Goal: Task Accomplishment & Management: Manage account settings

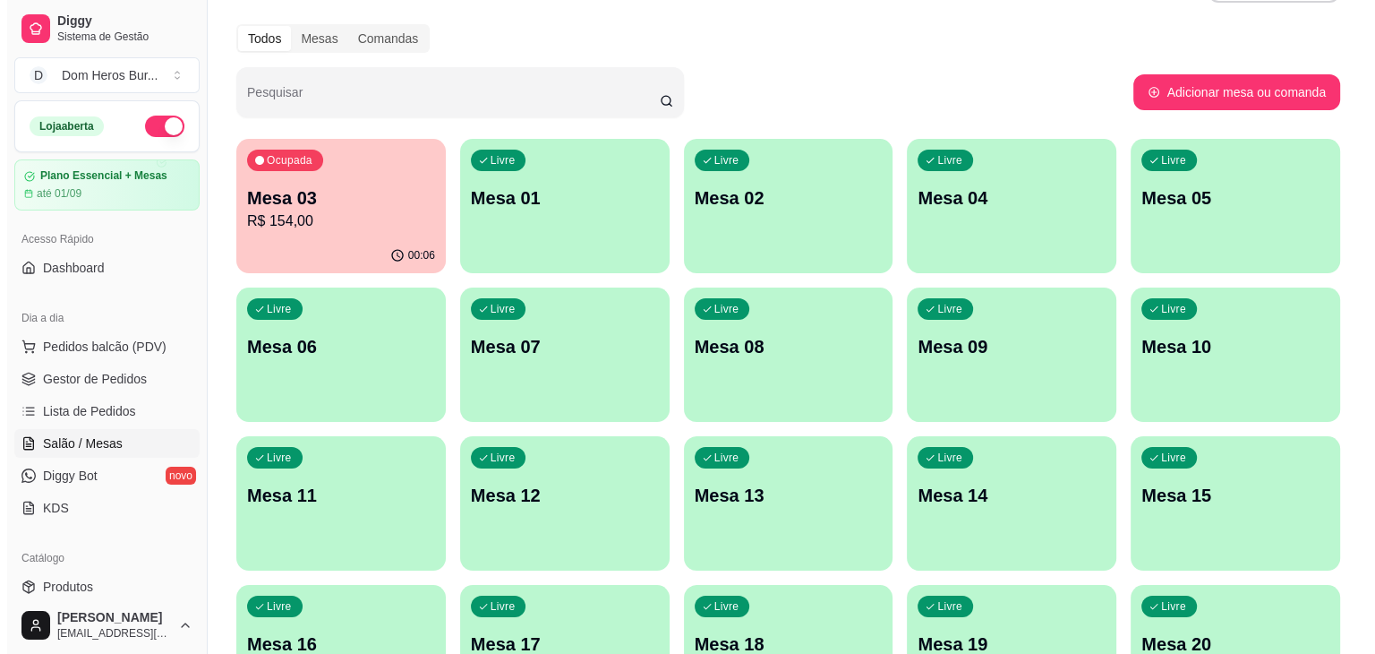
scroll to position [174, 0]
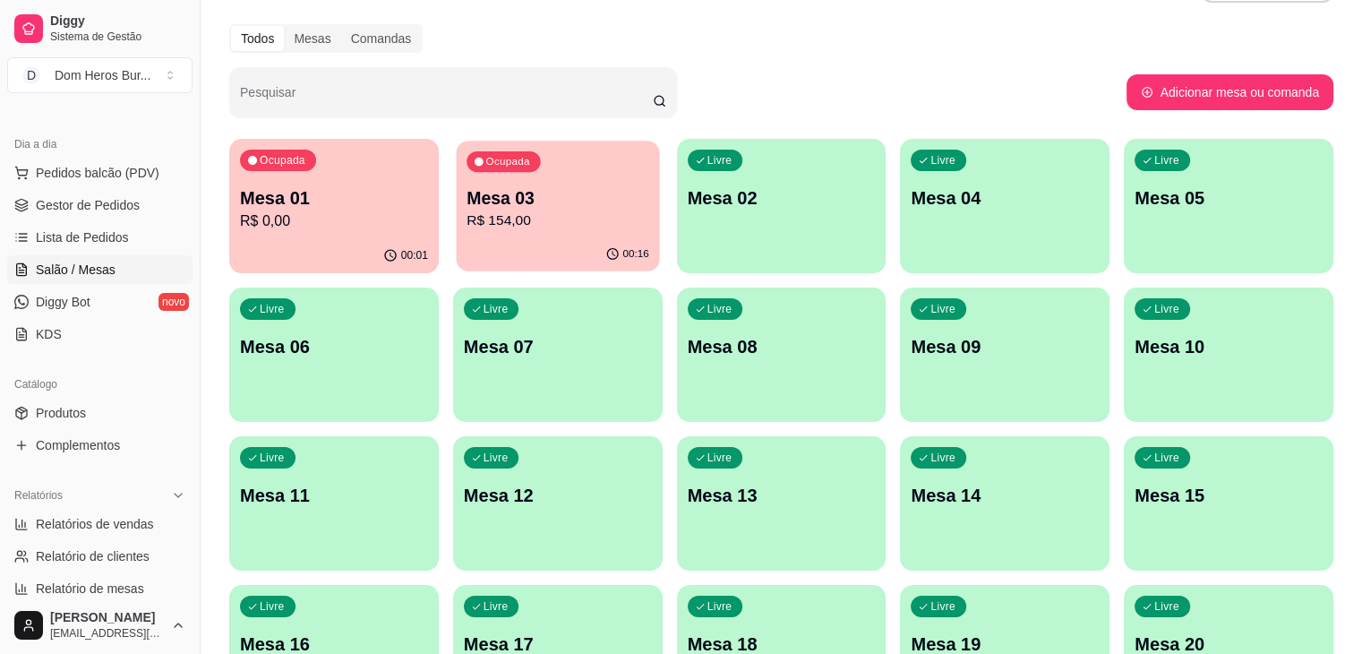
click at [494, 202] on p "Mesa 03" at bounding box center [558, 198] width 183 height 24
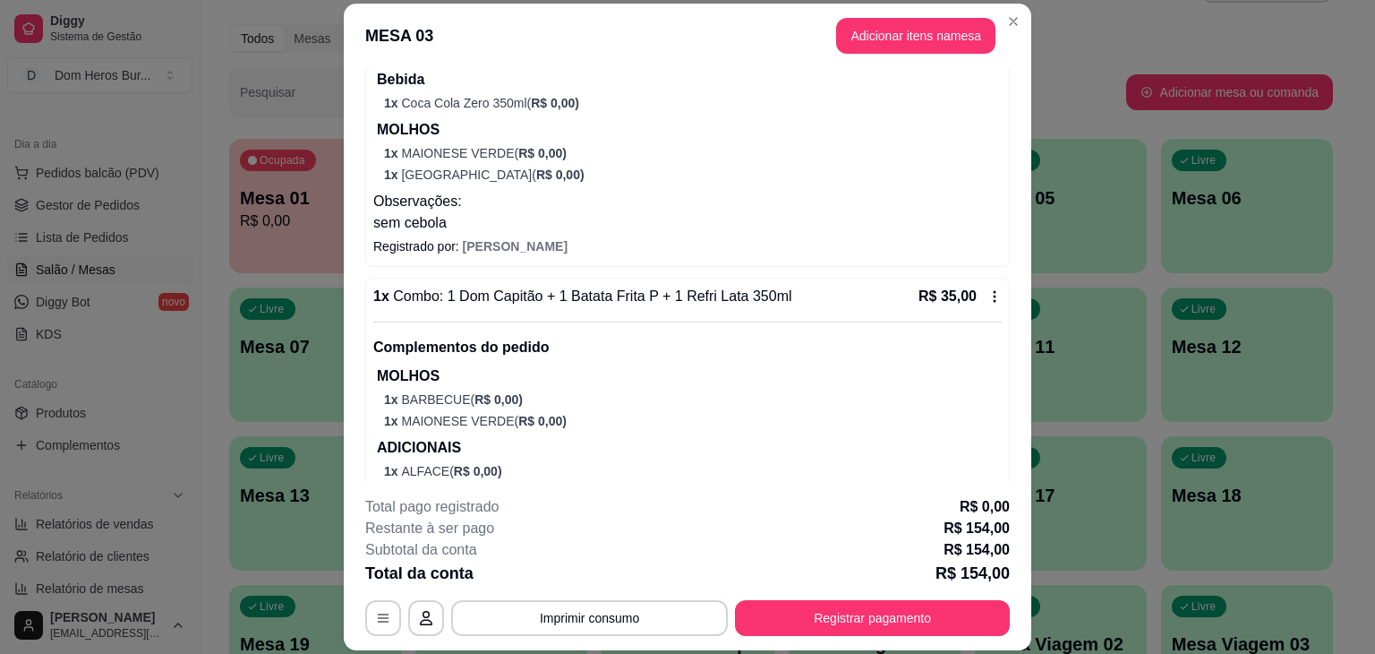
scroll to position [1008, 0]
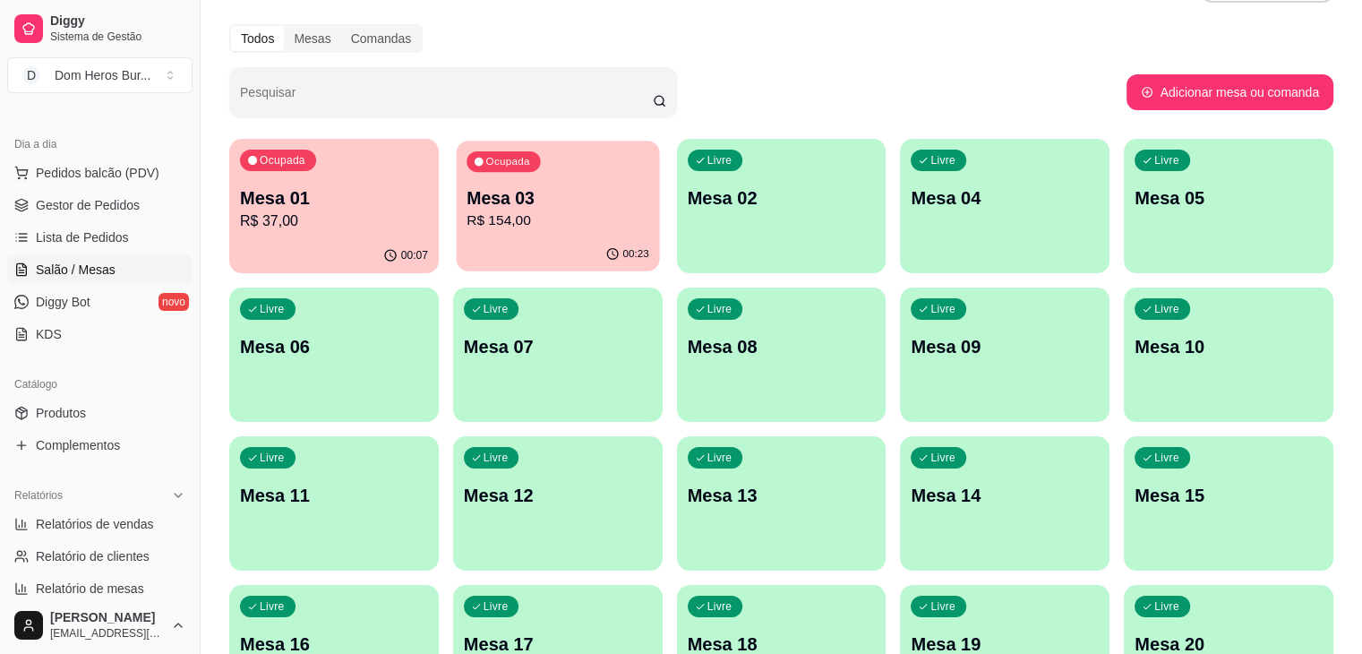
click at [522, 191] on p "Mesa 03" at bounding box center [558, 198] width 183 height 24
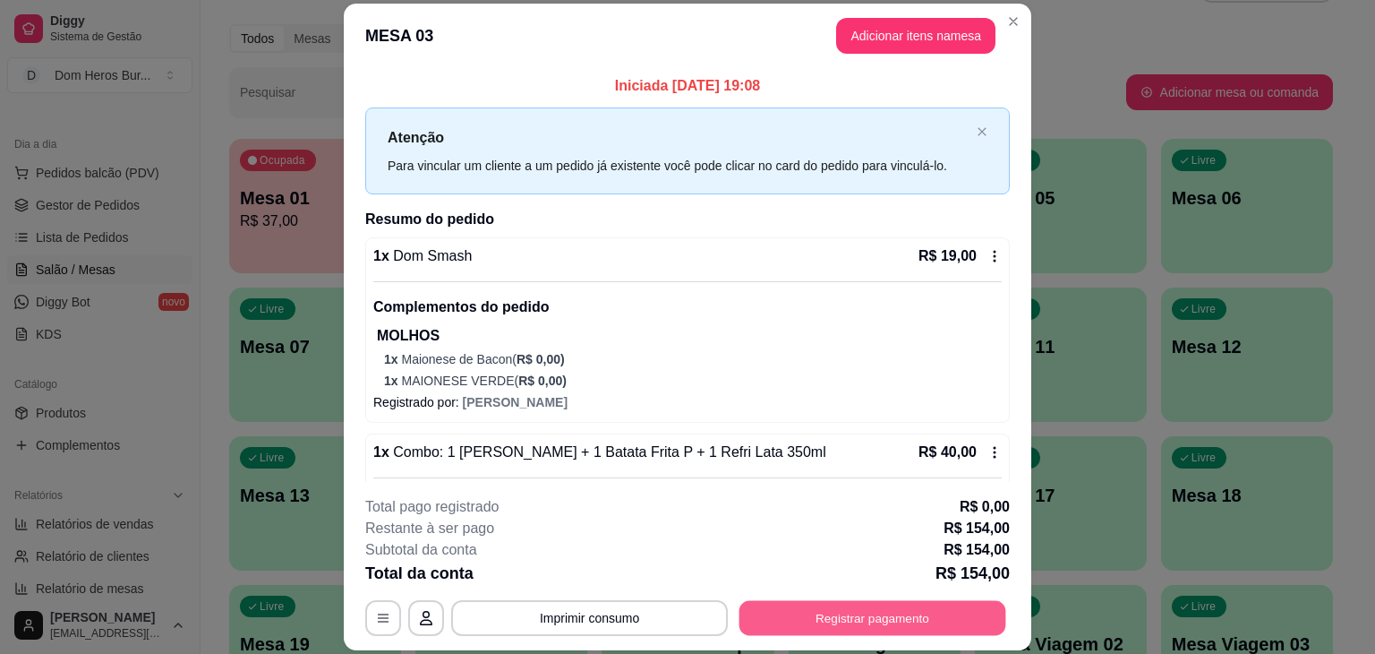
click at [785, 605] on button "Registrar pagamento" at bounding box center [873, 618] width 267 height 35
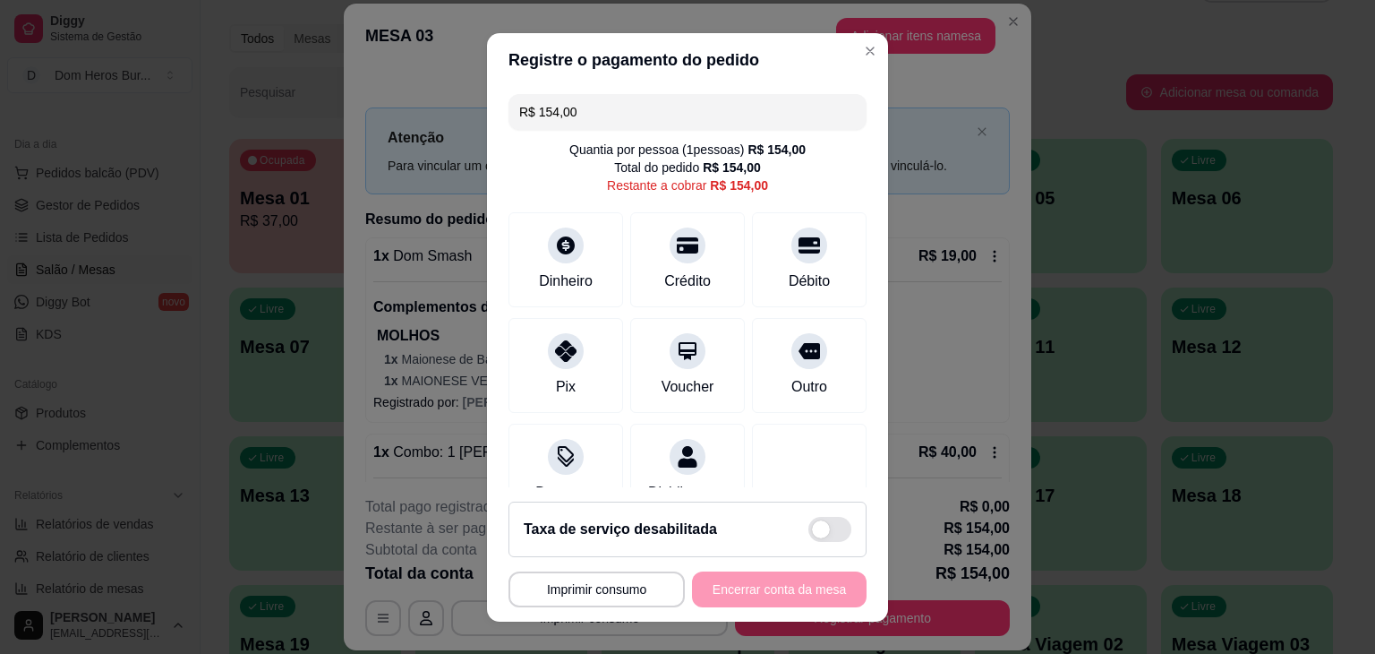
click at [623, 107] on input "R$ 154,00" at bounding box center [687, 112] width 337 height 36
click at [690, 280] on div "Crédito" at bounding box center [688, 279] width 51 height 23
click at [638, 127] on input "R$ 94,00" at bounding box center [687, 112] width 337 height 36
click at [663, 282] on div "Crédito" at bounding box center [688, 279] width 51 height 23
click at [629, 227] on div "Crédito" at bounding box center [688, 255] width 126 height 105
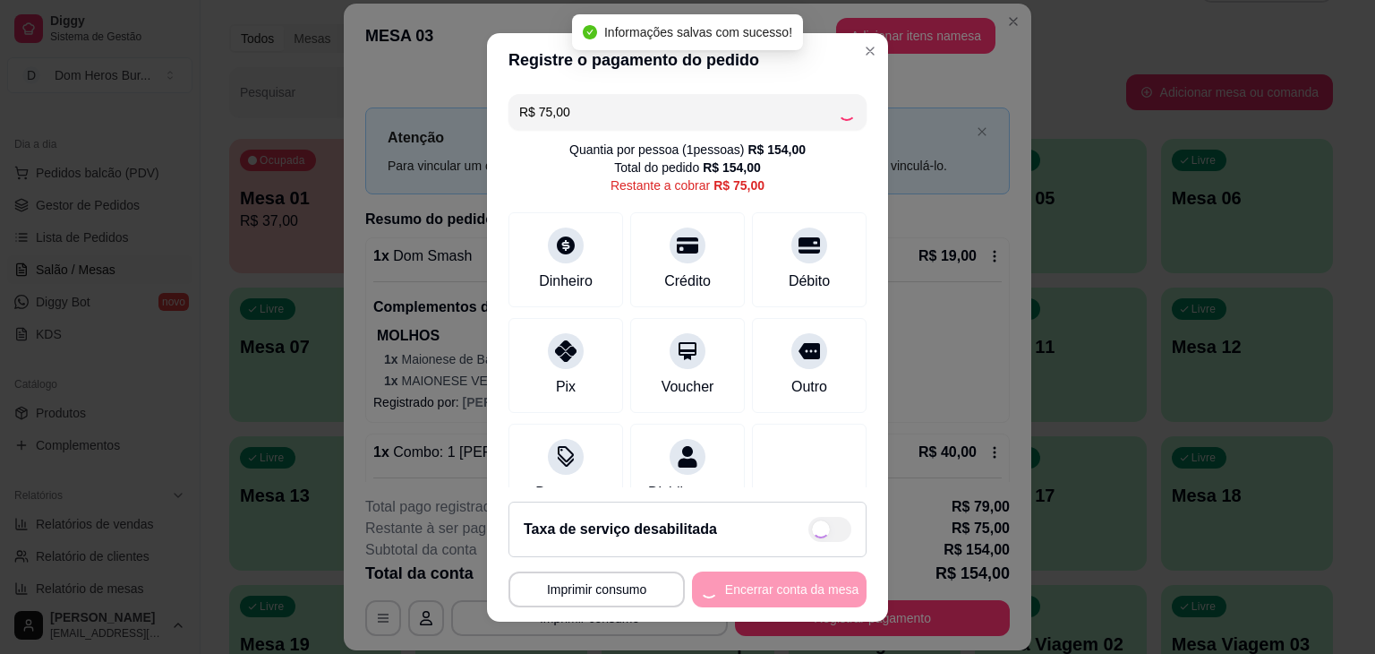
click at [645, 128] on input "R$ 75,00" at bounding box center [678, 112] width 319 height 36
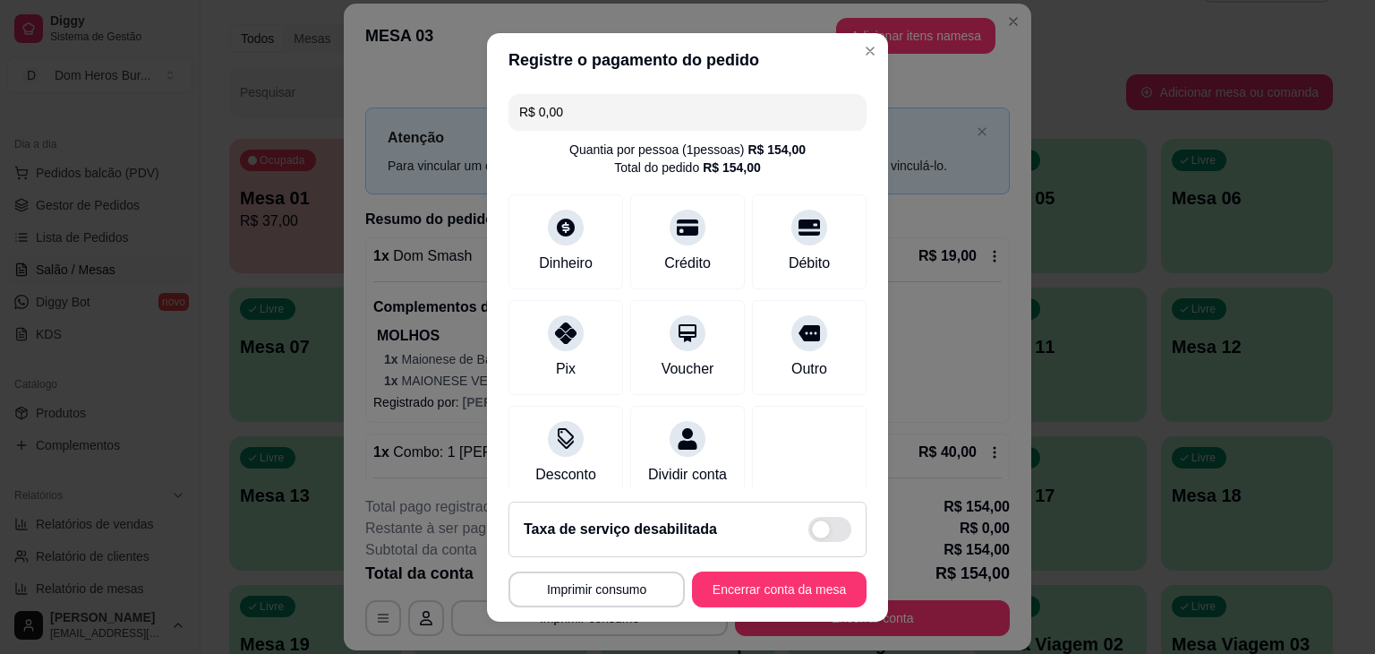
scroll to position [270, 0]
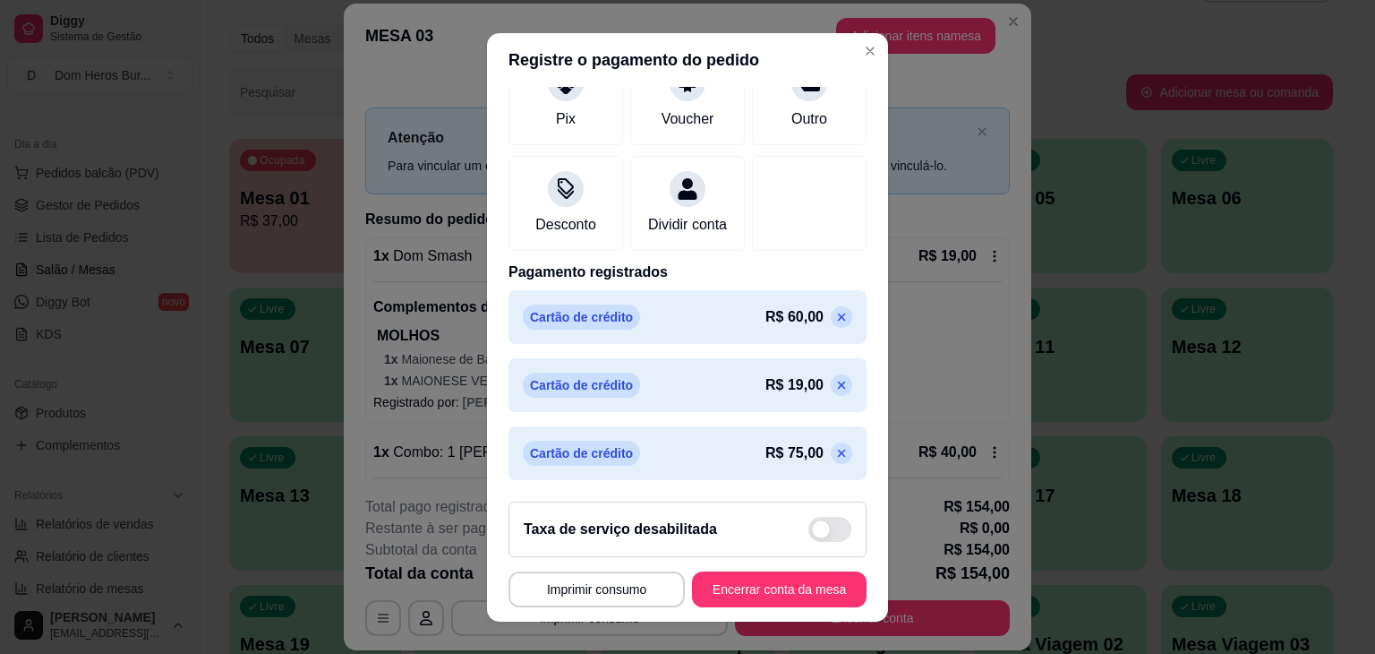
click at [835, 310] on icon at bounding box center [842, 317] width 14 height 14
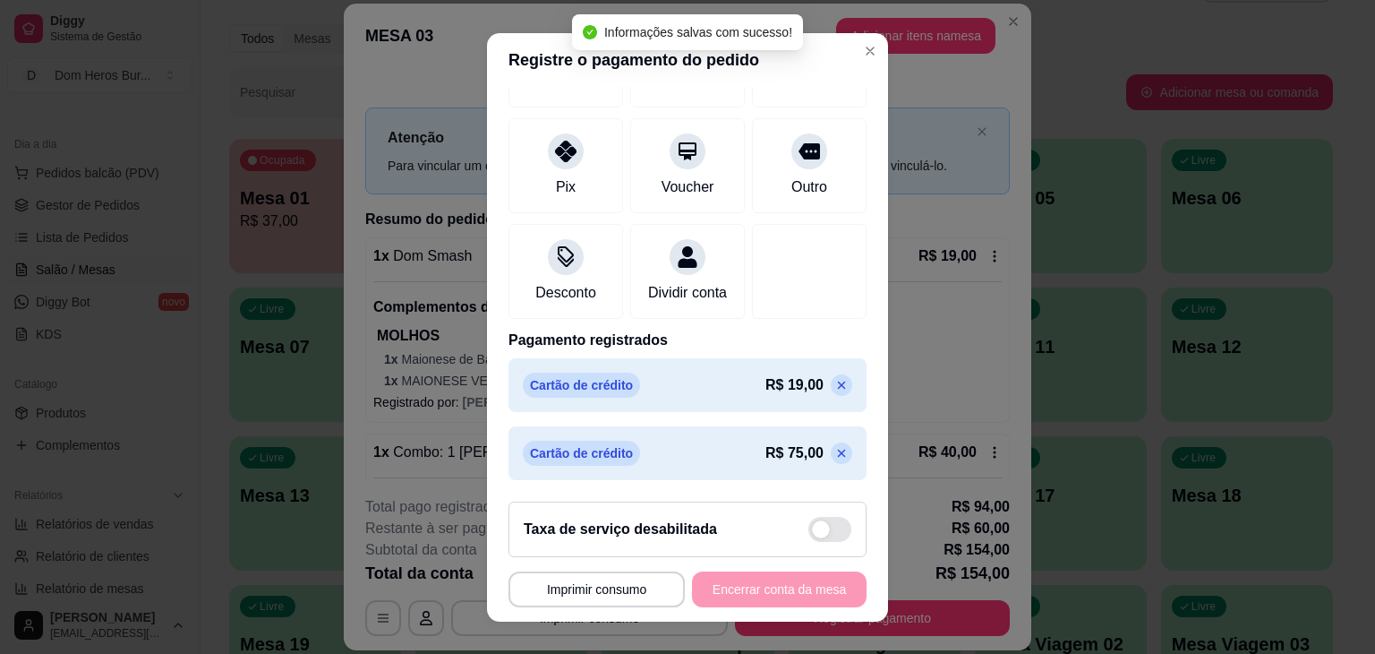
scroll to position [0, 0]
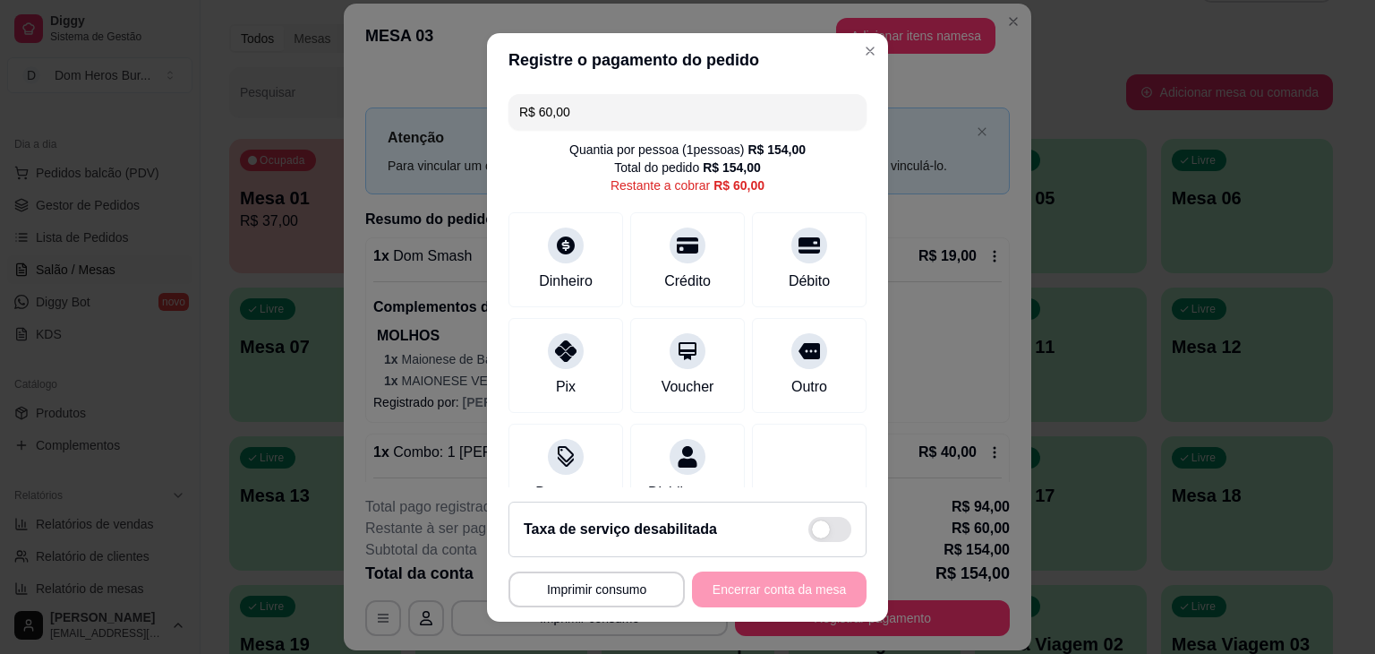
click at [780, 98] on input "R$ 60,00" at bounding box center [687, 112] width 337 height 36
click at [670, 302] on div "Crédito" at bounding box center [688, 255] width 126 height 105
click at [689, 184] on div "Restante a cobrar R$ 60,00" at bounding box center [688, 185] width 154 height 18
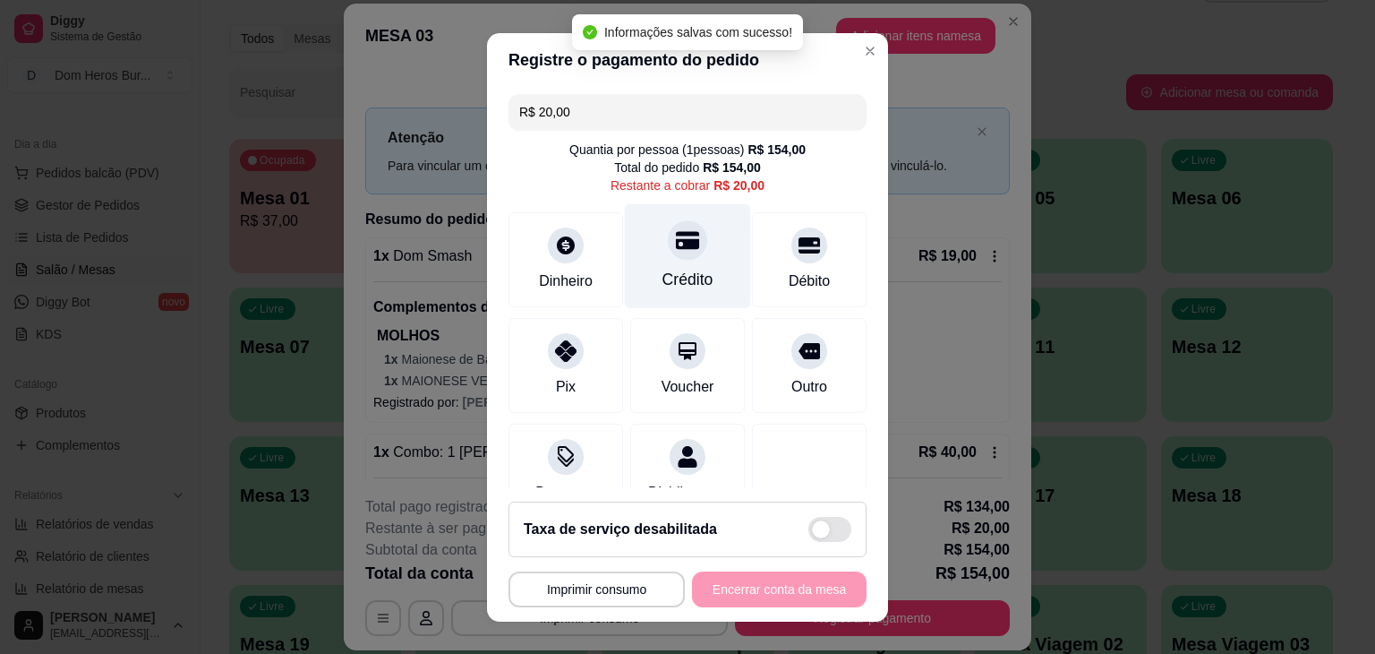
click at [683, 235] on div at bounding box center [687, 239] width 39 height 39
type input "R$ 0,00"
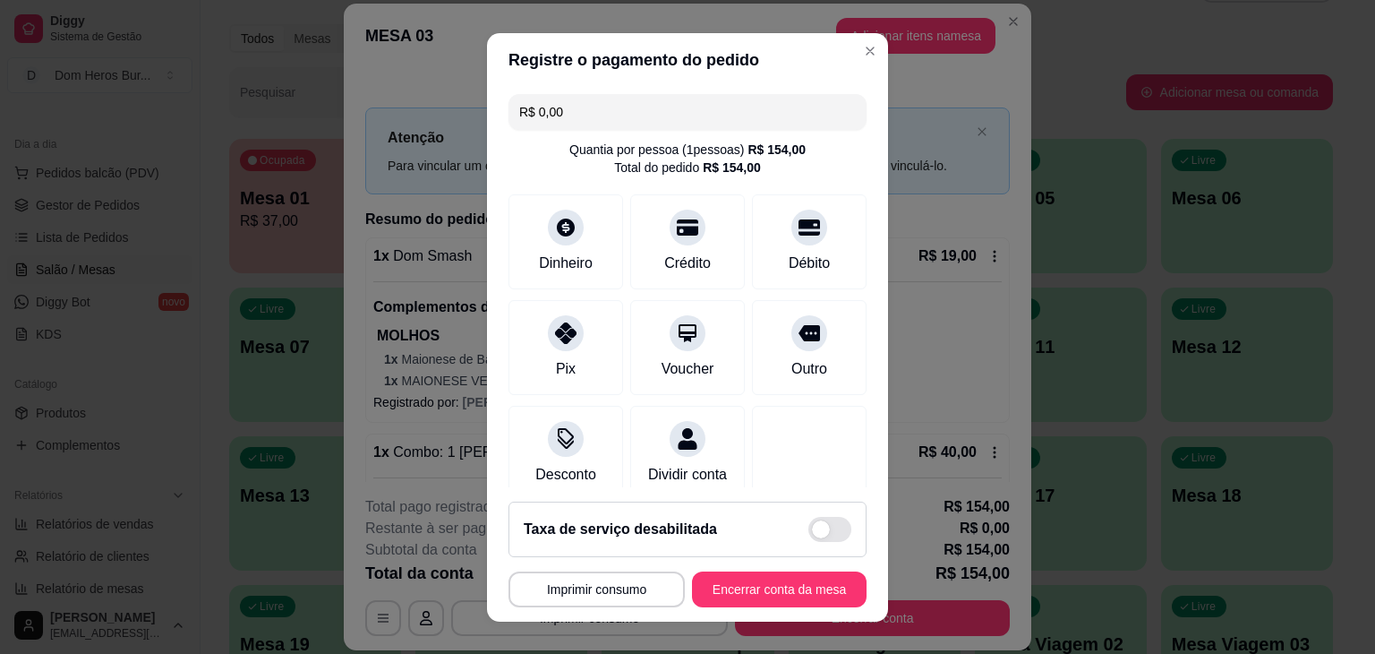
click at [700, 510] on div "Taxa de serviço desabilitada" at bounding box center [688, 529] width 358 height 56
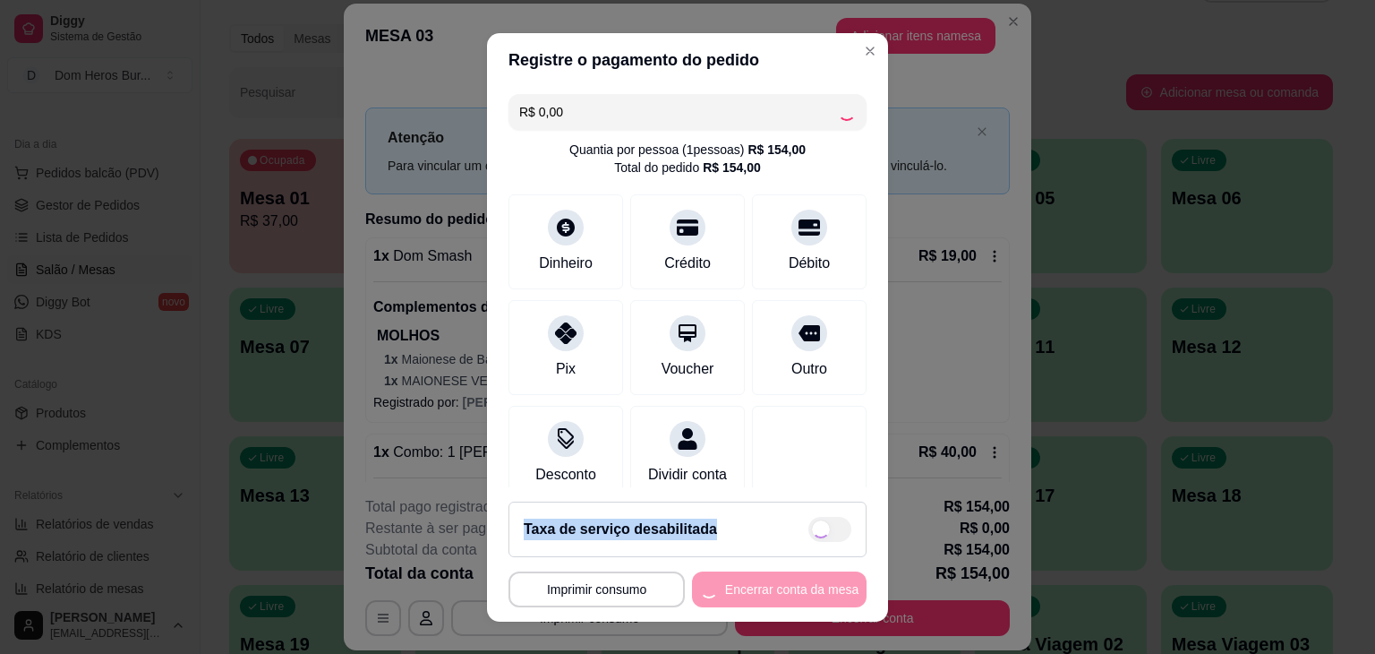
click at [700, 510] on div "Taxa de serviço desabilitada" at bounding box center [688, 529] width 358 height 56
checkbox input "true"
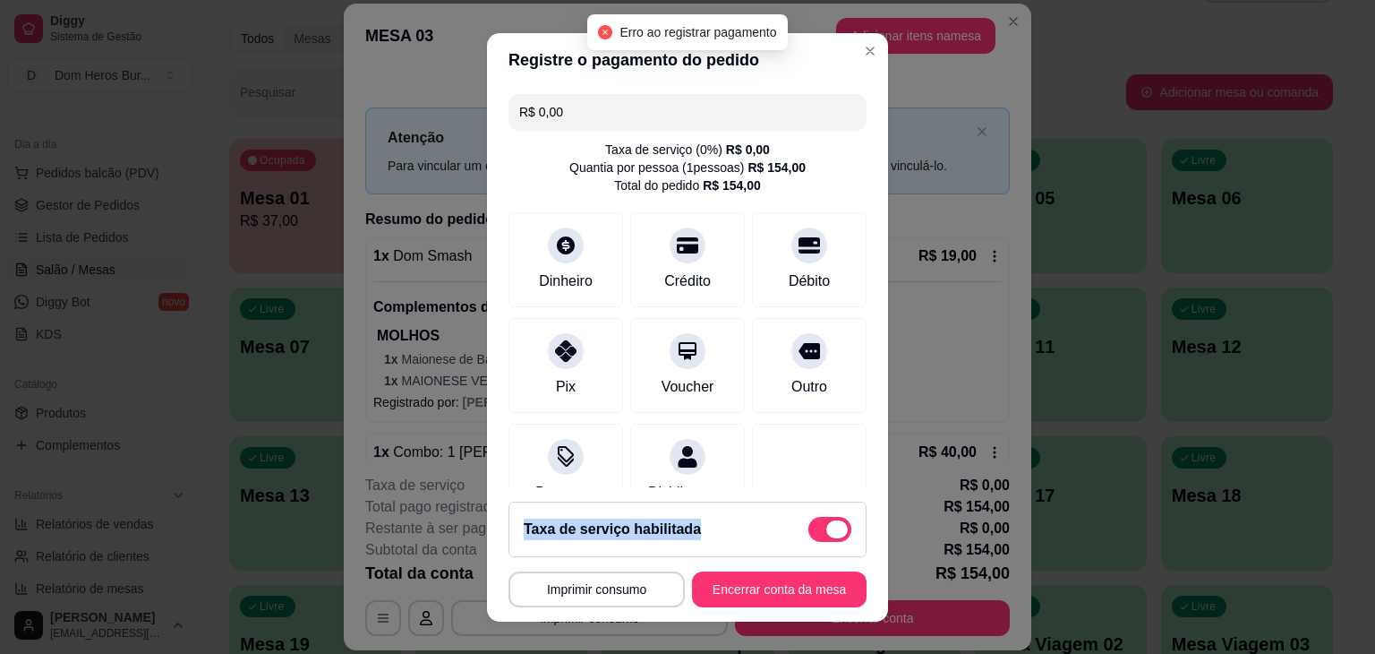
click at [826, 535] on span at bounding box center [836, 529] width 21 height 18
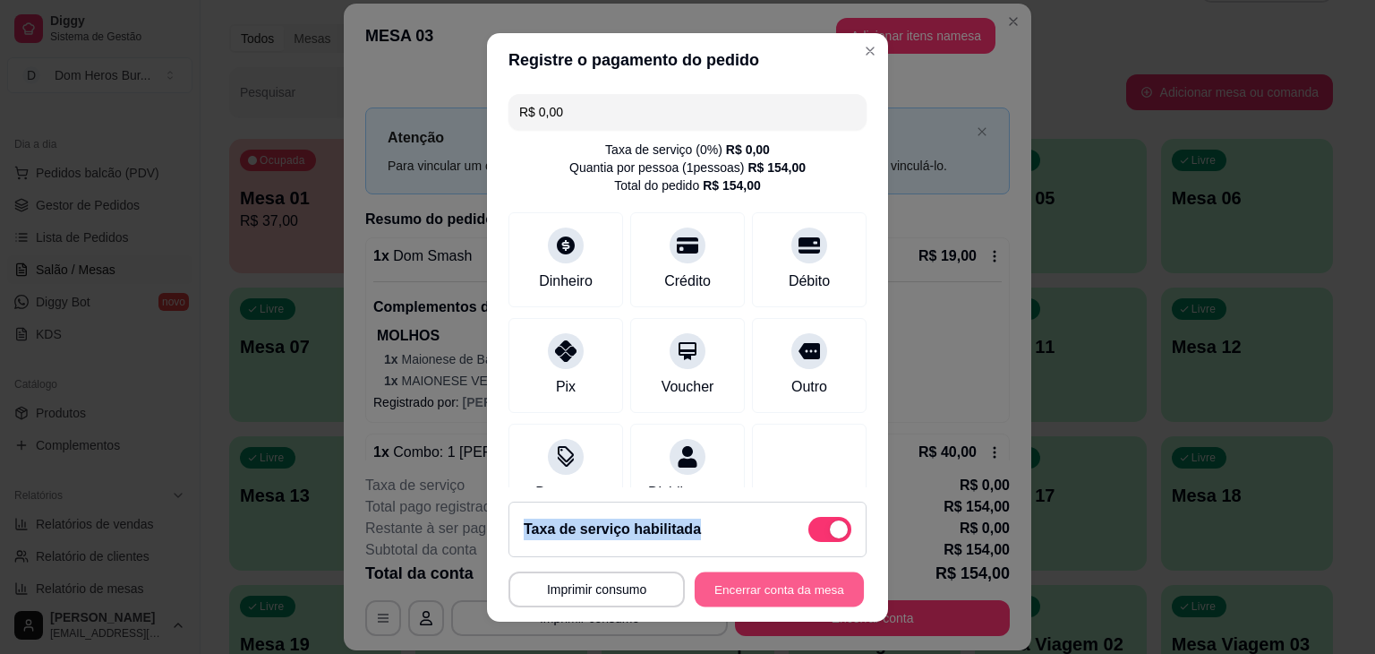
click at [808, 580] on button "Encerrar conta da mesa" at bounding box center [779, 588] width 169 height 35
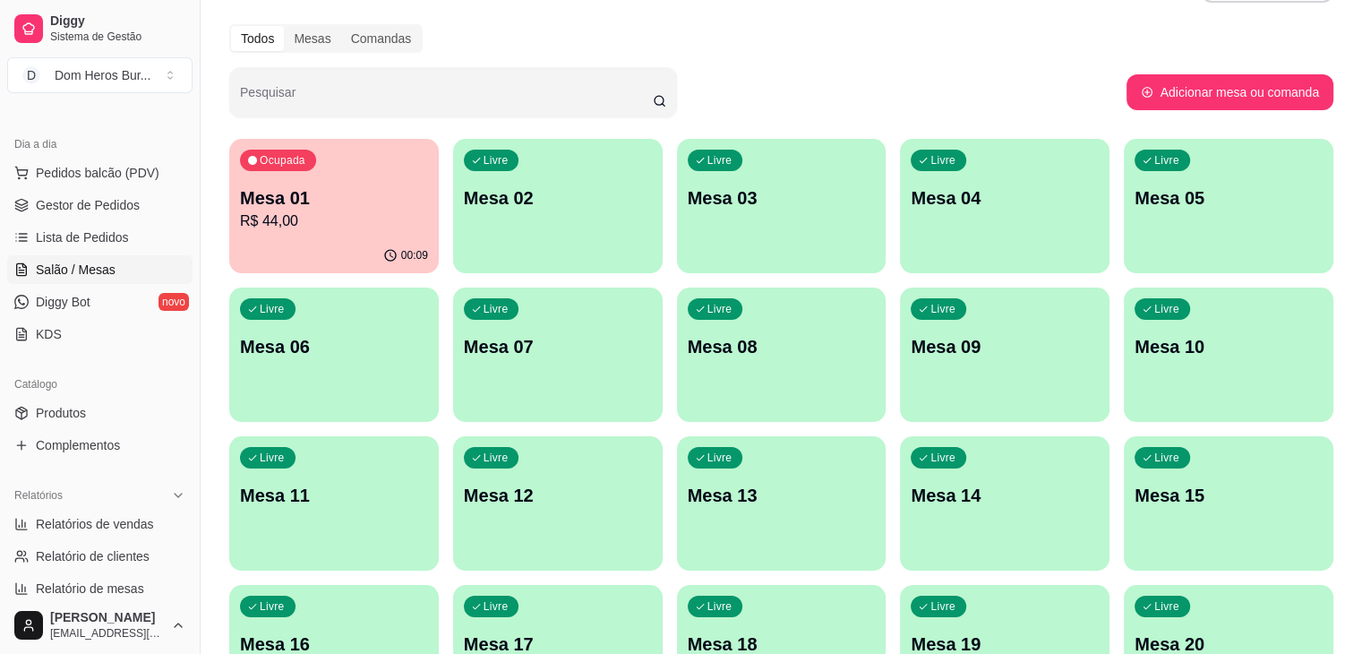
click at [290, 218] on p "R$ 44,00" at bounding box center [334, 220] width 188 height 21
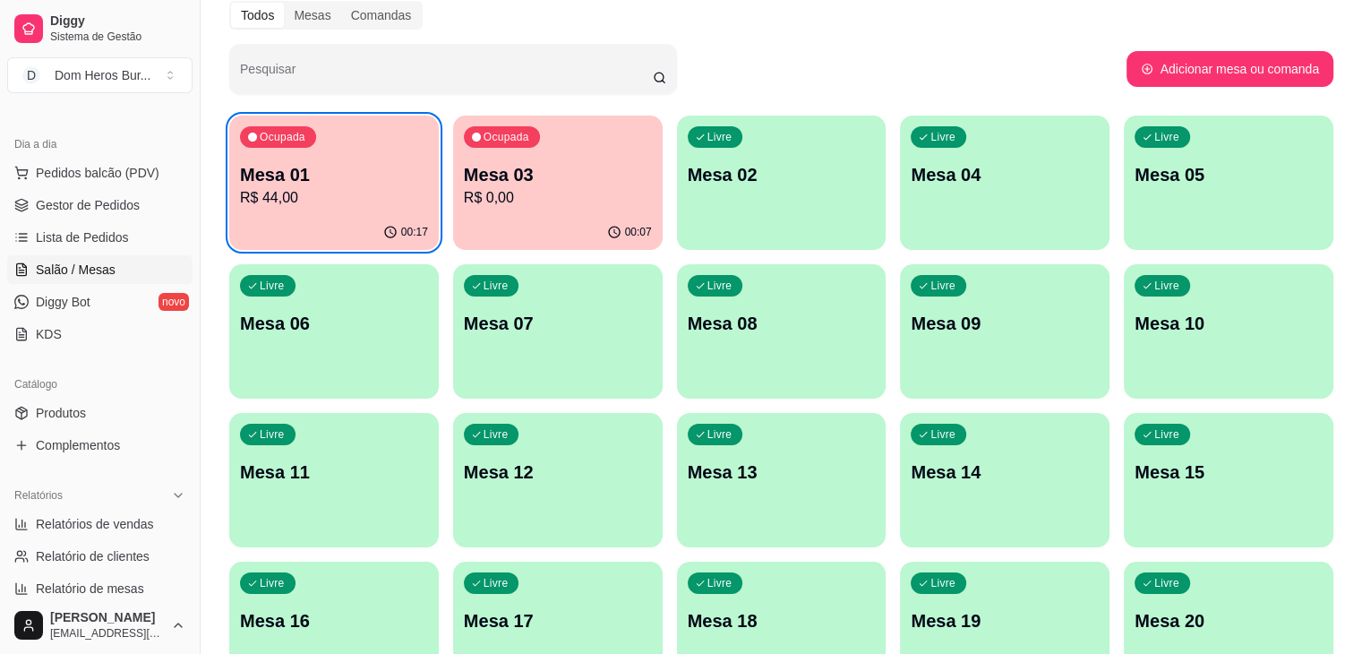
scroll to position [19, 0]
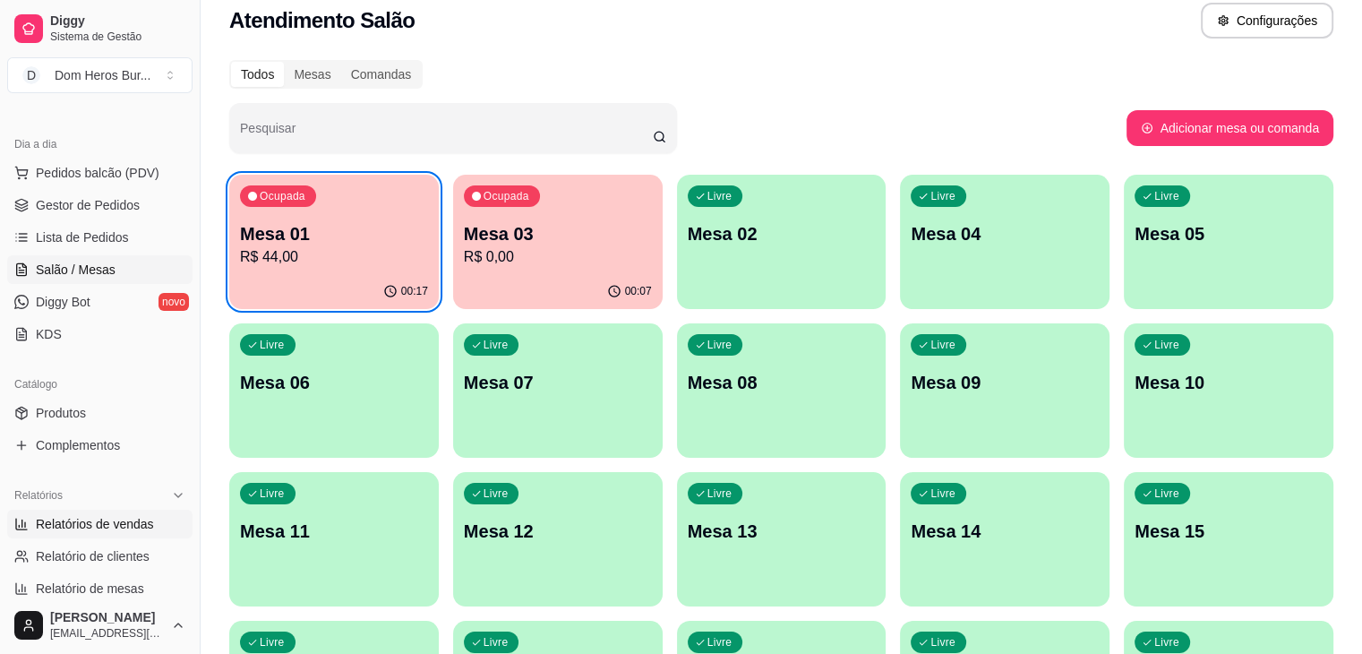
click at [136, 515] on span "Relatórios de vendas" at bounding box center [95, 524] width 118 height 18
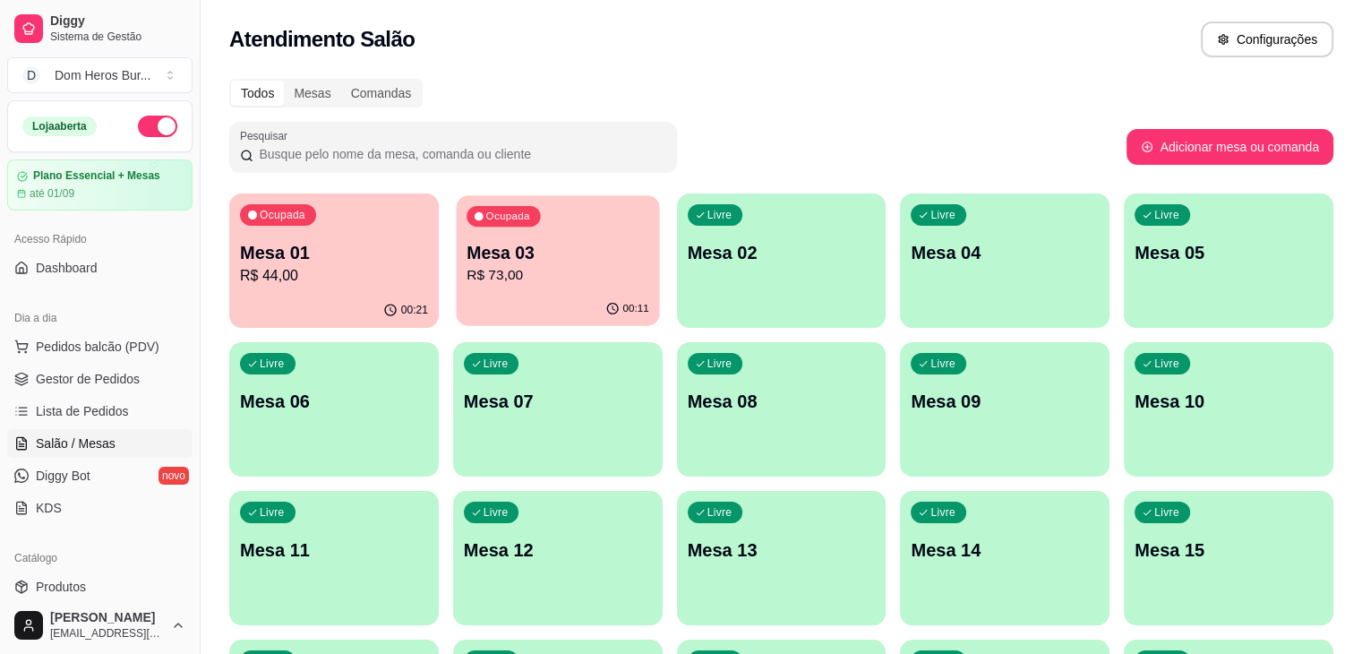
click at [505, 297] on div "00:11" at bounding box center [557, 309] width 203 height 34
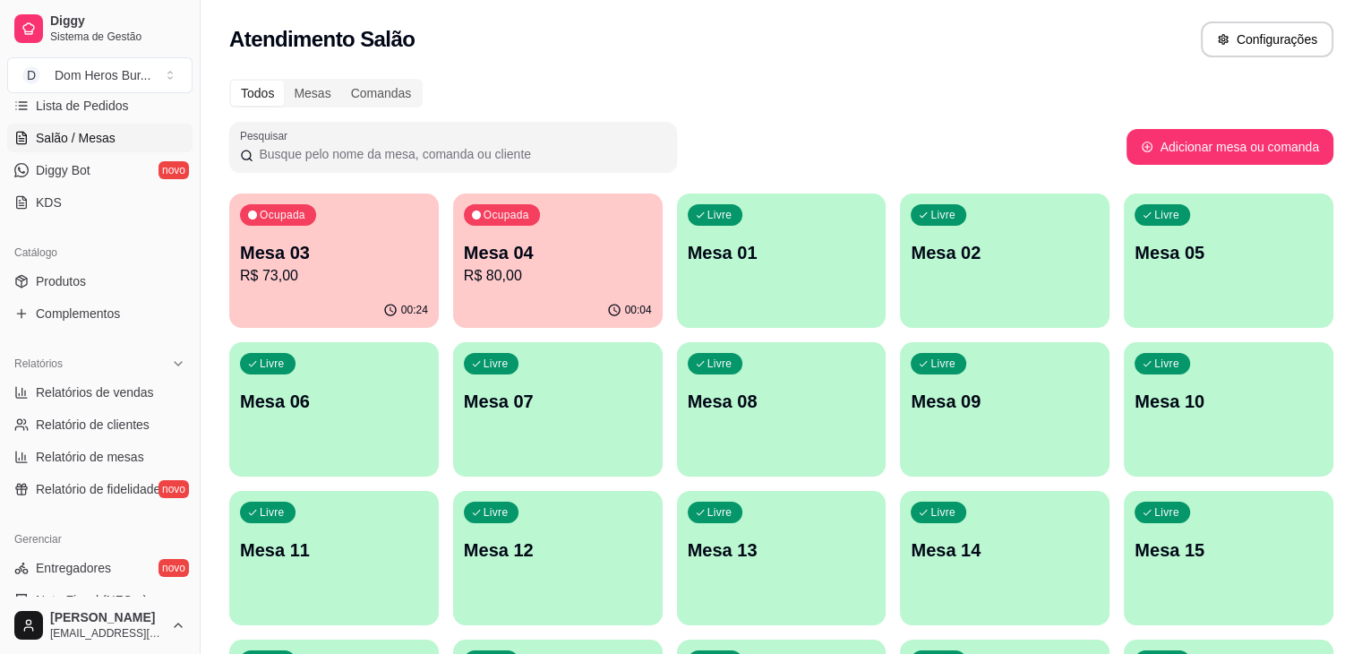
scroll to position [315, 0]
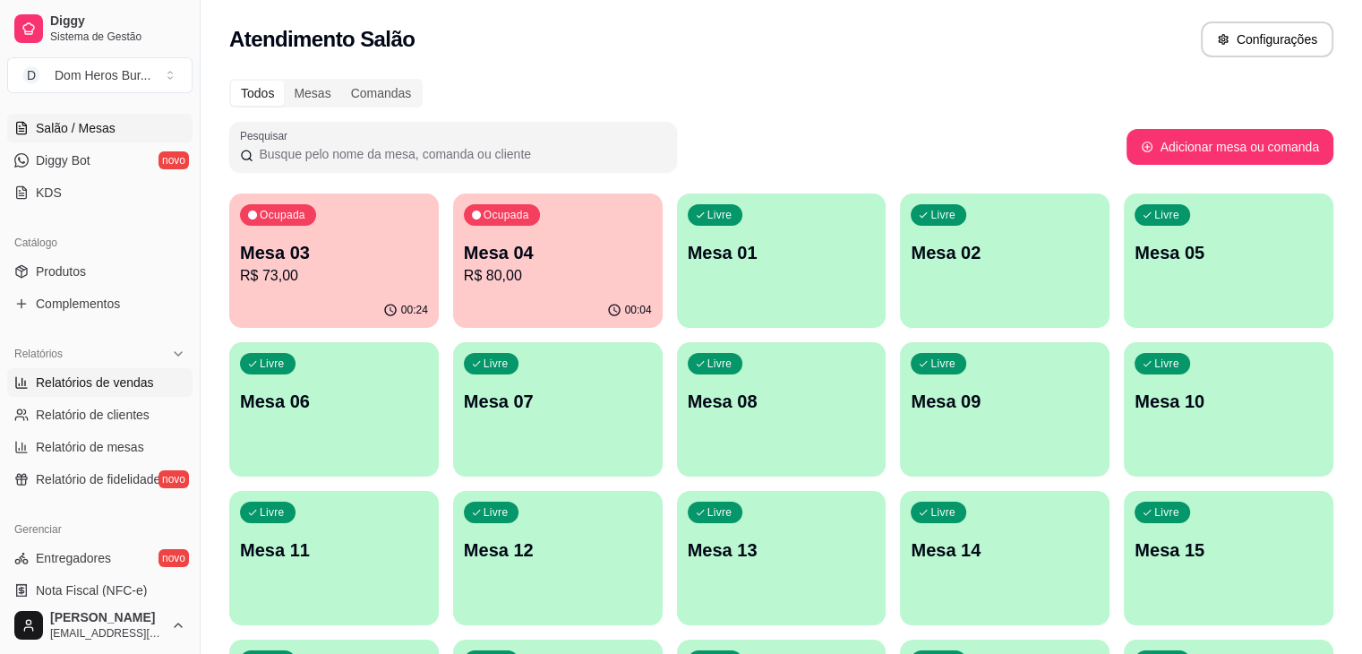
click at [154, 388] on link "Relatórios de vendas" at bounding box center [99, 382] width 185 height 29
select select "ALL"
select select "0"
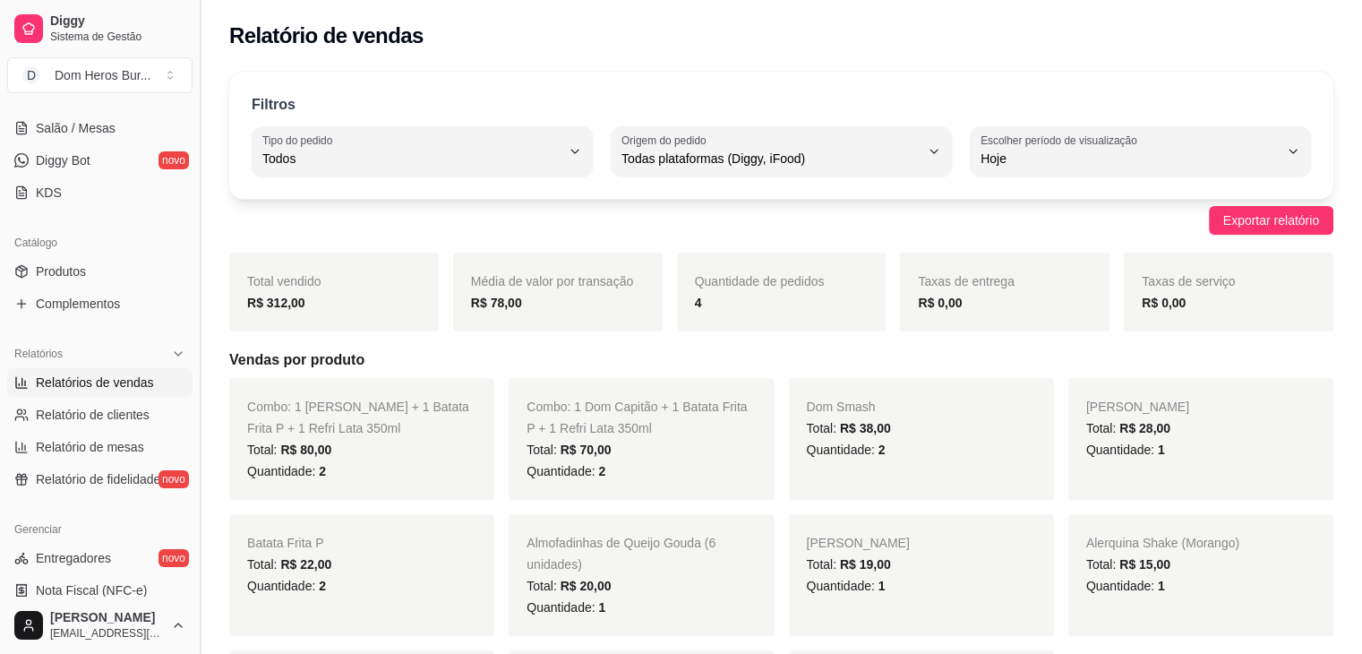
click at [193, 383] on button "Toggle Sidebar" at bounding box center [200, 327] width 14 height 654
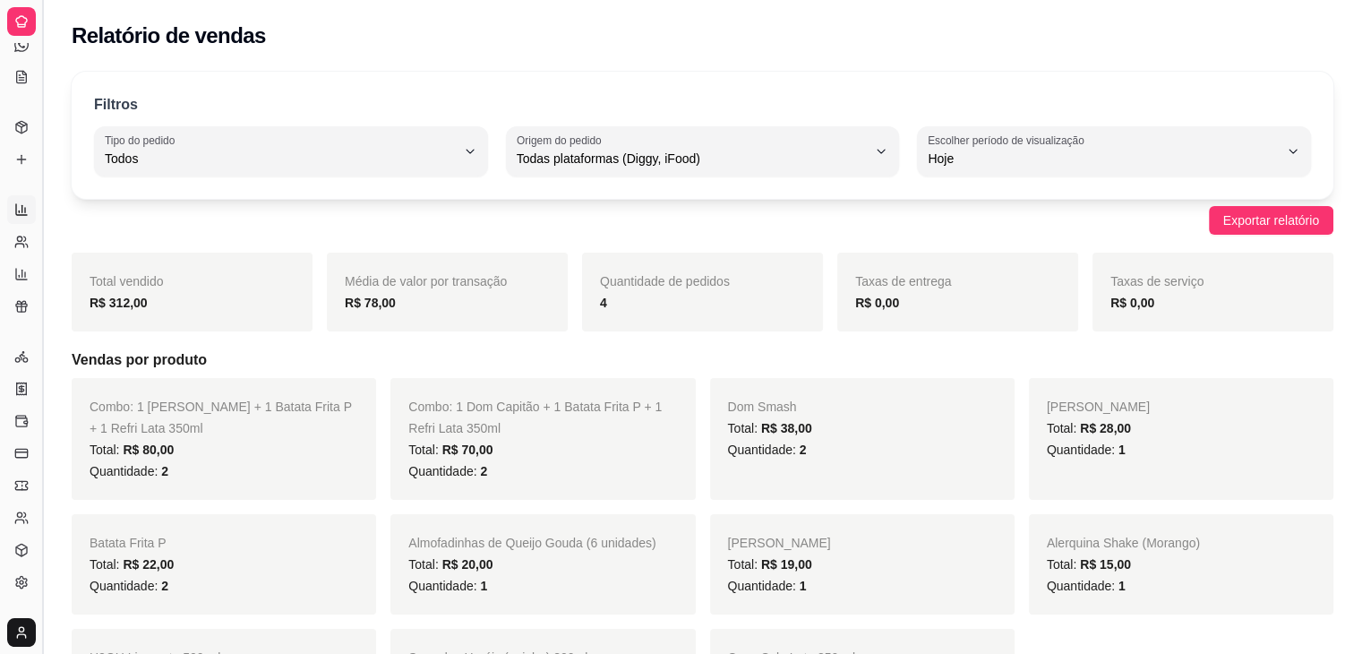
scroll to position [184, 0]
drag, startPoint x: 47, startPoint y: 233, endPoint x: 192, endPoint y: 227, distance: 145.2
click at [36, 199] on button "Toggle Sidebar" at bounding box center [42, 327] width 14 height 654
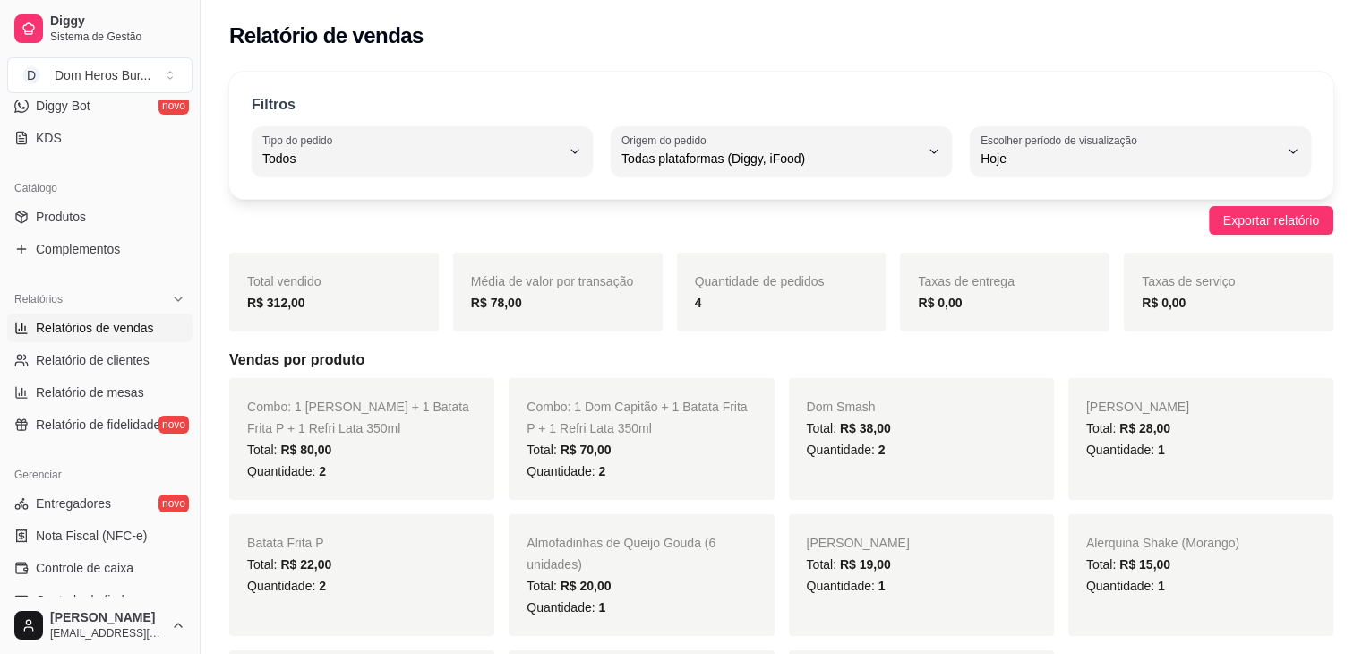
scroll to position [358, 0]
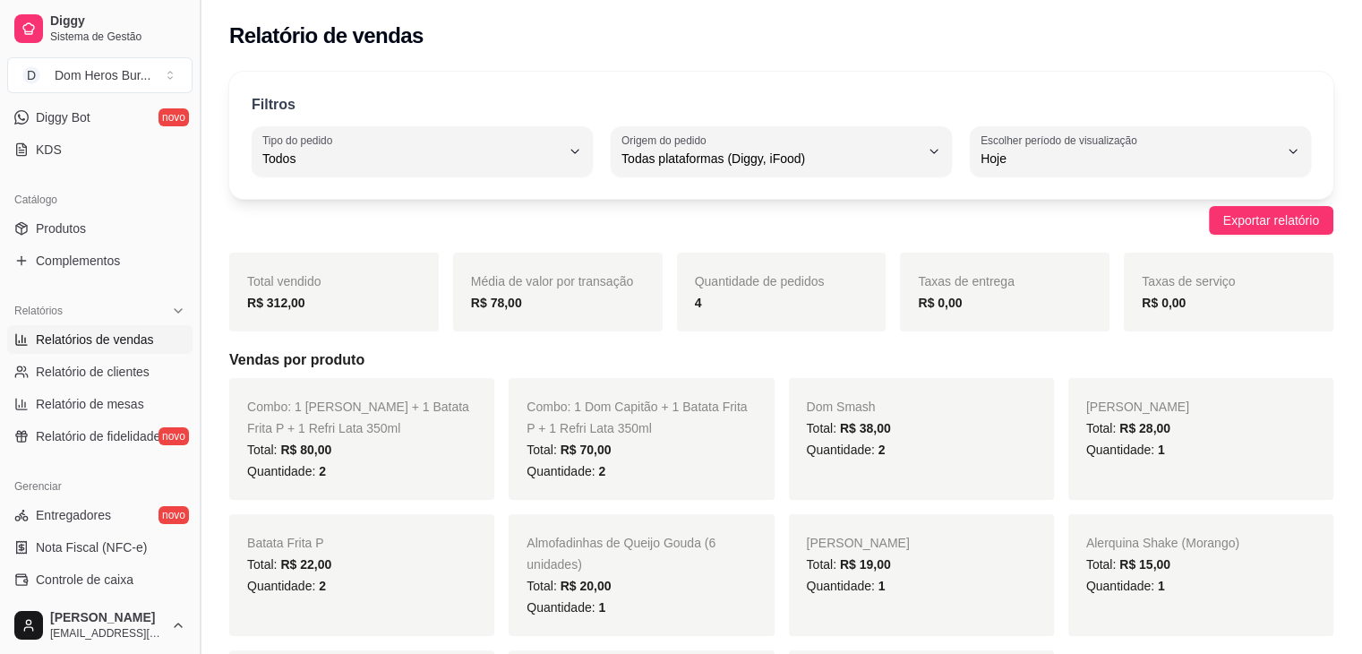
click at [197, 384] on button "Toggle Sidebar" at bounding box center [200, 327] width 14 height 654
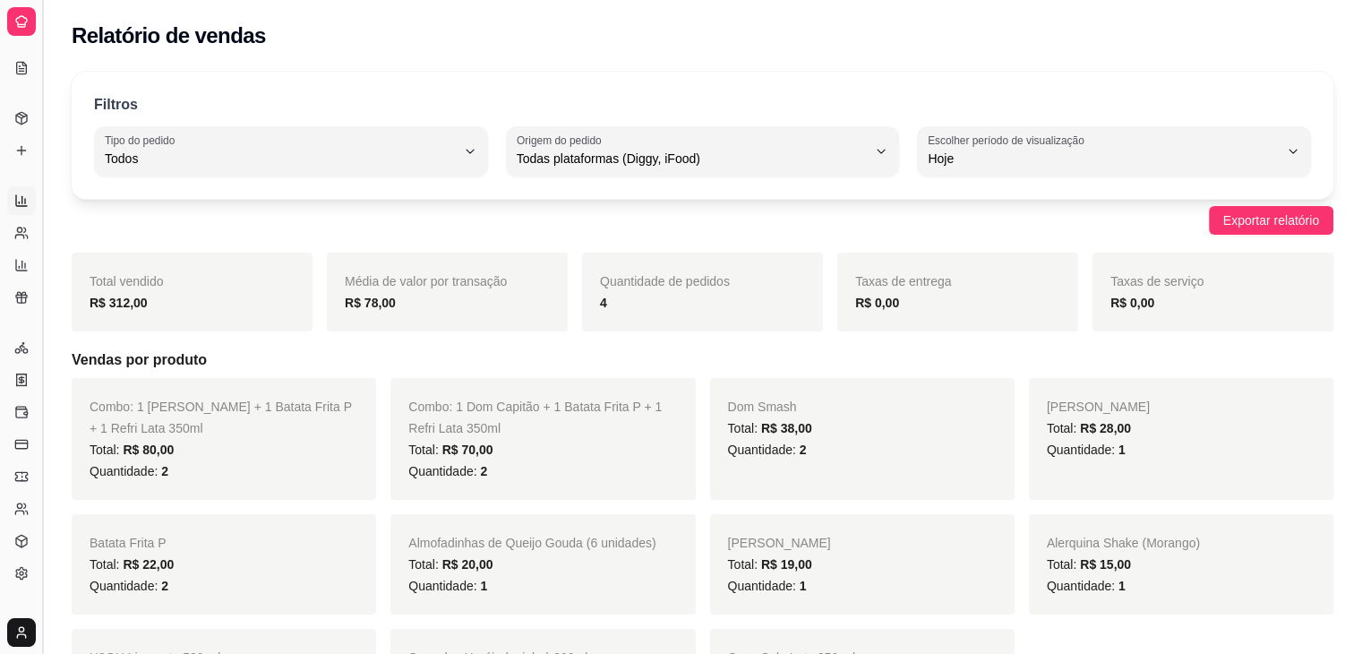
scroll to position [184, 0]
click at [0, 197] on div "Loja aberta Plano Essencial + Mesas até 01/09 Acesso Rápido Dashboard Dia a dia…" at bounding box center [21, 327] width 42 height 568
click at [30, 199] on span "Relatórios" at bounding box center [38, 195] width 48 height 14
drag, startPoint x: 21, startPoint y: 40, endPoint x: 39, endPoint y: 158, distance: 119.7
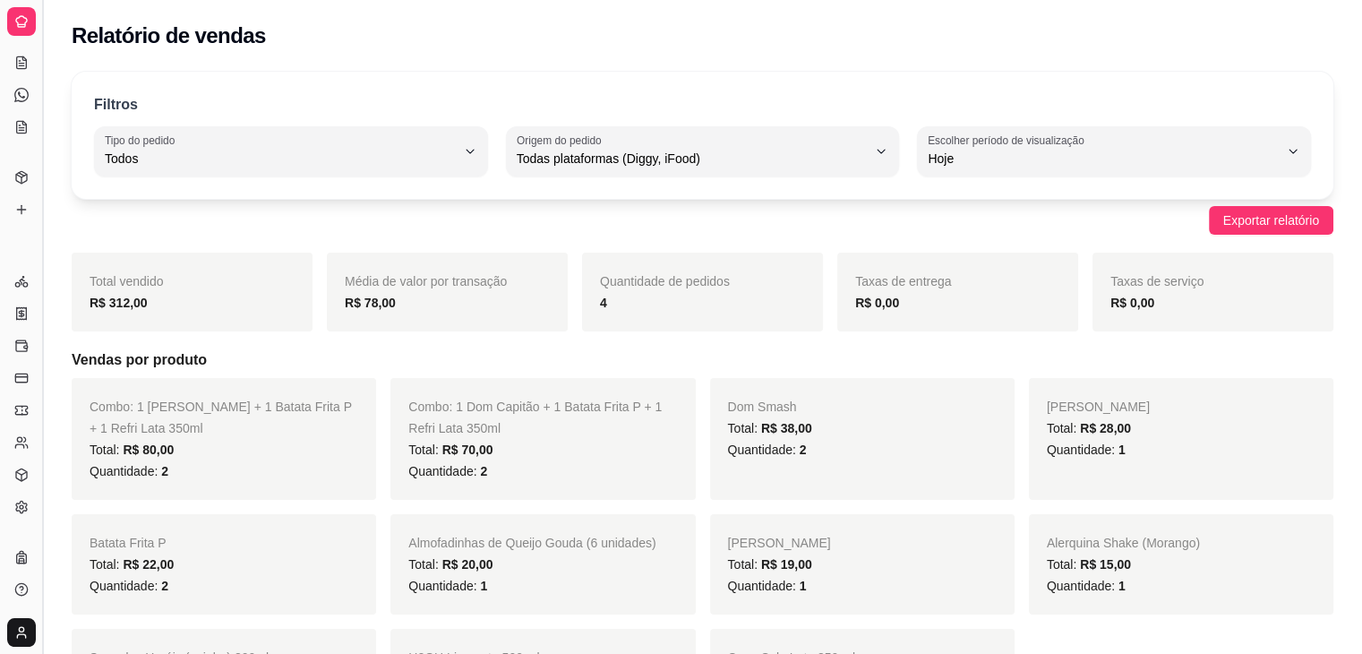
click at [39, 158] on div "Diggy Sistema de Gestão D Dom Heros Bur ... Loja aberta Plano Essencial + Mesas…" at bounding box center [21, 327] width 42 height 654
click at [0, 265] on div "Gerenciar Entregadores novo Nota Fiscal (NFC-e) Controle de caixa Controle de f…" at bounding box center [21, 394] width 42 height 269
drag, startPoint x: 39, startPoint y: 234, endPoint x: 143, endPoint y: 241, distance: 104.1
click at [5, 228] on div "Catálogo Produtos Complementos" at bounding box center [21, 193] width 42 height 75
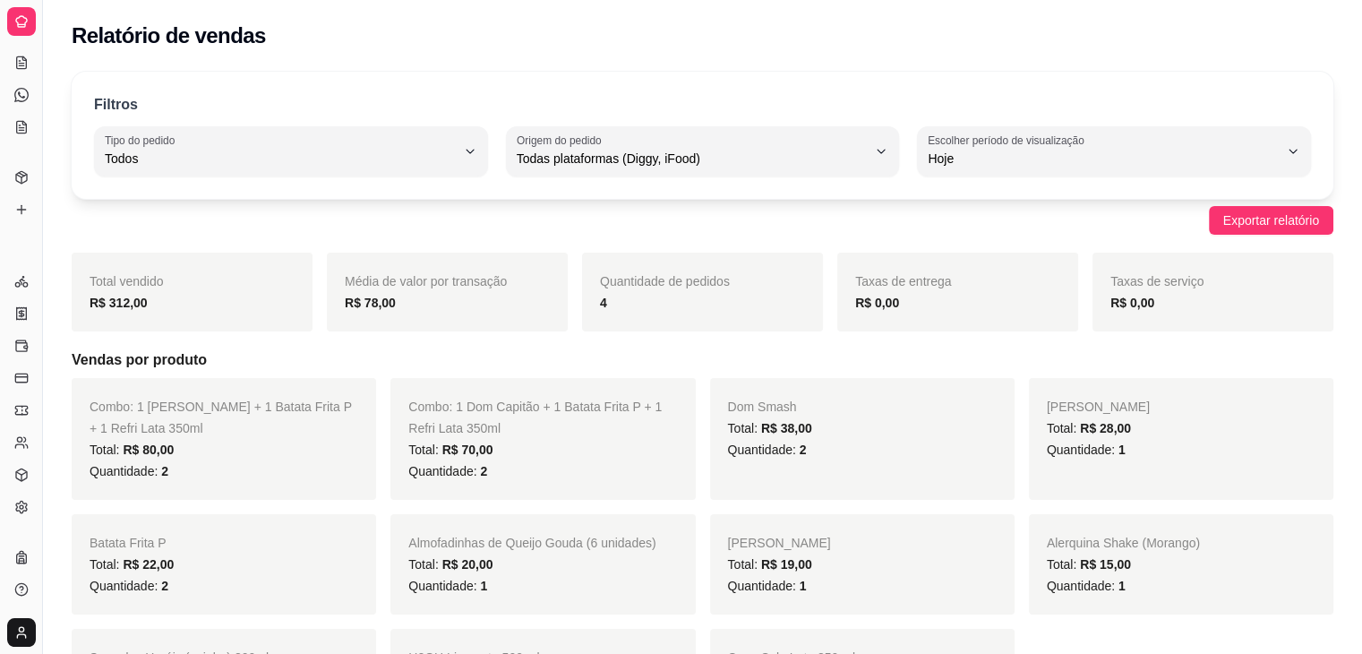
click at [19, 245] on div "Gerenciar" at bounding box center [21, 252] width 28 height 29
click at [25, 71] on link "Salão / Mesas" at bounding box center [21, 62] width 29 height 29
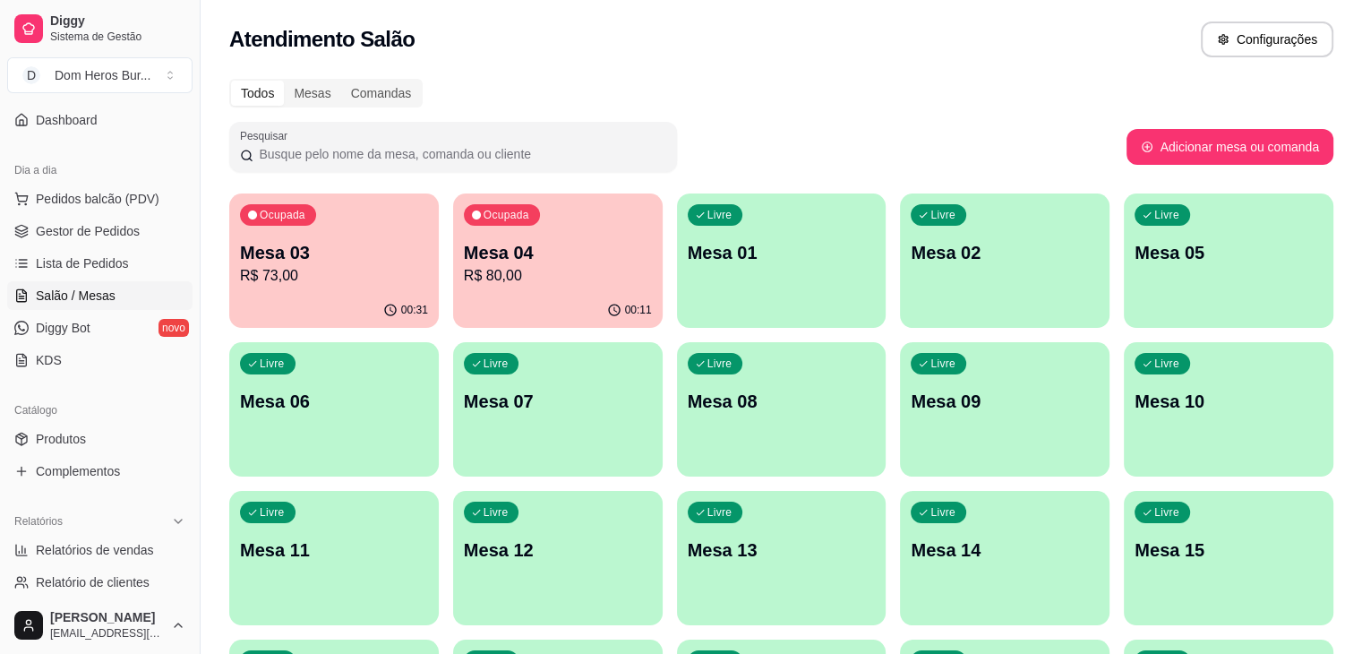
scroll to position [153, 0]
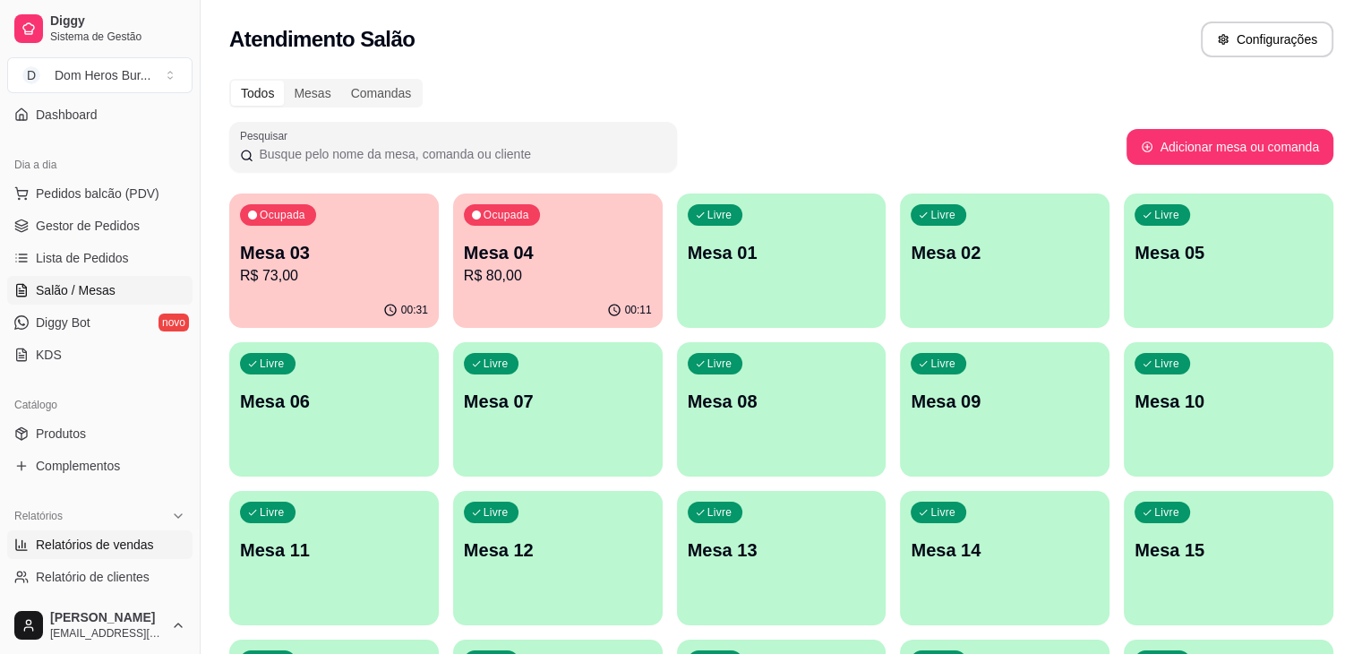
click at [145, 538] on span "Relatórios de vendas" at bounding box center [95, 544] width 118 height 18
select select "ALL"
select select "0"
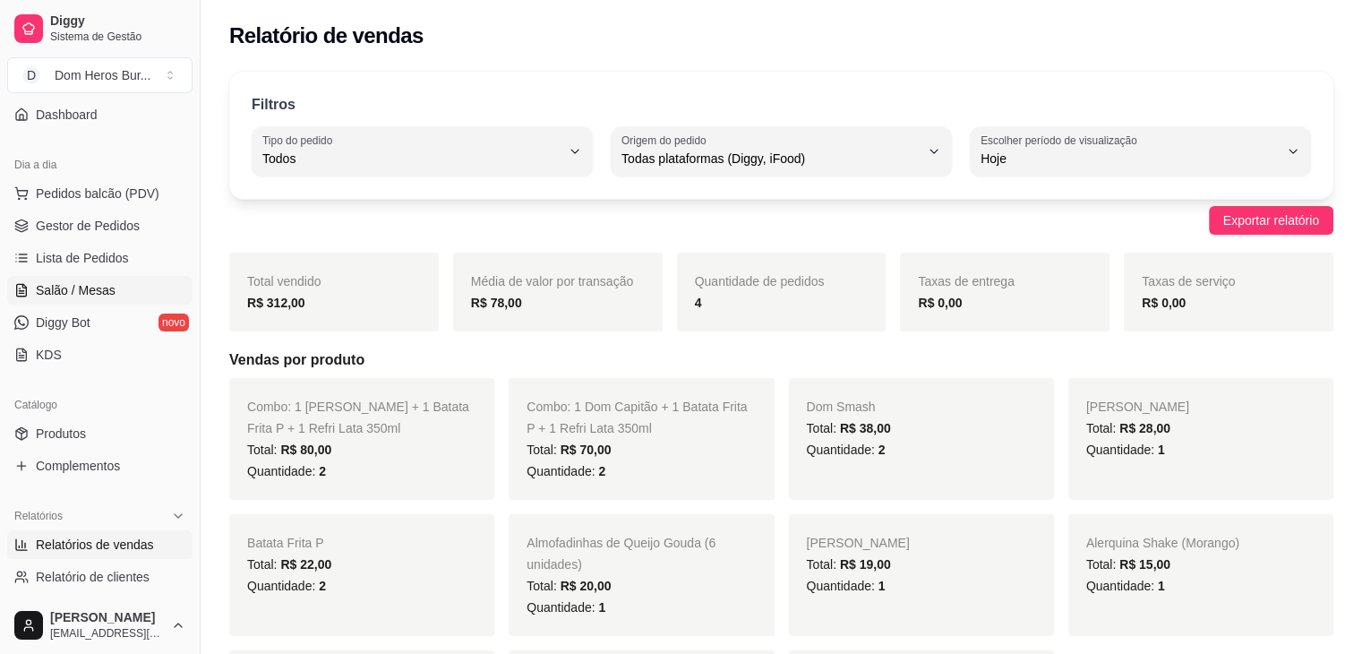
click at [133, 290] on link "Salão / Mesas" at bounding box center [99, 290] width 185 height 29
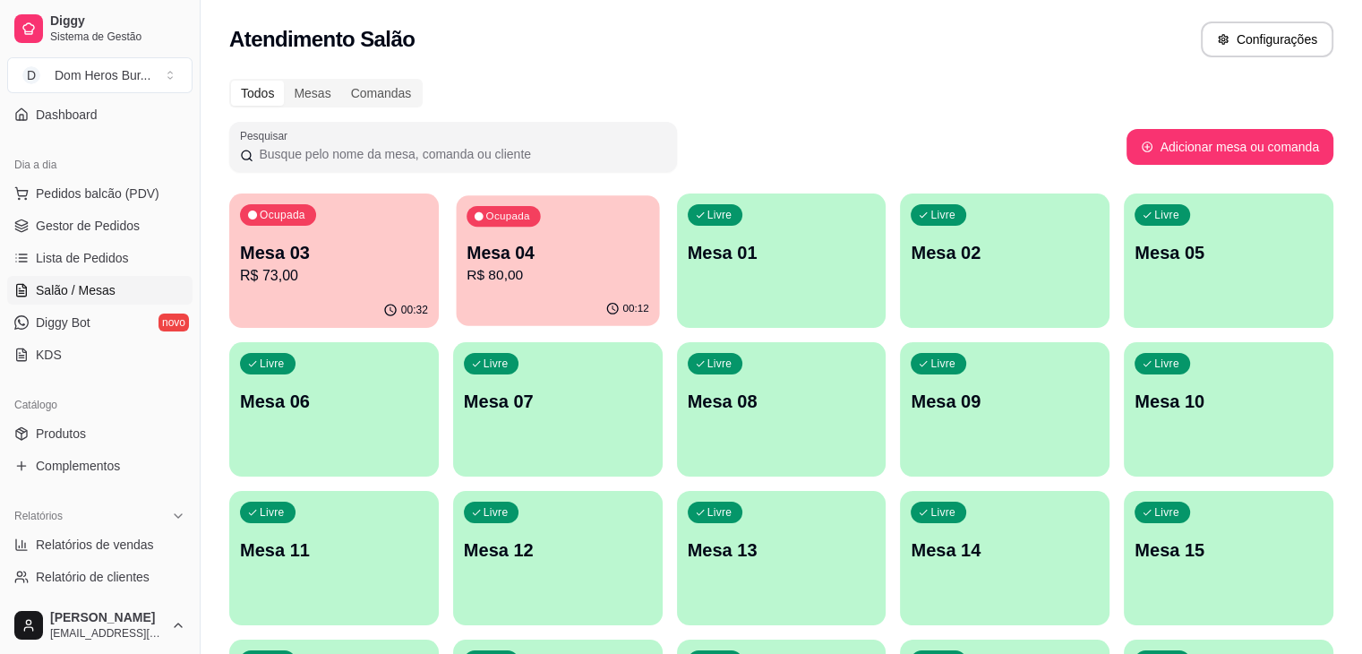
click at [478, 227] on div "Ocupada Mesa 04 R$ 80,00" at bounding box center [557, 243] width 203 height 97
click at [85, 549] on span "Relatórios de vendas" at bounding box center [95, 544] width 118 height 18
click at [128, 547] on span "Relatórios de vendas" at bounding box center [95, 544] width 118 height 18
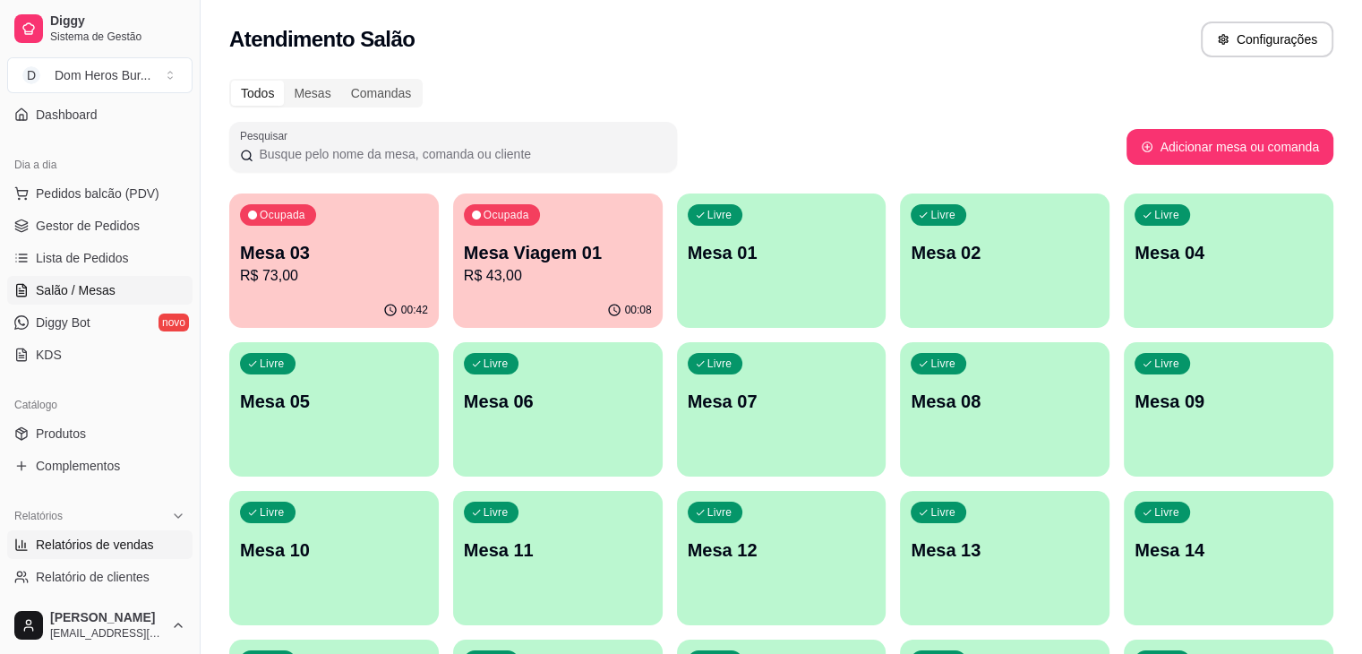
select select "ALL"
select select "0"
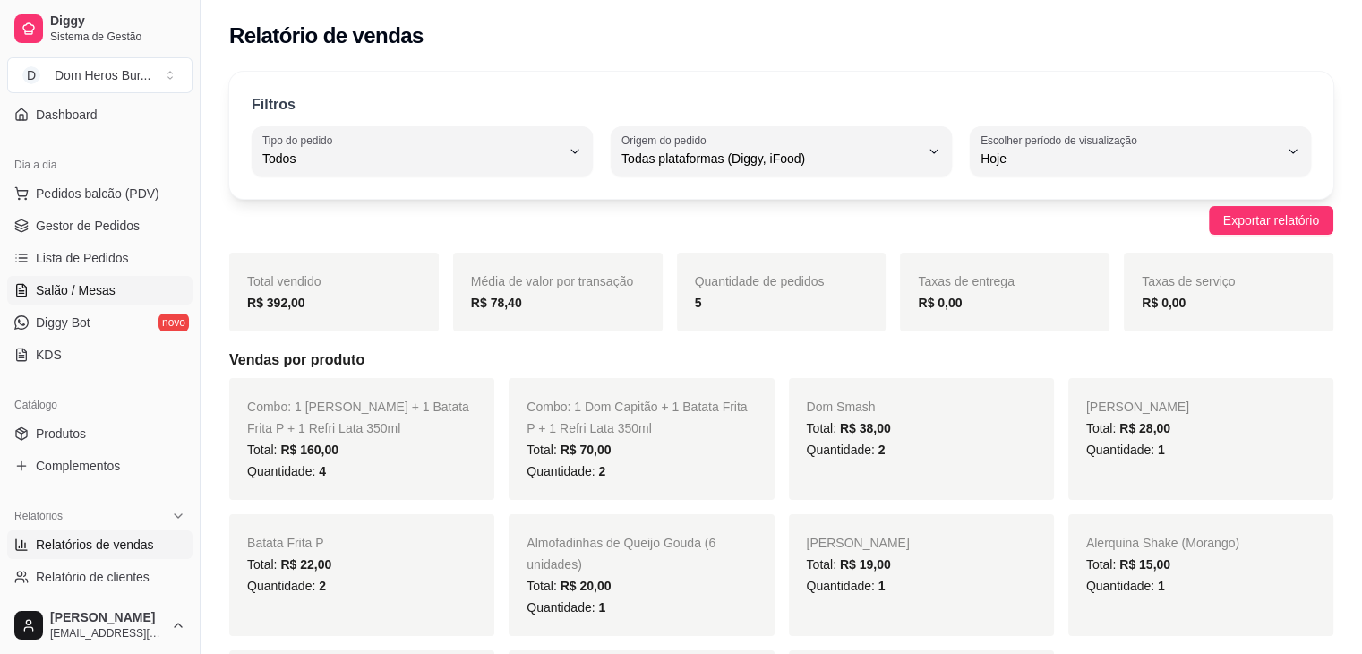
click at [82, 284] on span "Salão / Mesas" at bounding box center [76, 290] width 80 height 18
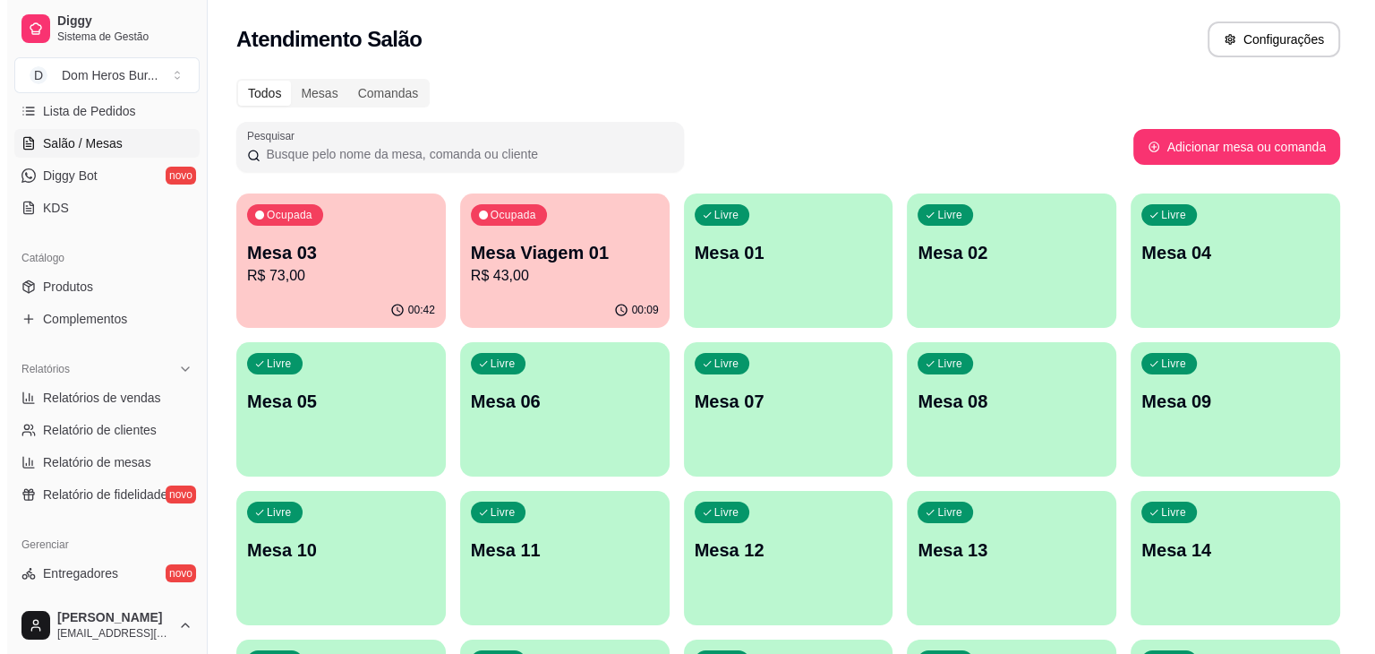
scroll to position [332, 0]
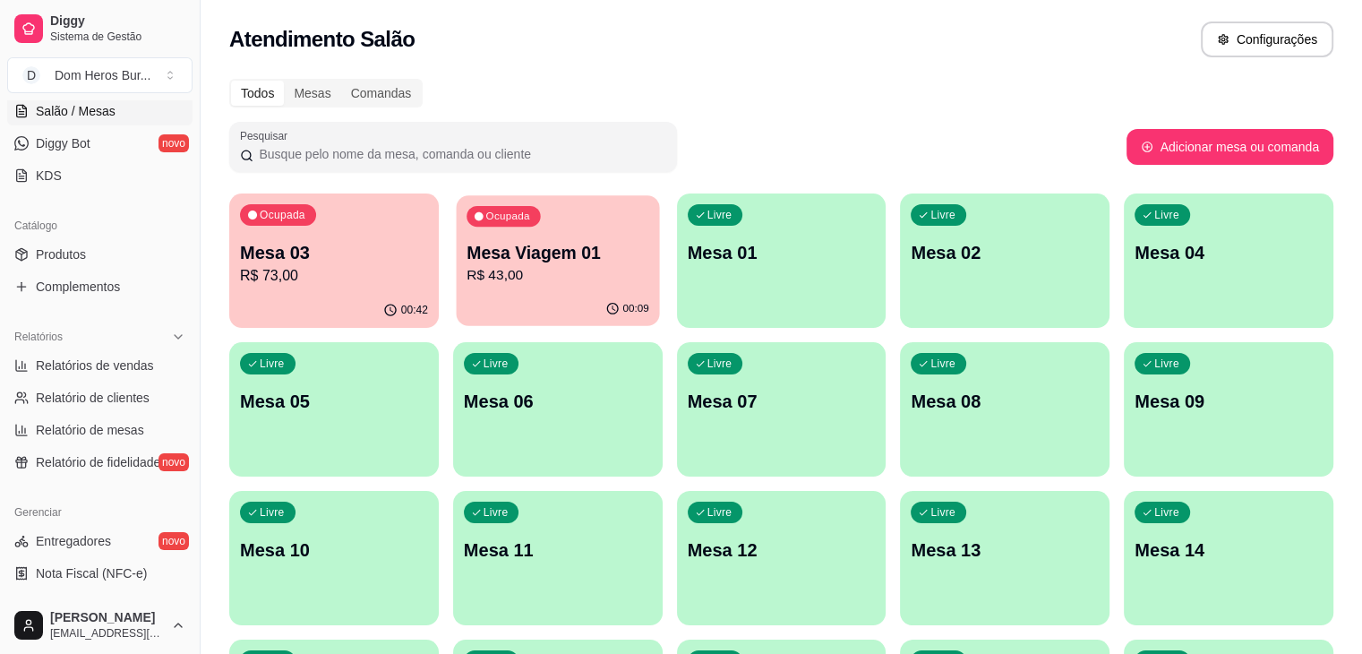
click at [527, 267] on p "R$ 43,00" at bounding box center [558, 275] width 183 height 21
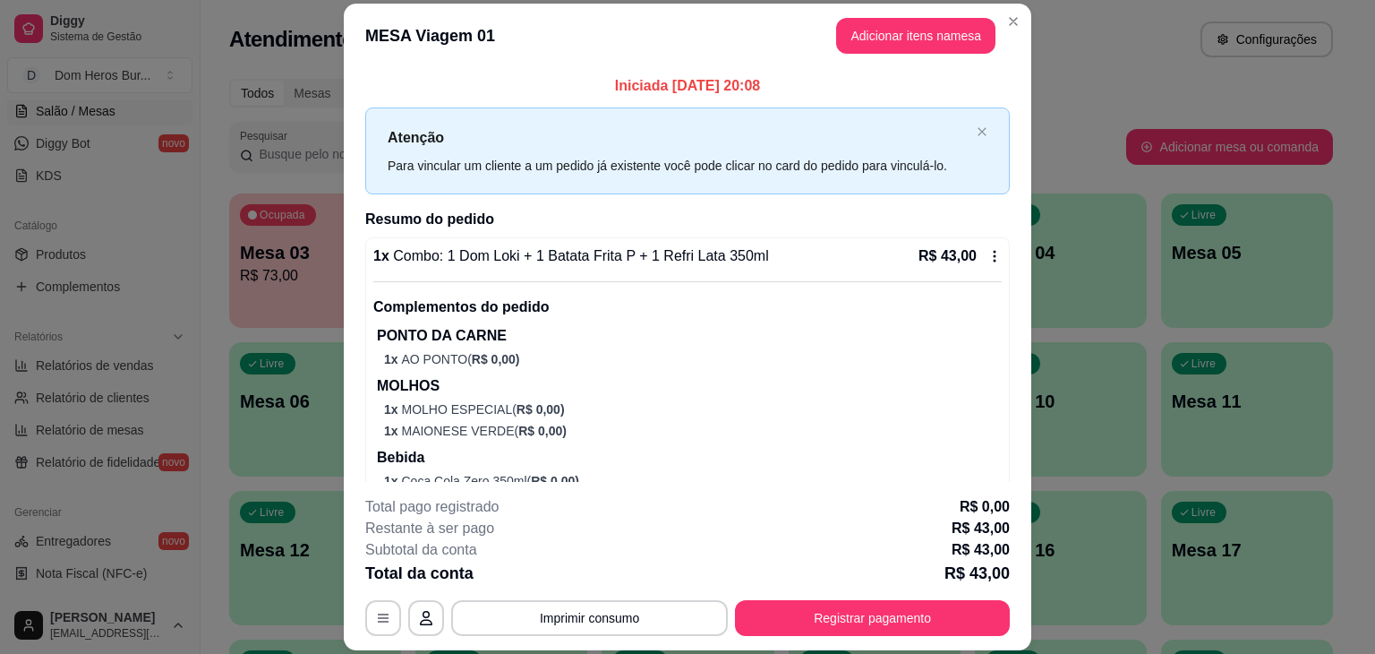
scroll to position [47, 0]
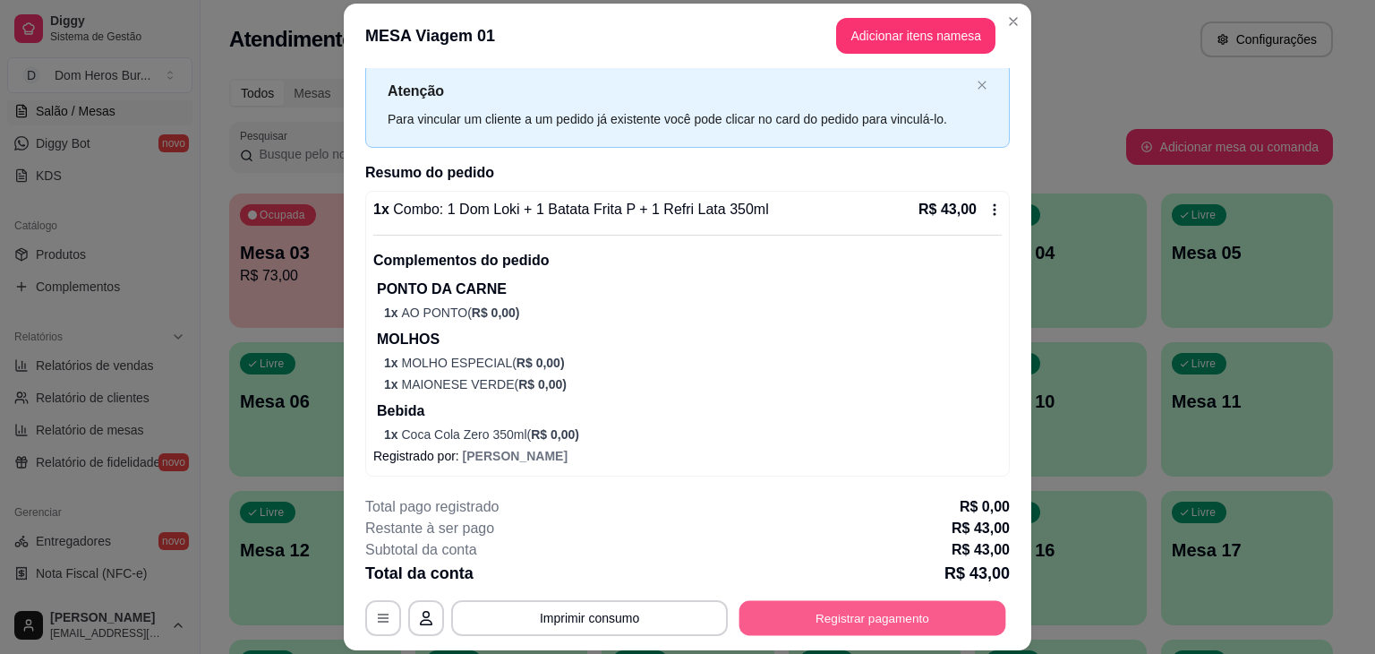
click at [830, 617] on button "Registrar pagamento" at bounding box center [873, 618] width 267 height 35
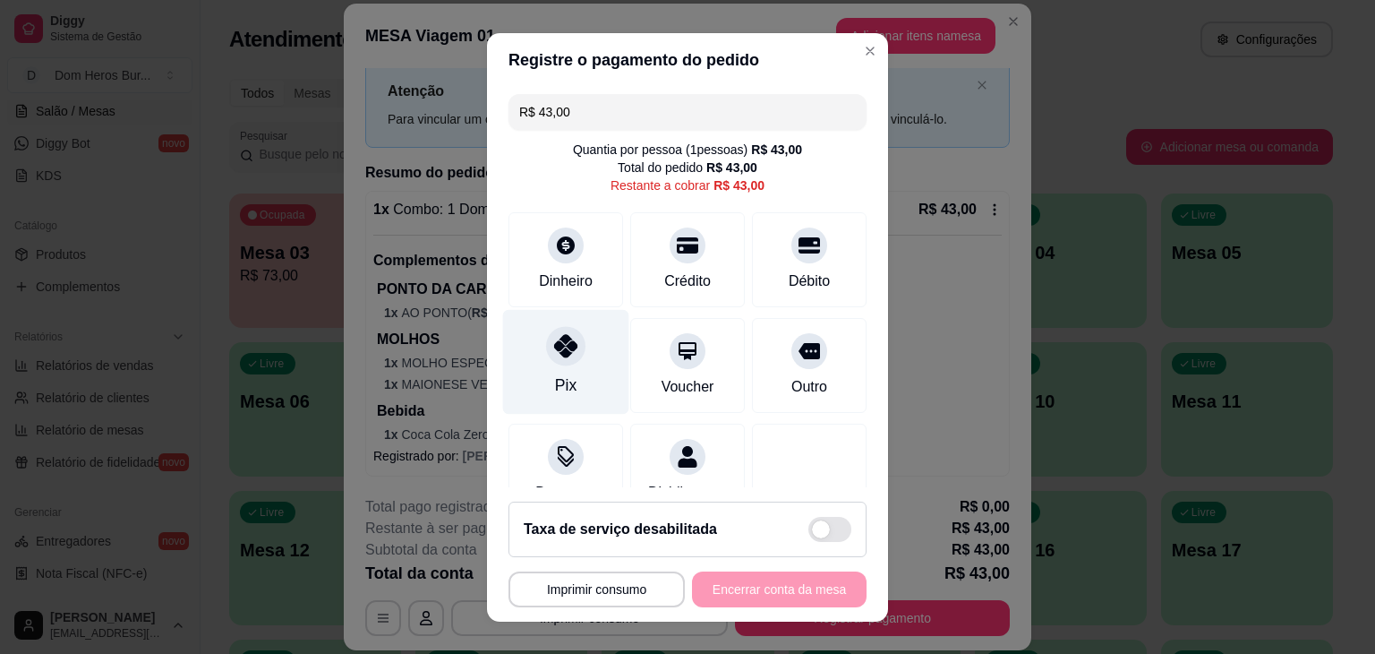
click at [540, 395] on div "Pix" at bounding box center [566, 361] width 126 height 105
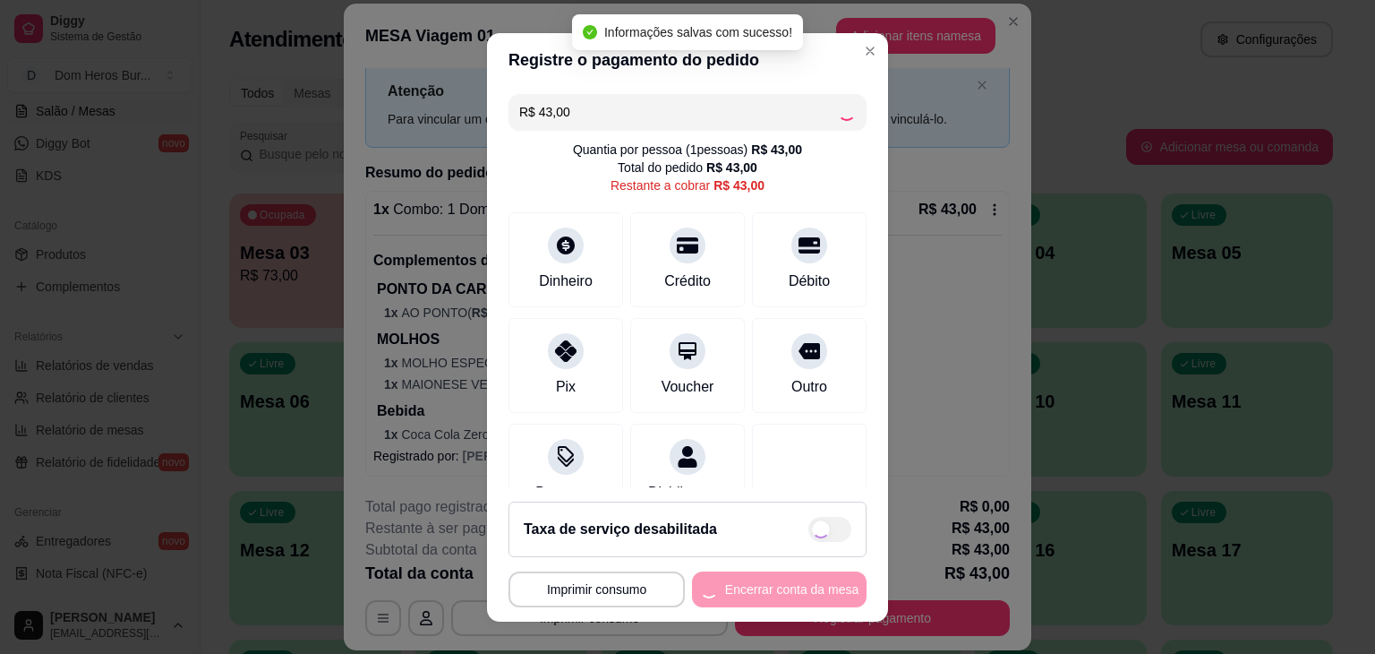
type input "R$ 0,00"
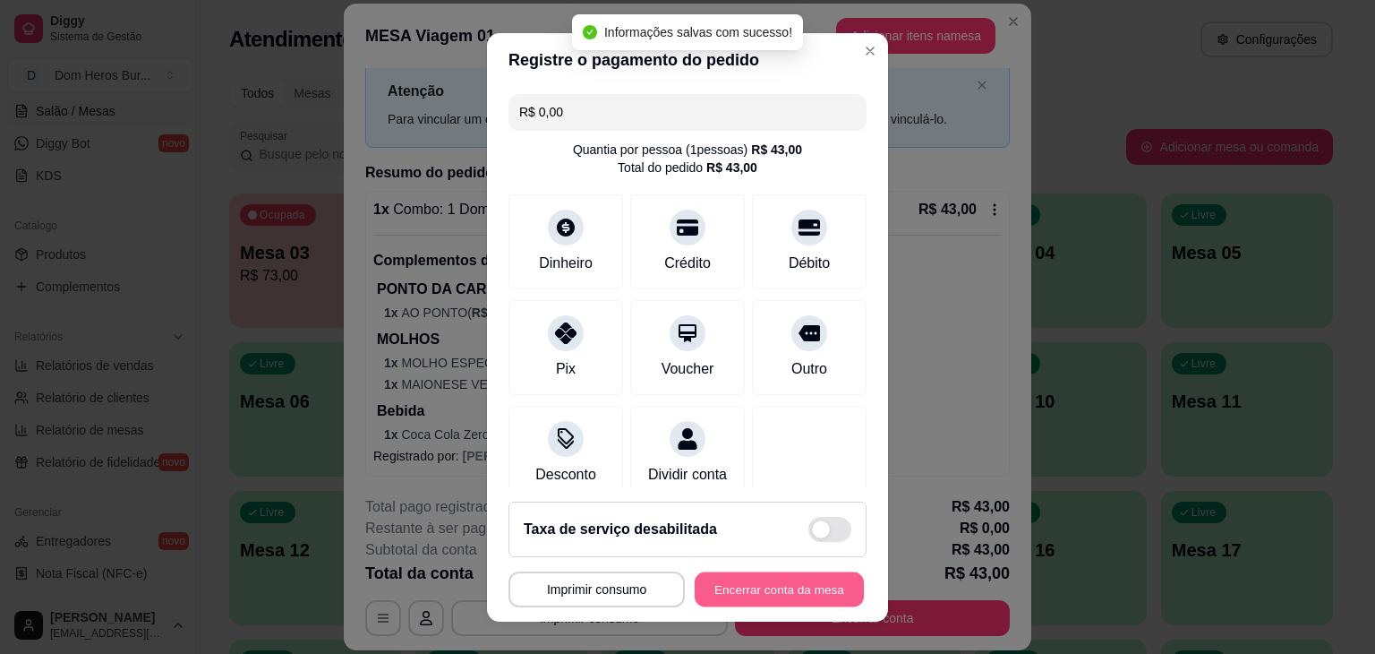
click at [723, 586] on button "Encerrar conta da mesa" at bounding box center [779, 588] width 169 height 35
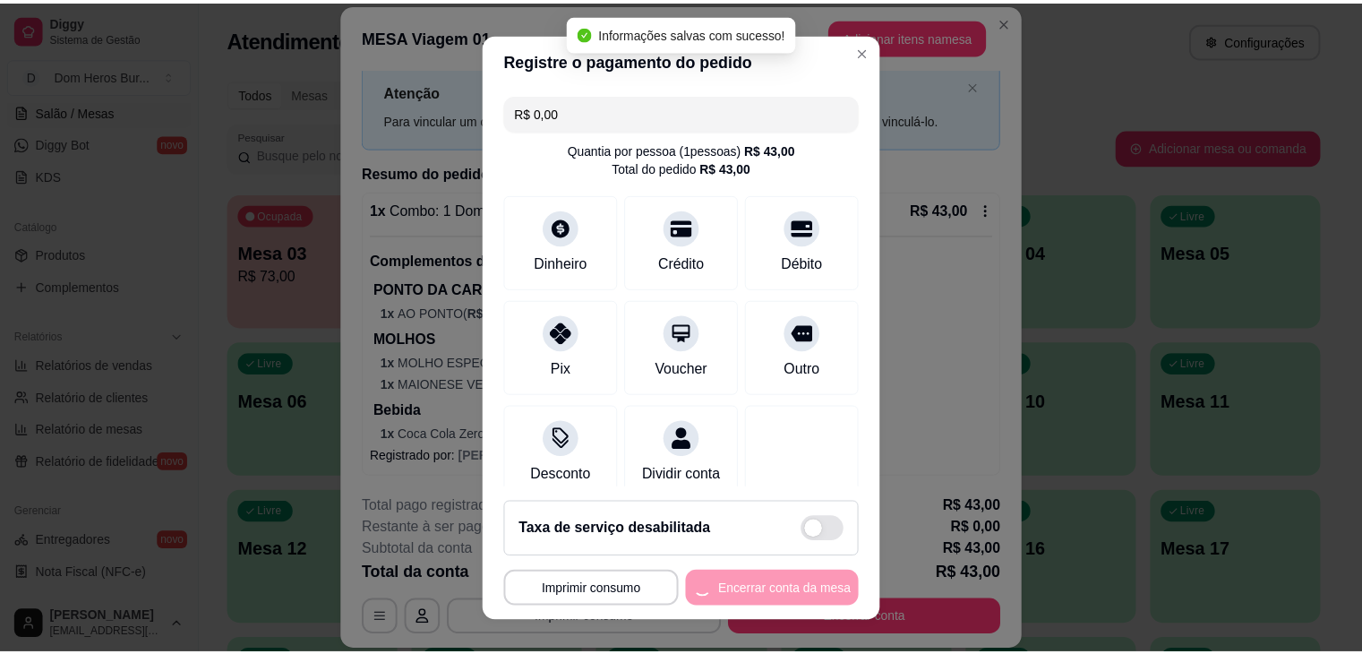
scroll to position [0, 0]
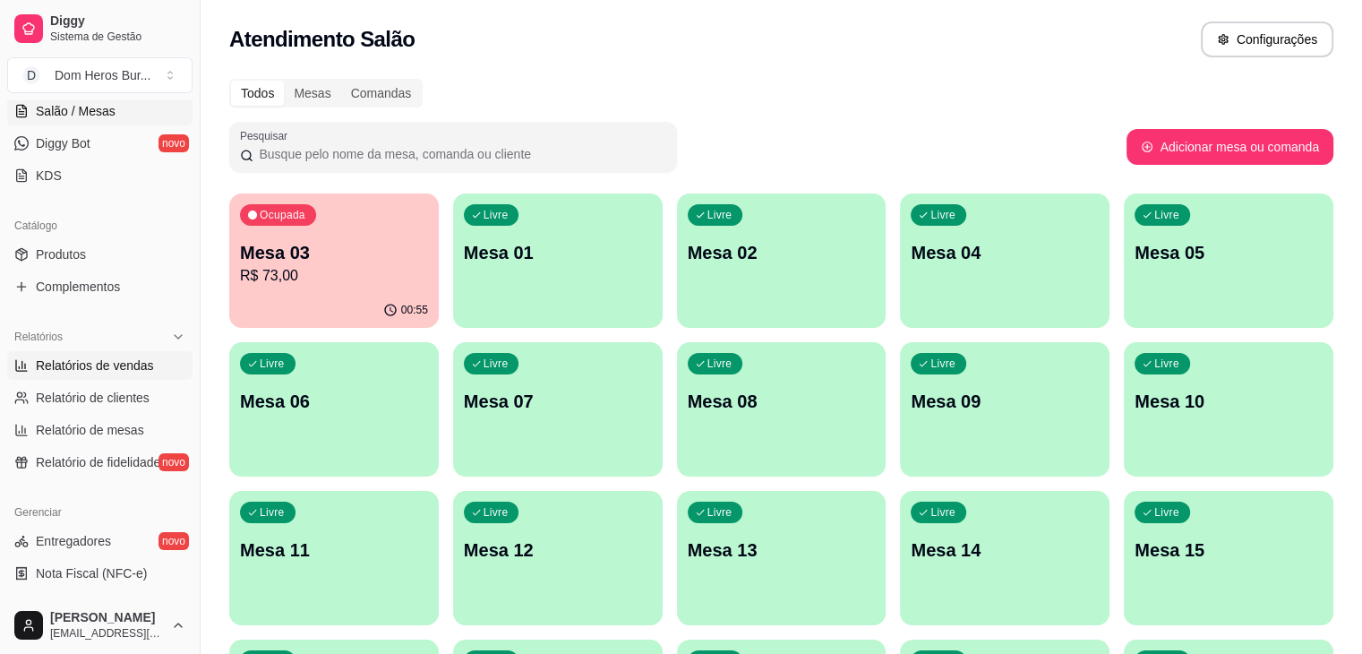
click at [114, 373] on link "Relatórios de vendas" at bounding box center [99, 365] width 185 height 29
select select "ALL"
select select "0"
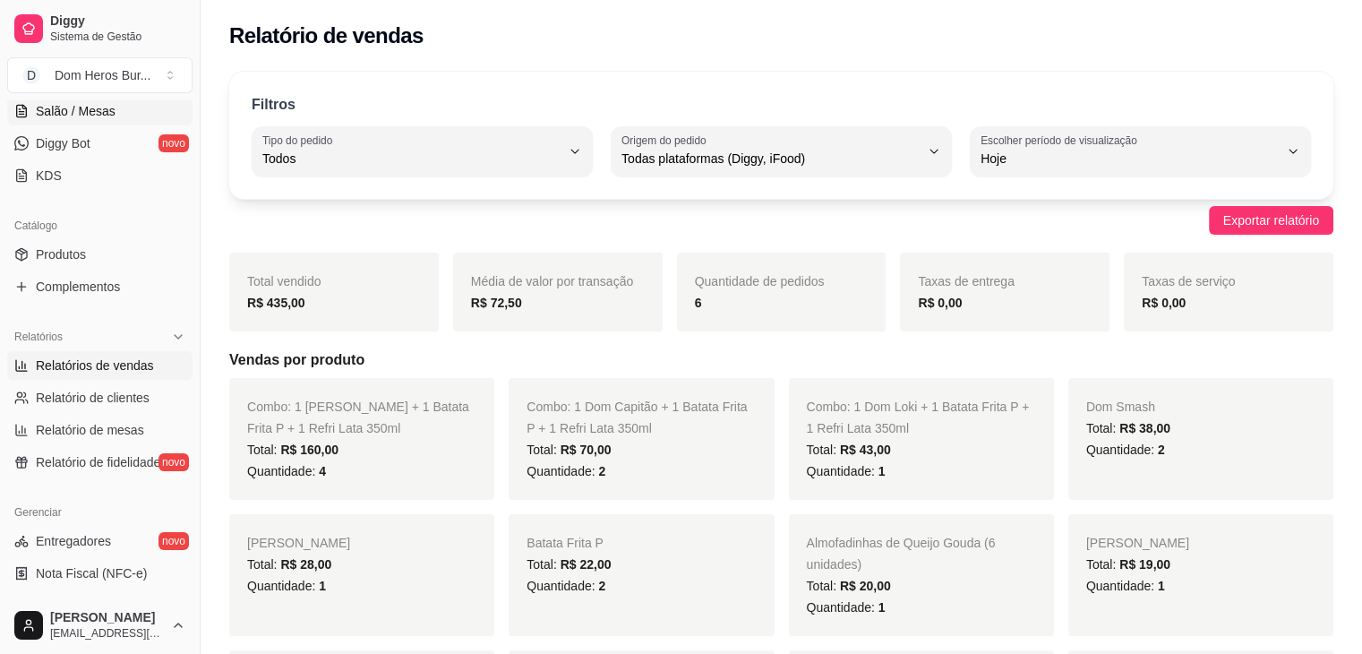
click at [82, 115] on span "Salão / Mesas" at bounding box center [76, 111] width 80 height 18
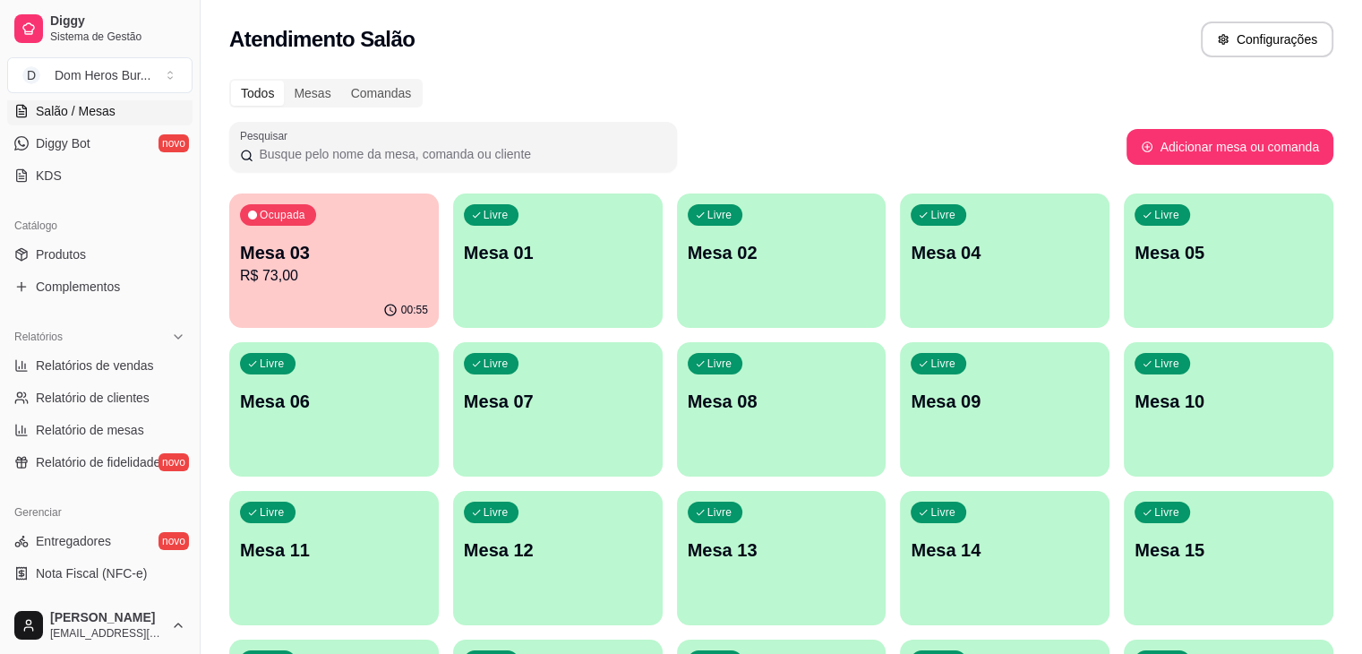
click at [0, 296] on div "Catálogo Produtos Complementos" at bounding box center [100, 256] width 200 height 104
click at [84, 377] on link "Relatórios de vendas" at bounding box center [99, 365] width 185 height 29
select select "ALL"
select select "0"
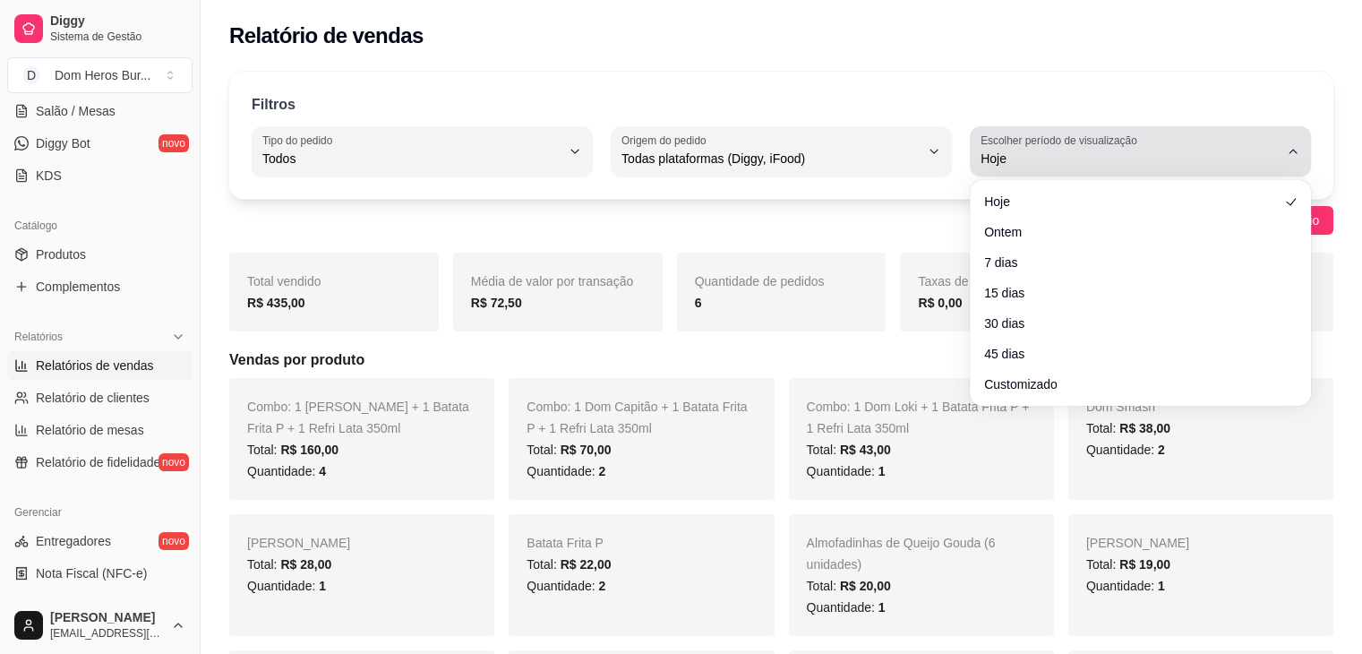
click at [1059, 143] on label "Escolher período de visualização" at bounding box center [1061, 140] width 162 height 15
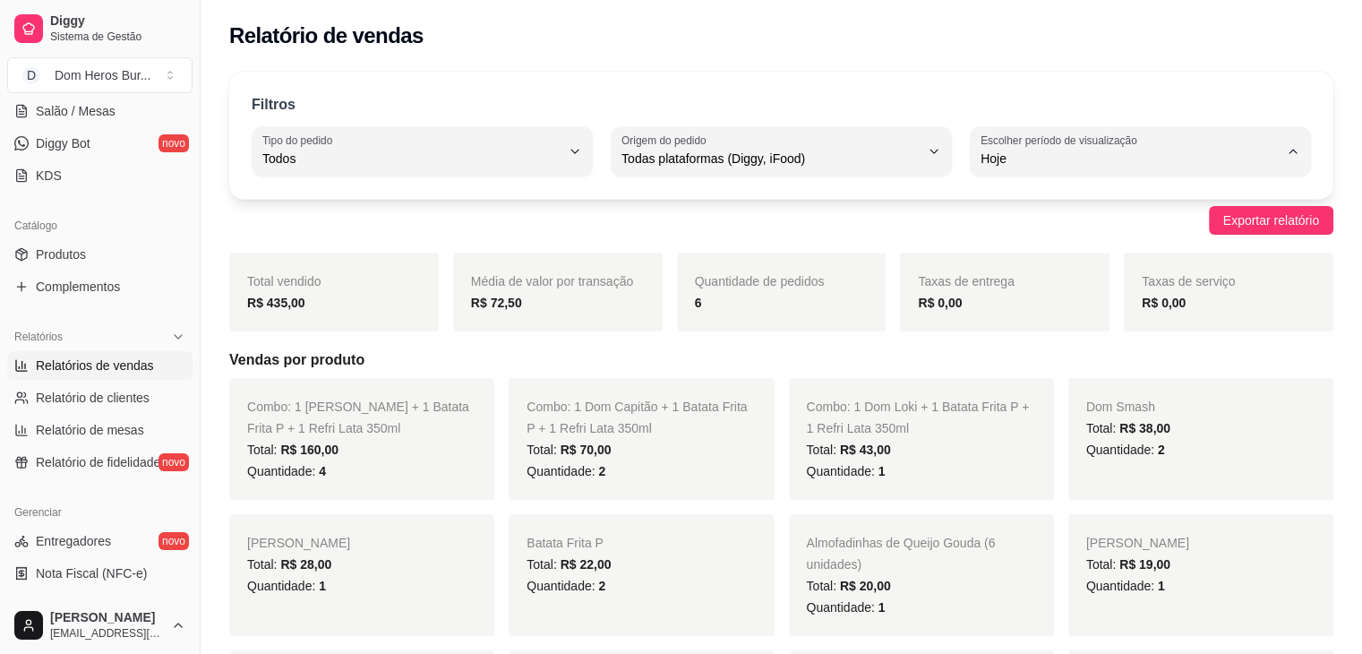
click at [1045, 390] on li "Customizado" at bounding box center [1139, 377] width 313 height 28
type input "-1"
select select "-1"
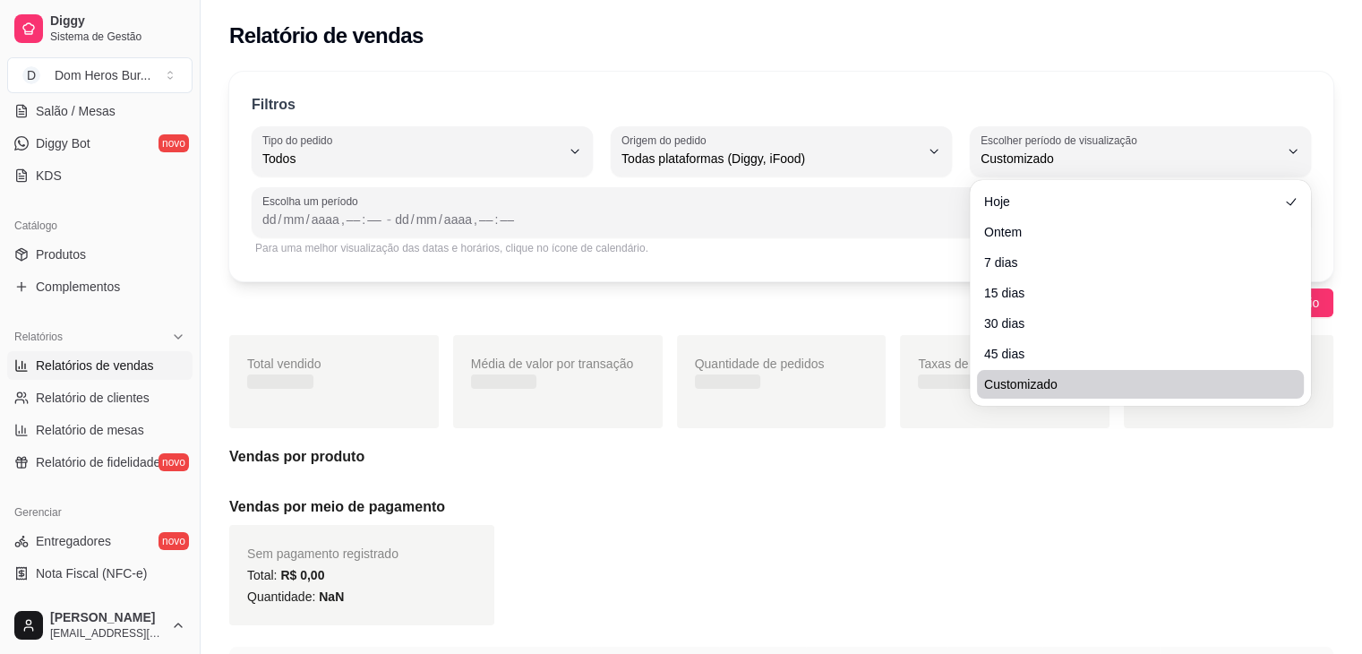
scroll to position [17, 0]
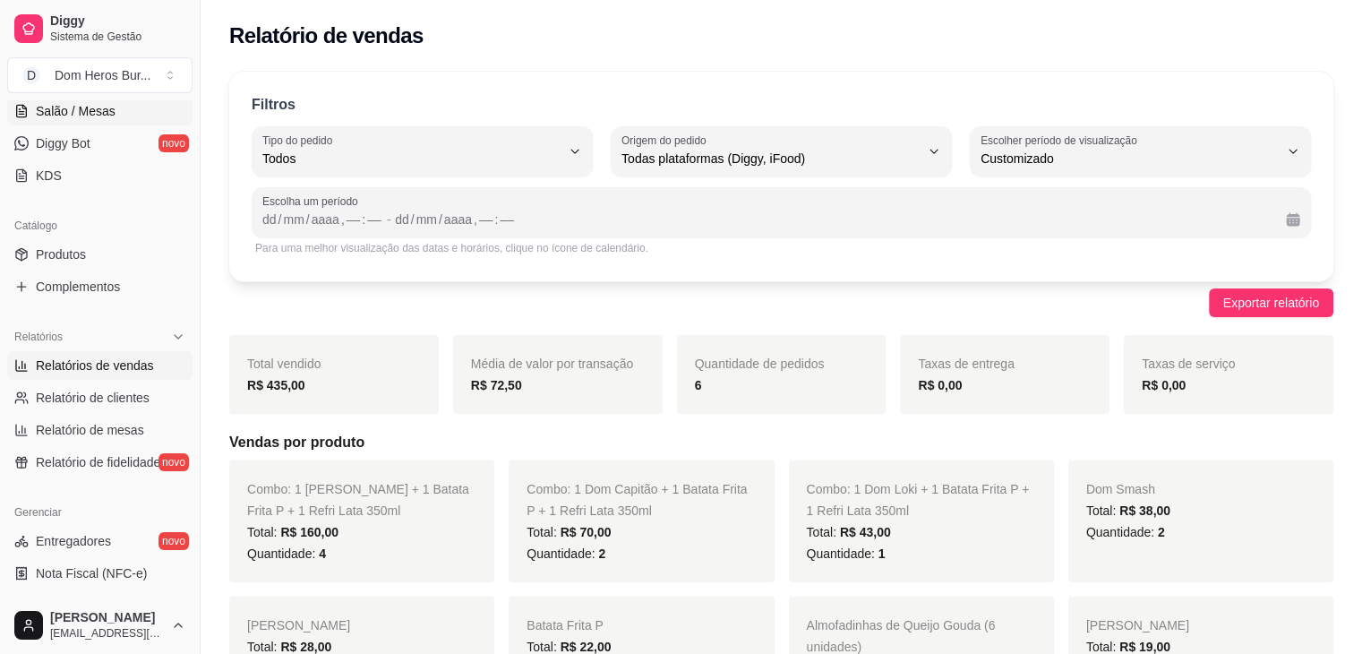
click at [97, 108] on span "Salão / Mesas" at bounding box center [76, 111] width 80 height 18
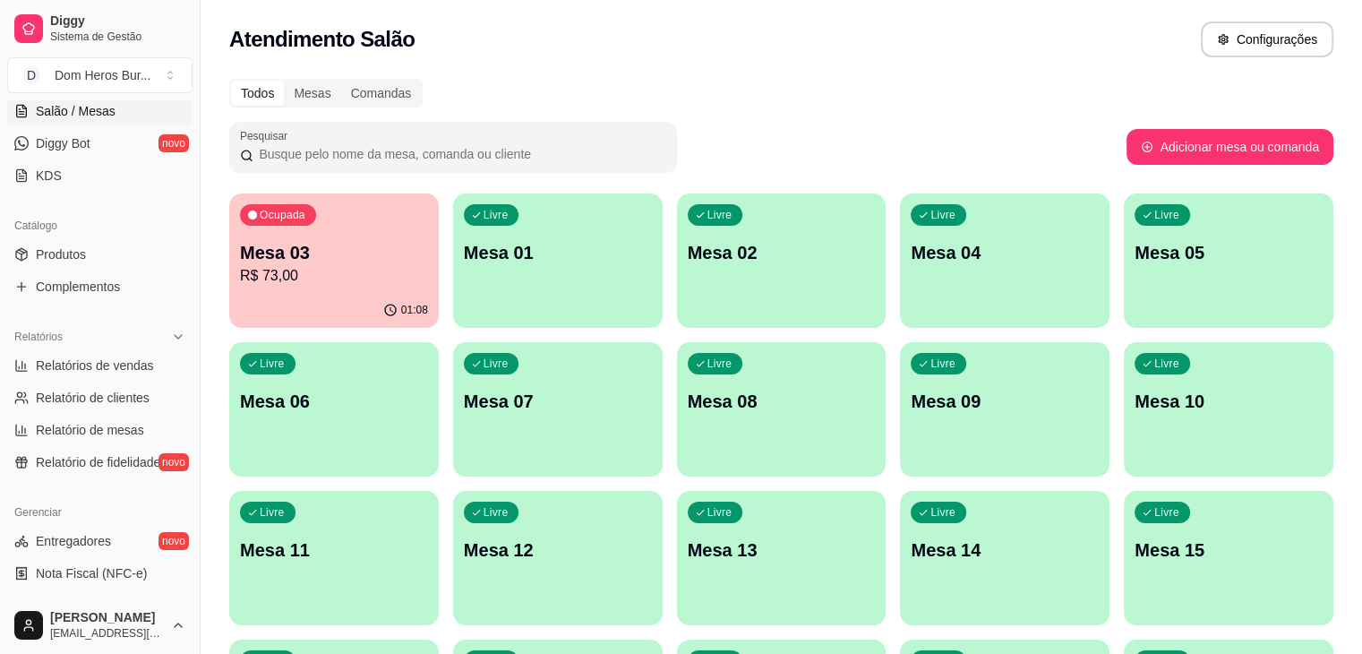
click at [590, 73] on div "Todos Mesas Comandas Pesquisar Adicionar mesa ou comanda Ocupada Mesa 03 R$ 73,…" at bounding box center [781, 580] width 1161 height 1024
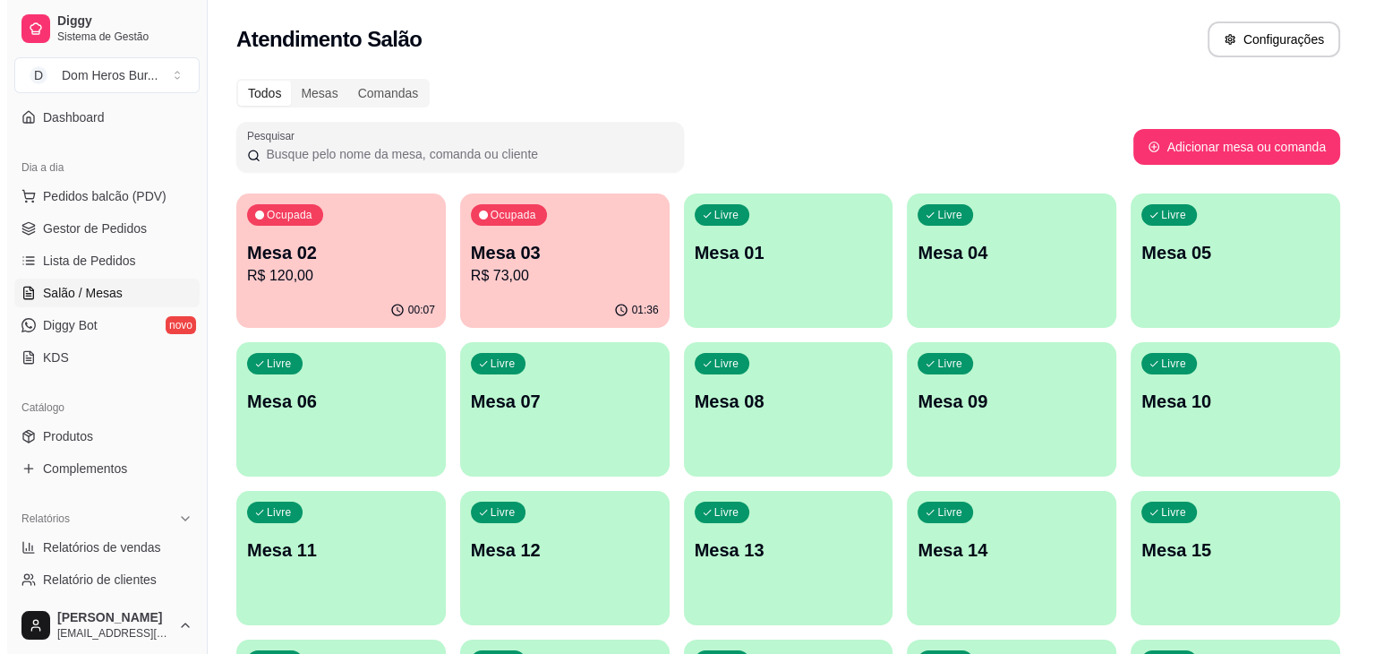
scroll to position [137, 0]
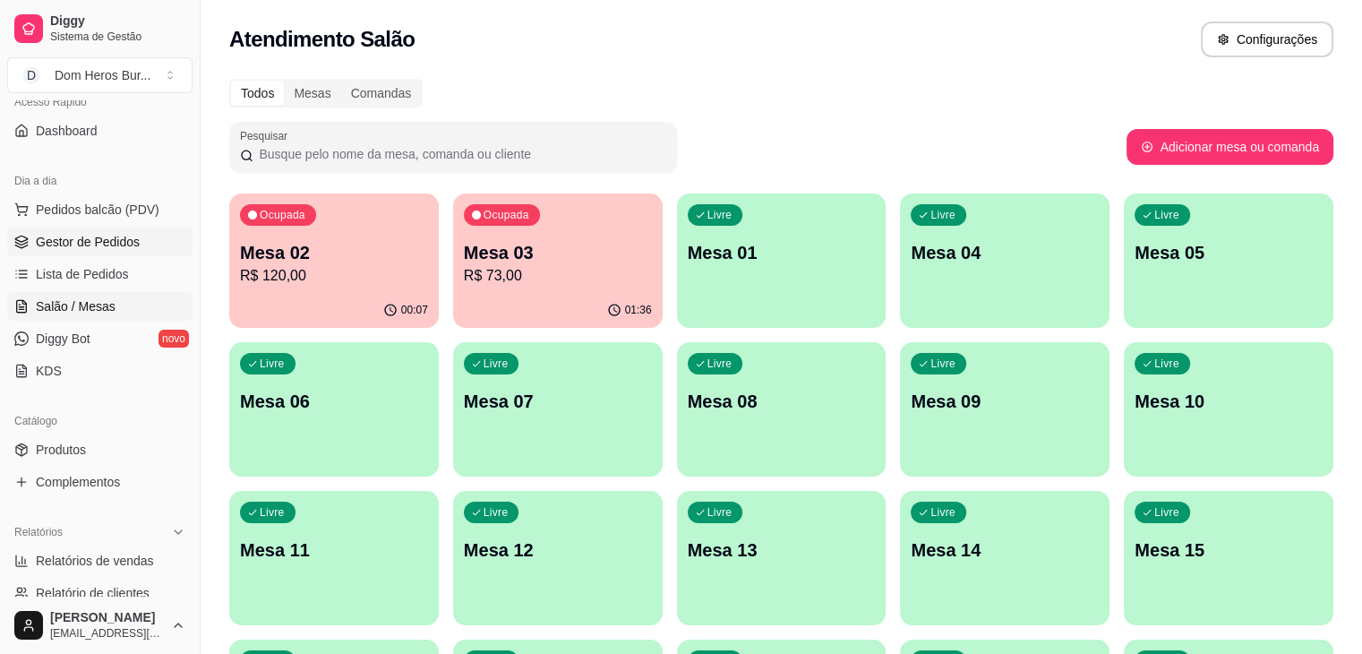
click at [135, 237] on span "Gestor de Pedidos" at bounding box center [88, 242] width 104 height 18
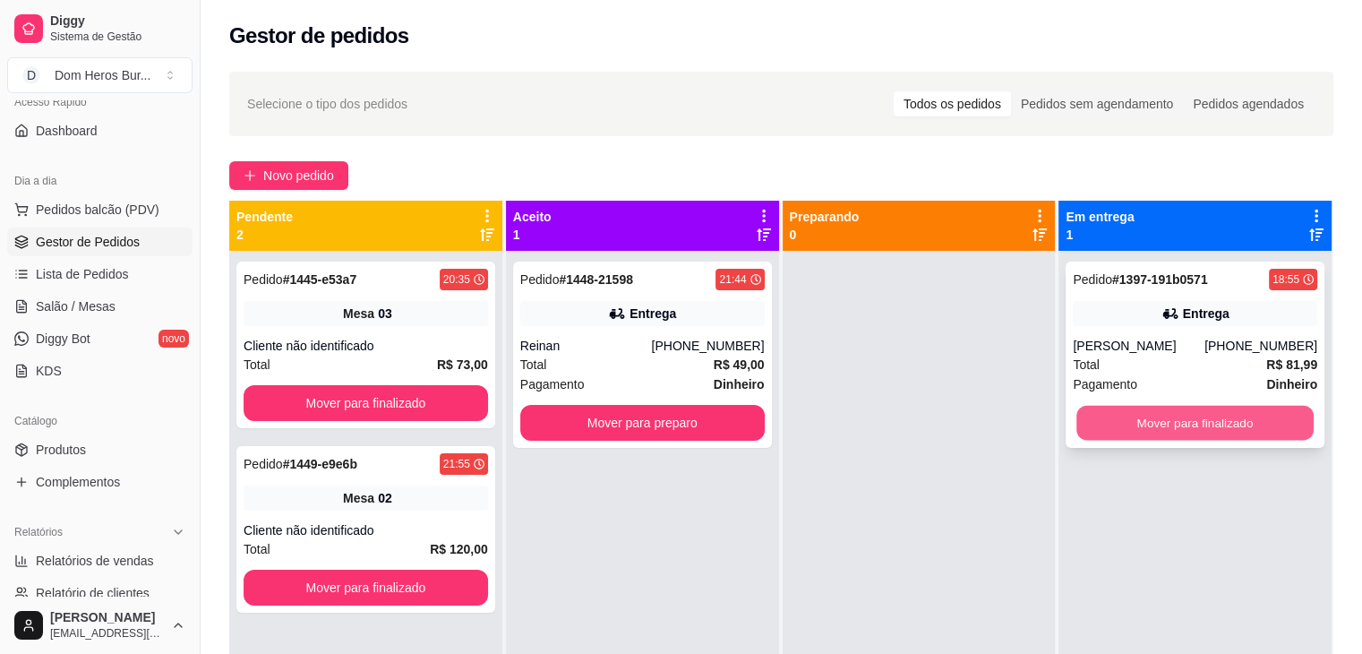
click at [1076, 432] on button "Mover para finalizado" at bounding box center [1194, 423] width 237 height 35
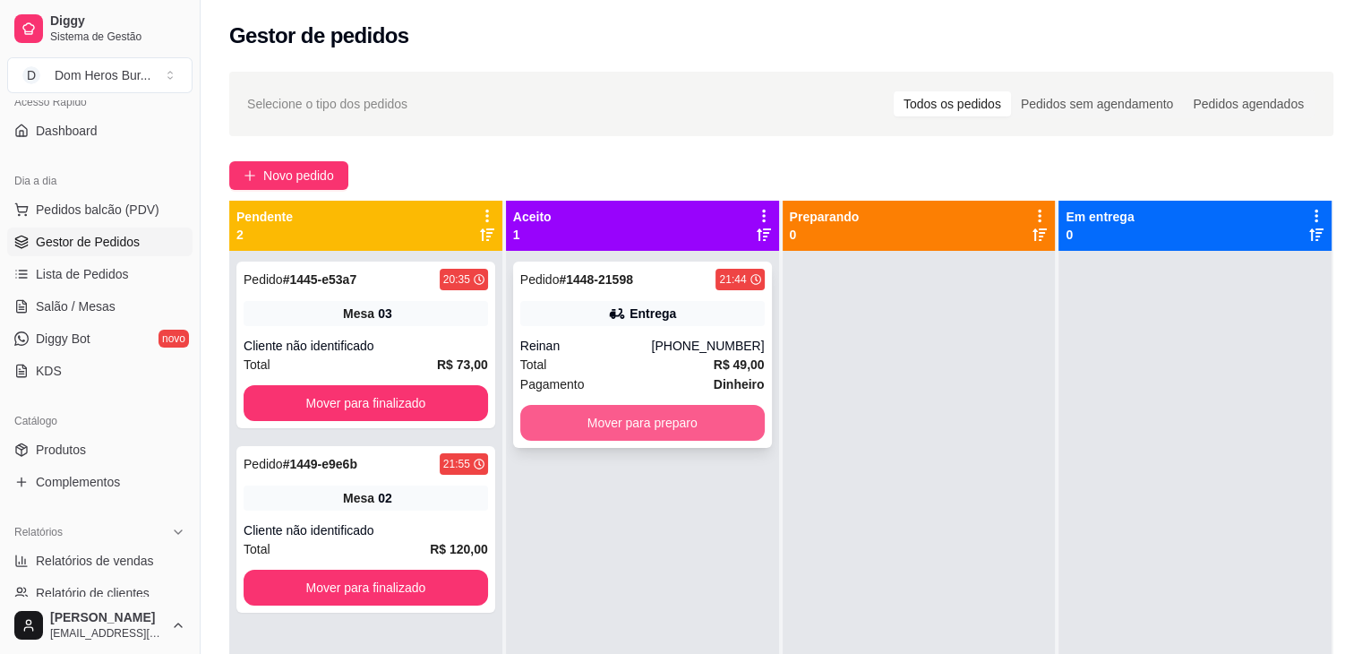
click at [724, 424] on button "Mover para preparo" at bounding box center [642, 423] width 244 height 36
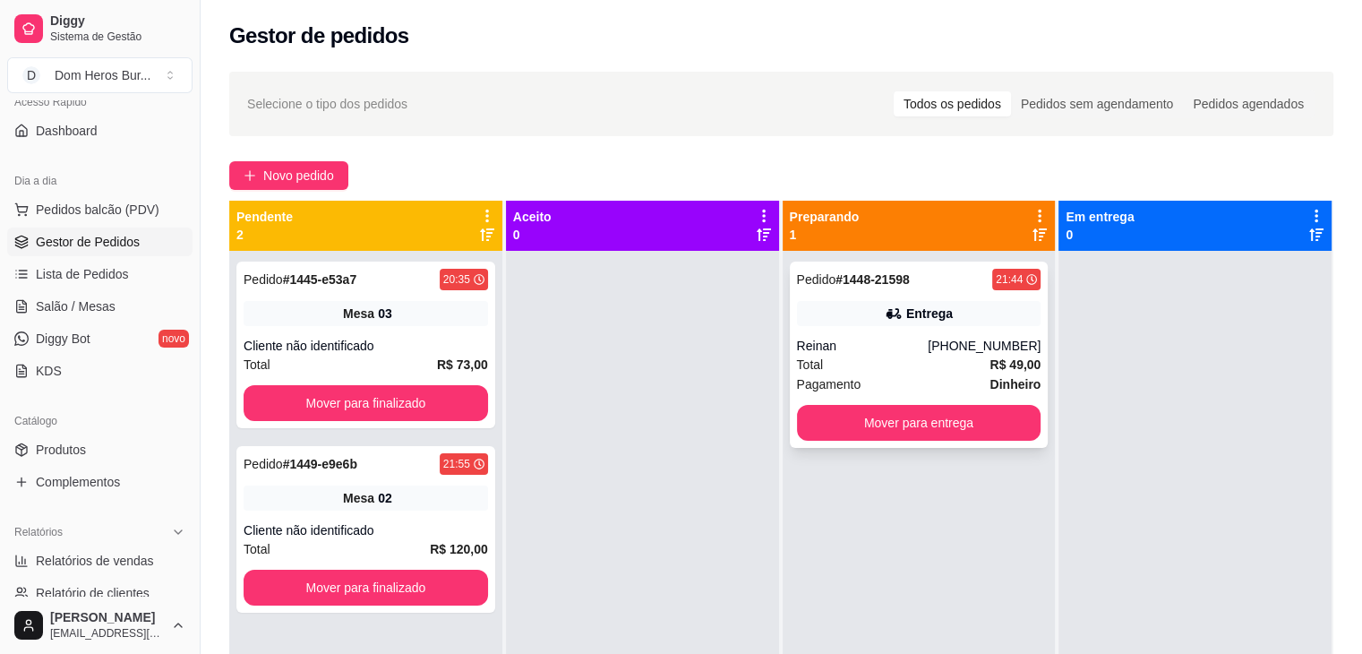
click at [852, 374] on div "Pagamento Dinheiro" at bounding box center [919, 384] width 244 height 20
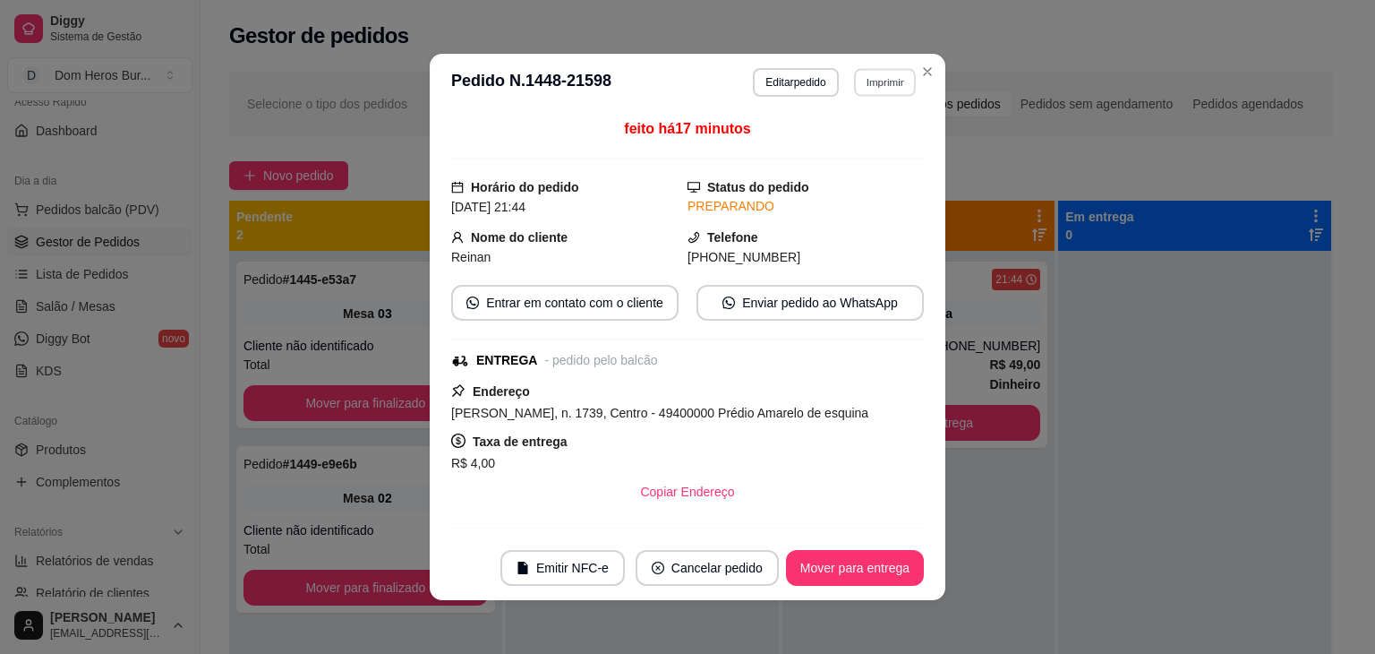
click at [860, 76] on button "Imprimir" at bounding box center [885, 82] width 62 height 28
click at [820, 150] on button "IMPRESSORA" at bounding box center [846, 145] width 125 height 28
click at [802, 90] on button "Editar pedido" at bounding box center [796, 82] width 83 height 28
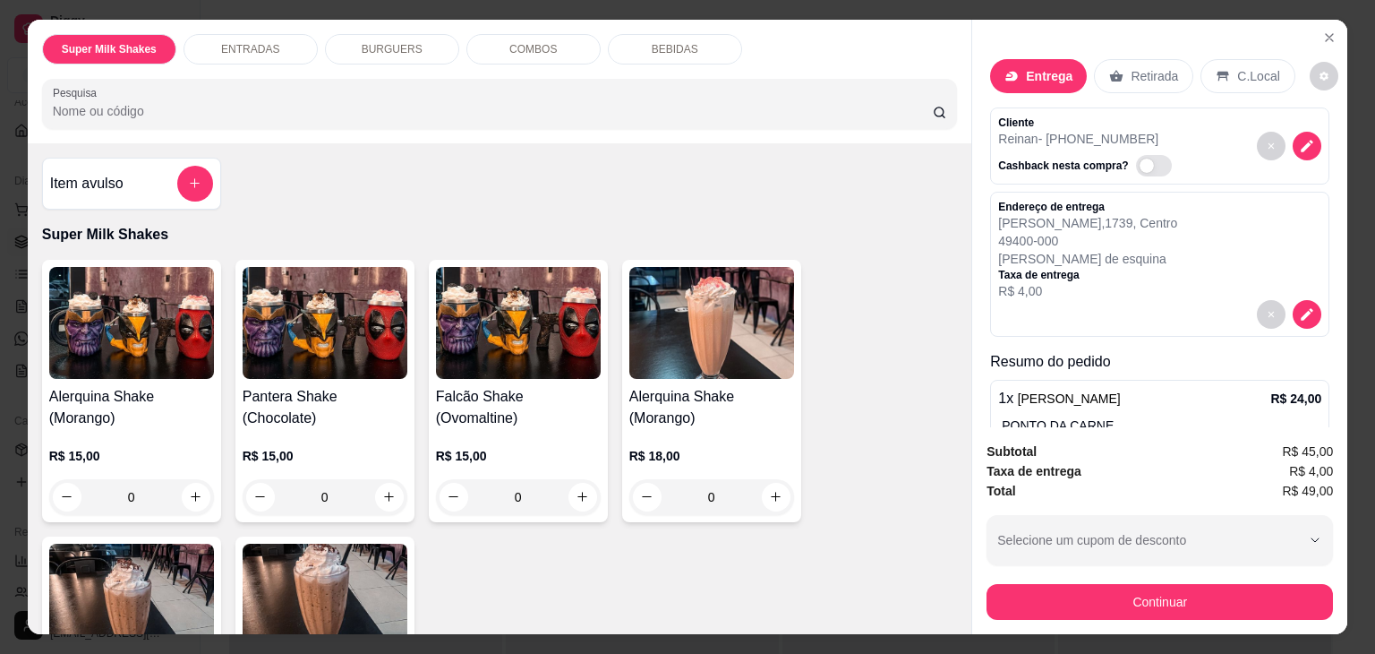
click at [682, 42] on p "BEBIDAS" at bounding box center [675, 49] width 47 height 14
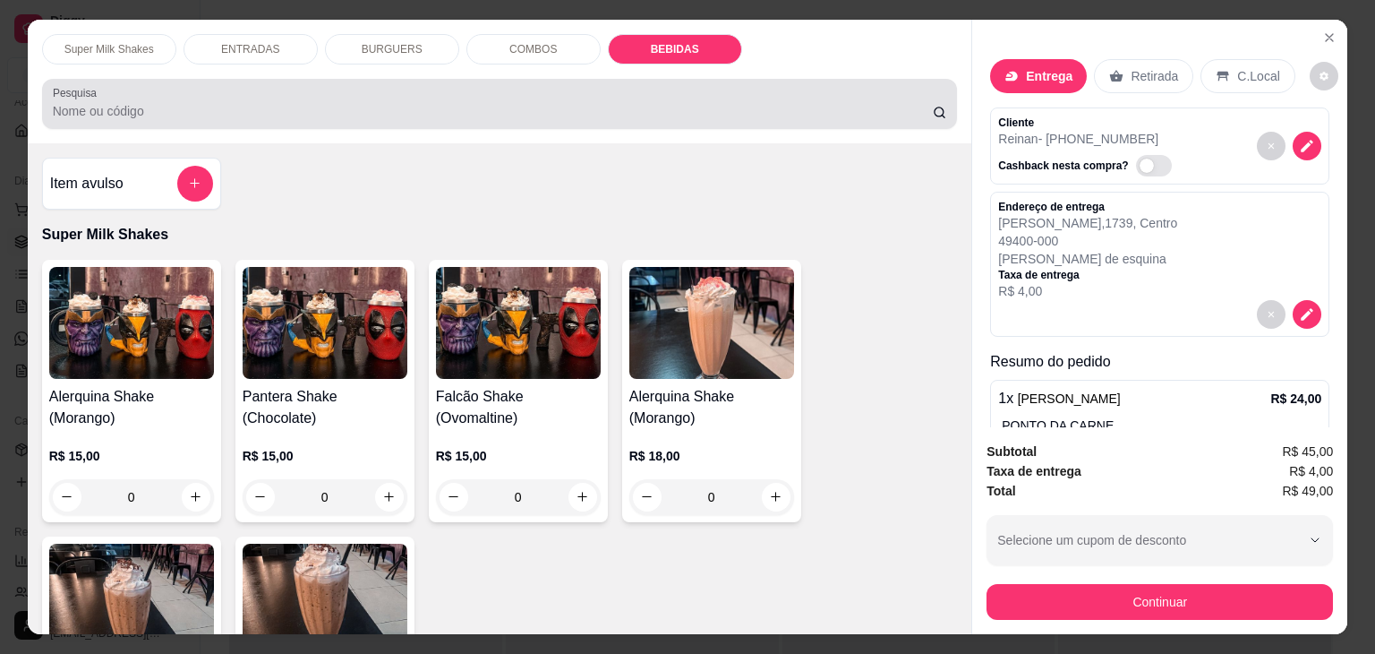
scroll to position [44, 0]
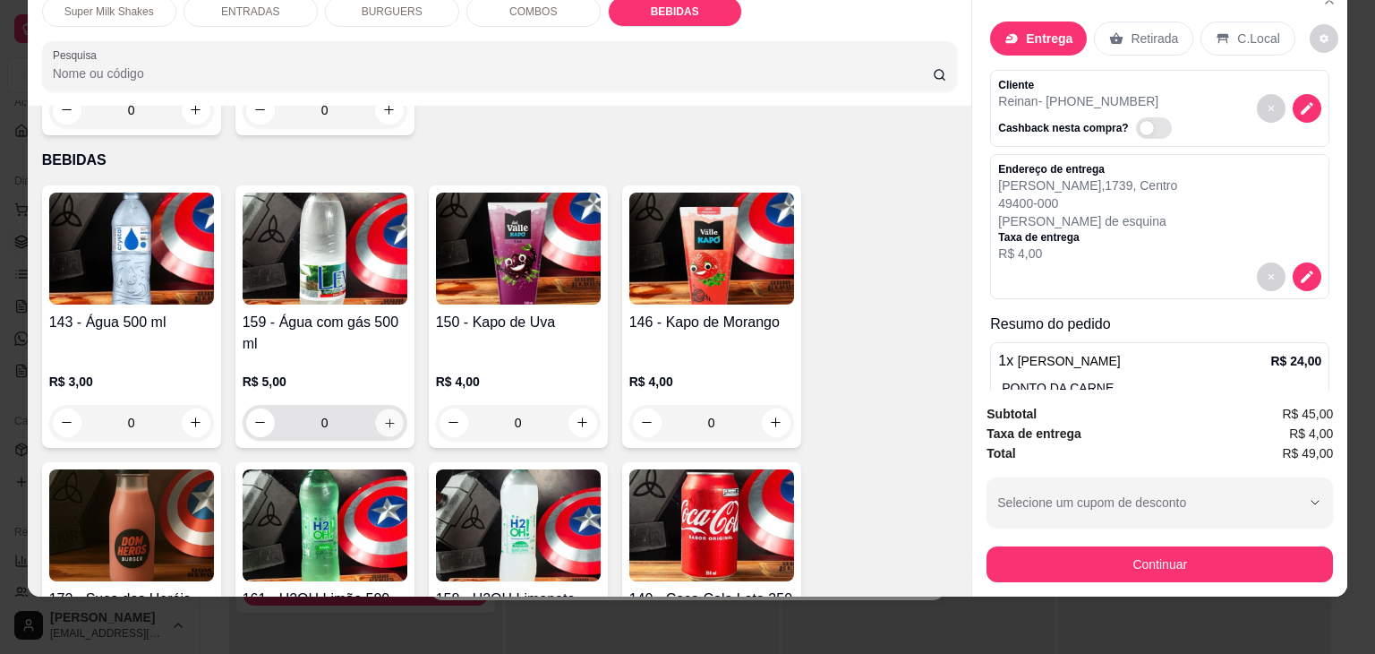
click at [389, 416] on icon "increase-product-quantity" at bounding box center [388, 422] width 13 height 13
type input "1"
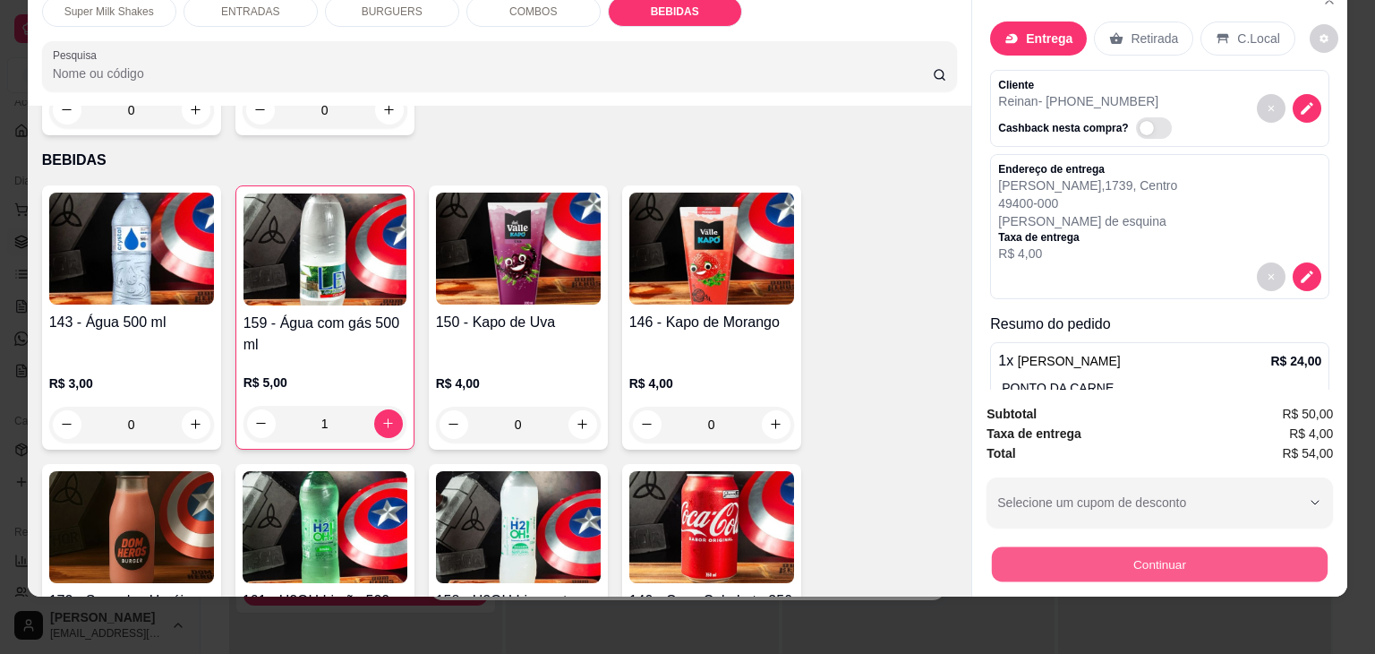
click at [1053, 547] on button "Continuar" at bounding box center [1160, 564] width 336 height 35
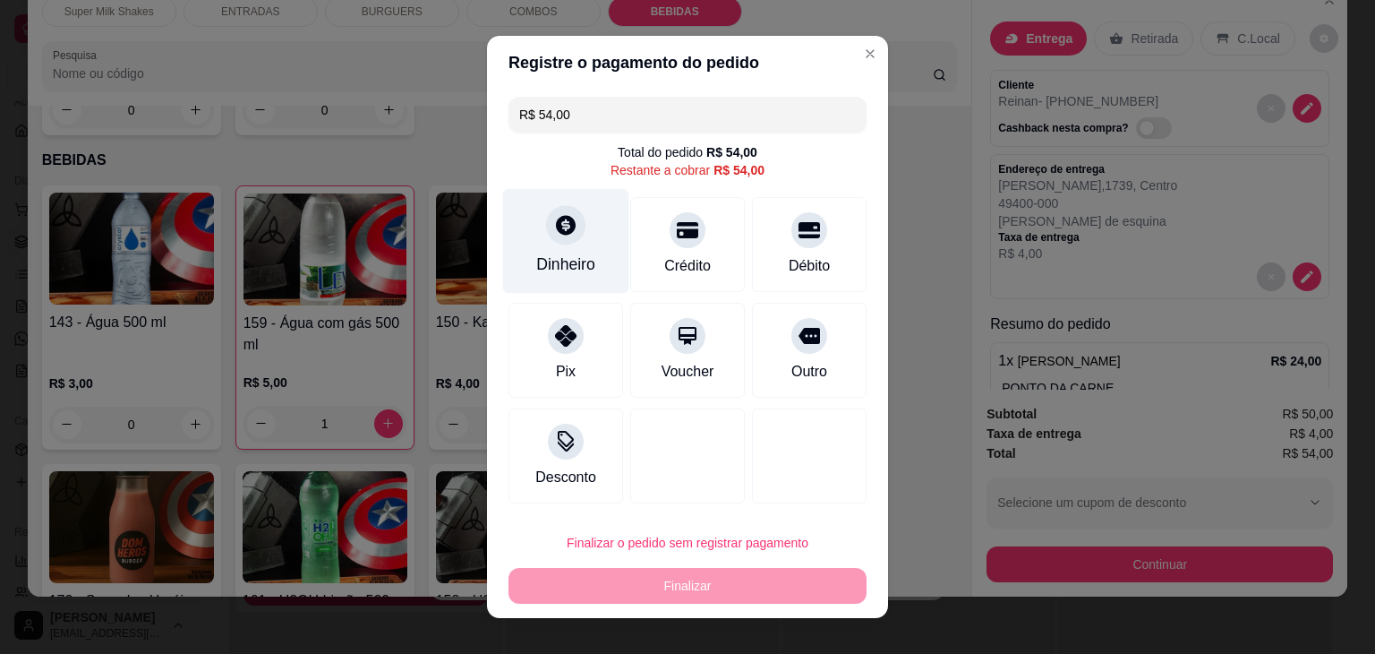
click at [583, 255] on div "Dinheiro" at bounding box center [565, 264] width 59 height 23
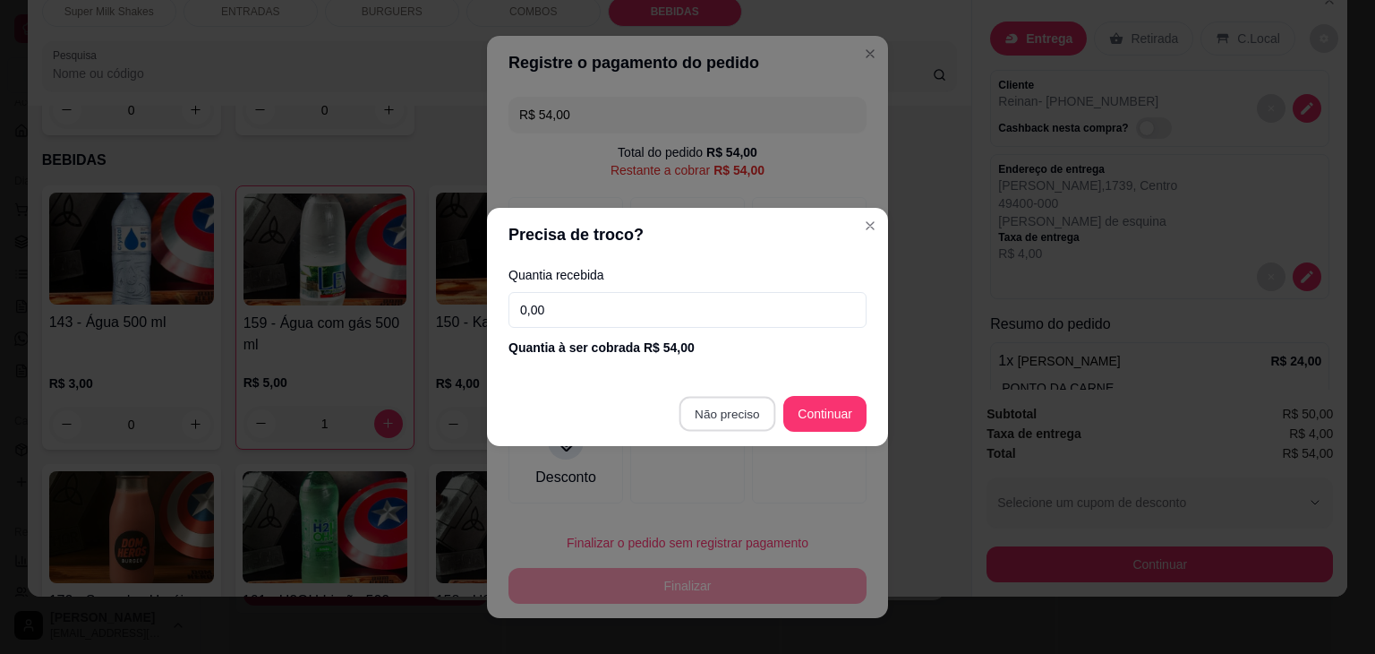
type input "R$ 0,00"
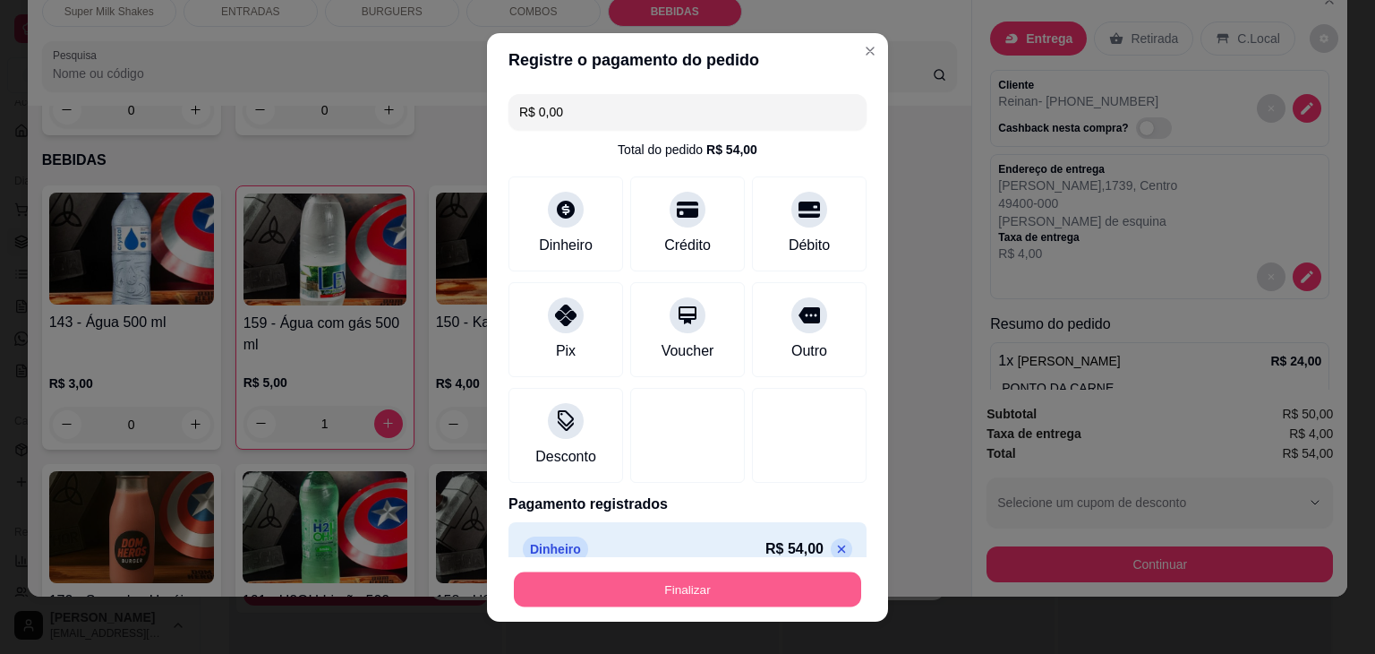
click at [778, 590] on button "Finalizar" at bounding box center [687, 588] width 347 height 35
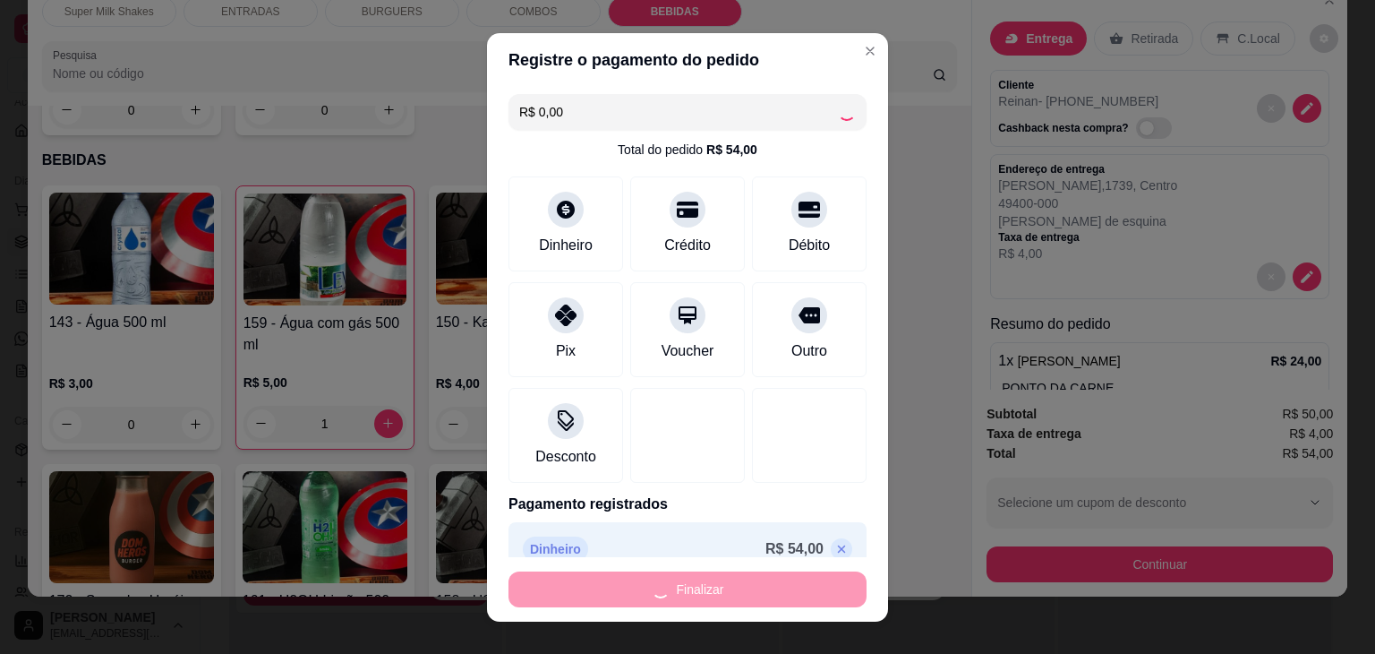
type input "0"
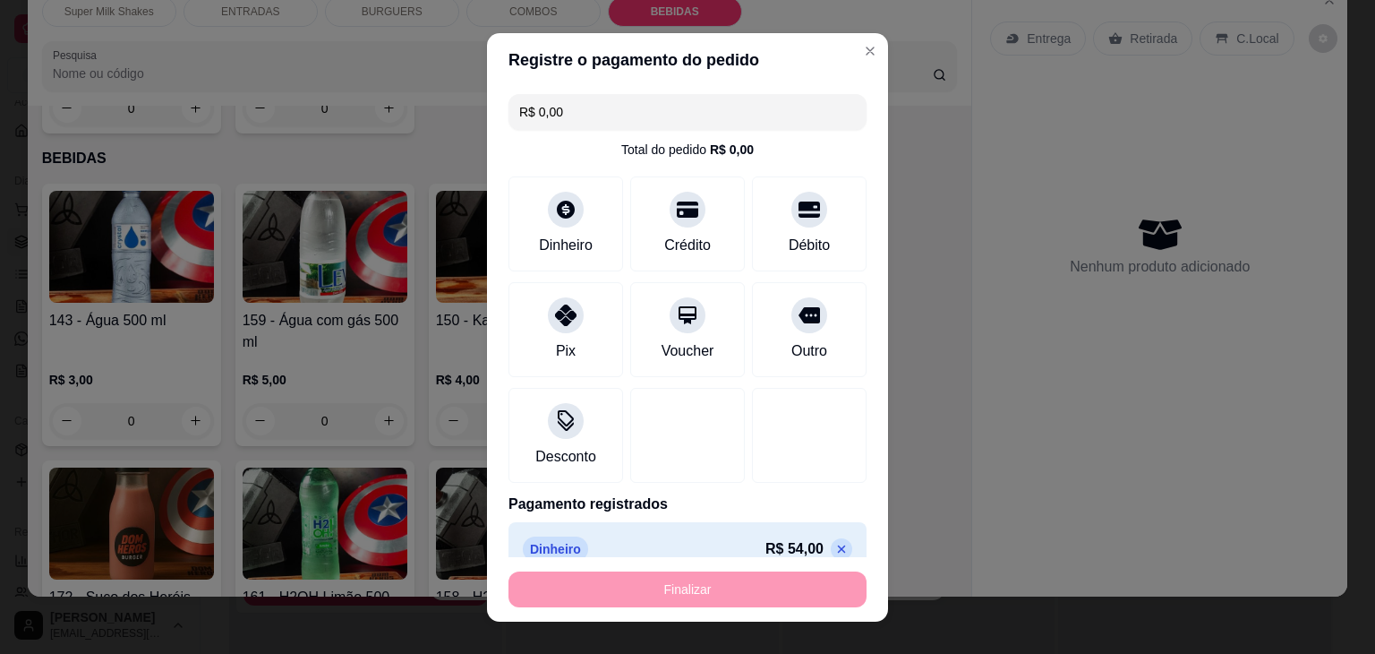
type input "-R$ 54,00"
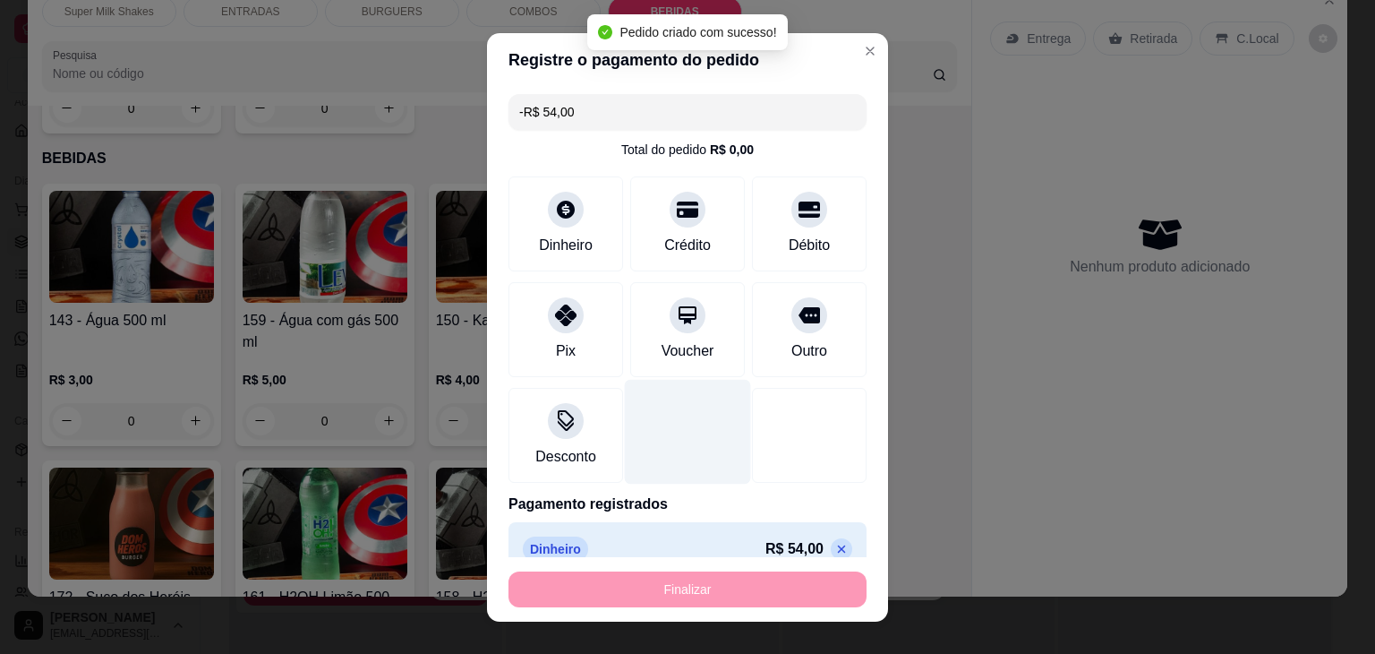
scroll to position [3414, 0]
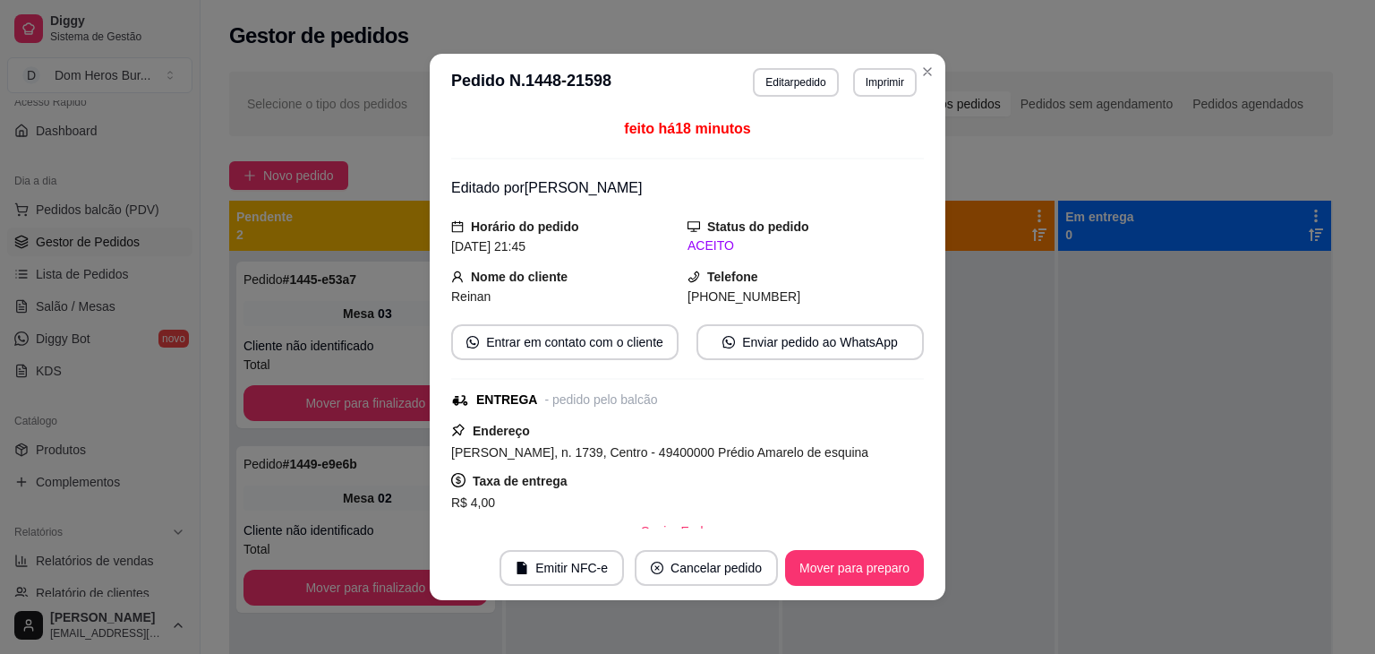
click at [496, 299] on div "Reinan" at bounding box center [569, 297] width 236 height 20
drag, startPoint x: 496, startPoint y: 299, endPoint x: 318, endPoint y: 279, distance: 179.3
click at [318, 279] on div "**********" at bounding box center [687, 327] width 1375 height 654
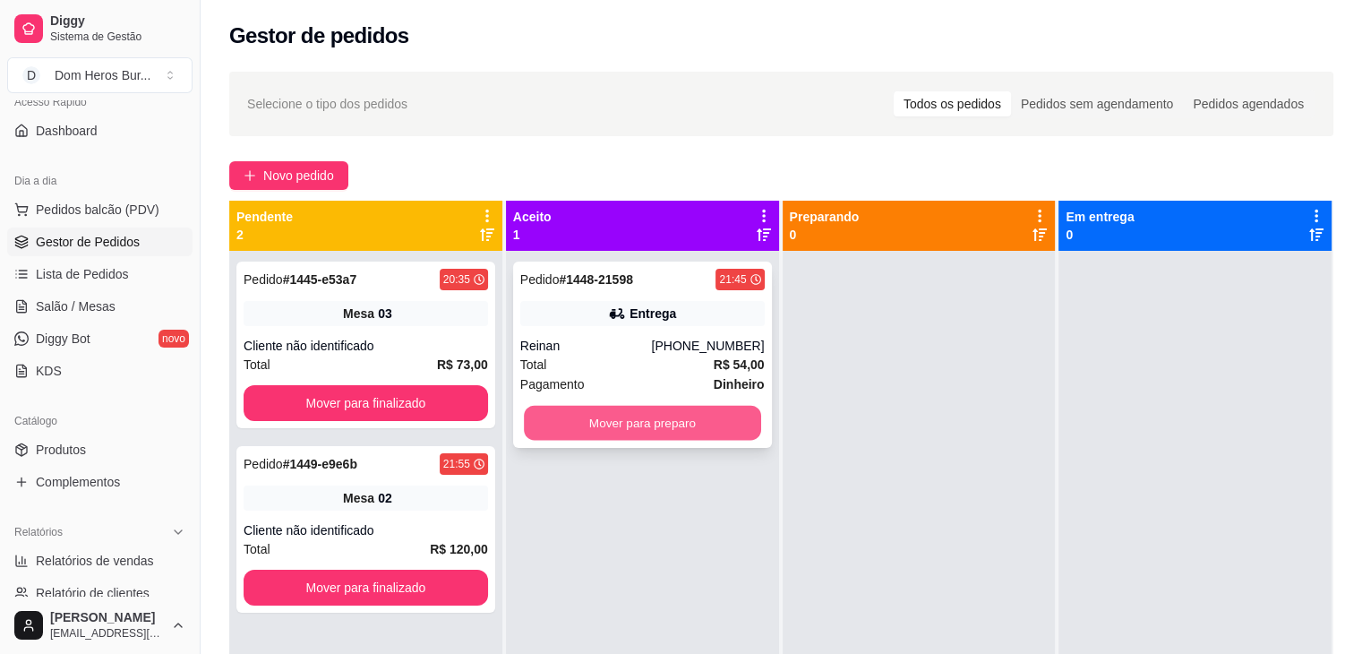
click at [605, 431] on button "Mover para preparo" at bounding box center [642, 423] width 237 height 35
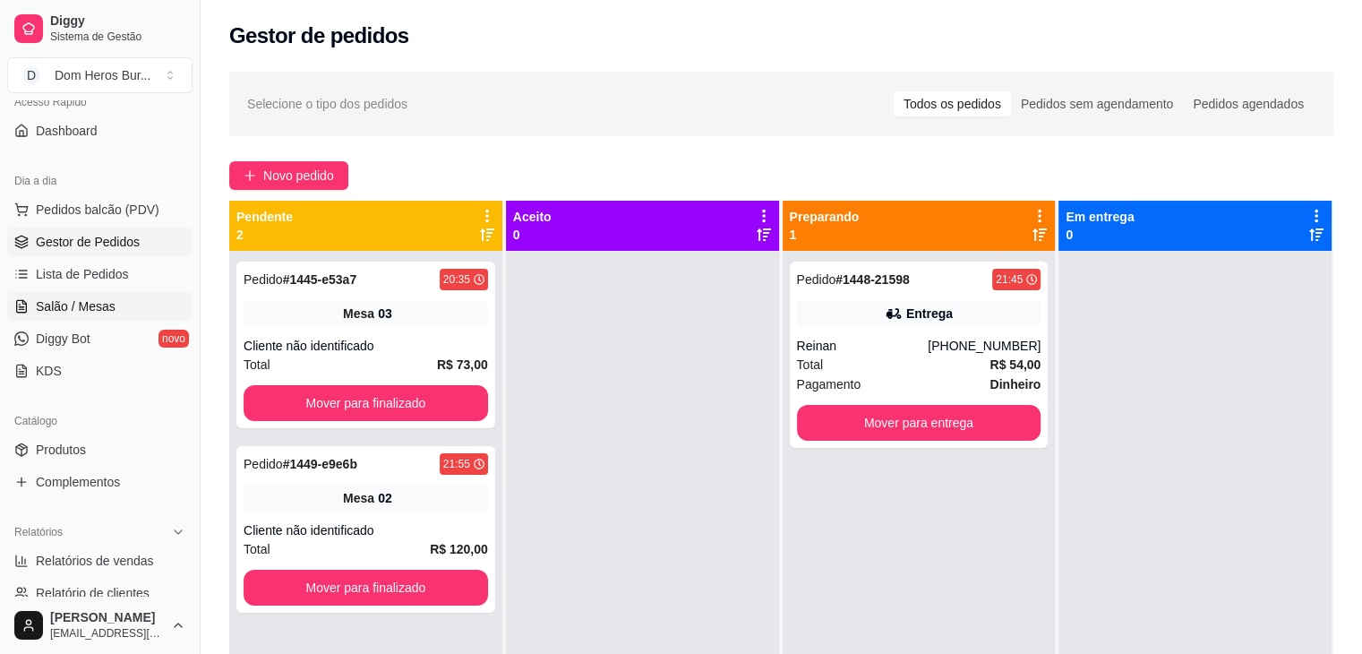
click at [56, 297] on span "Salão / Mesas" at bounding box center [76, 306] width 80 height 18
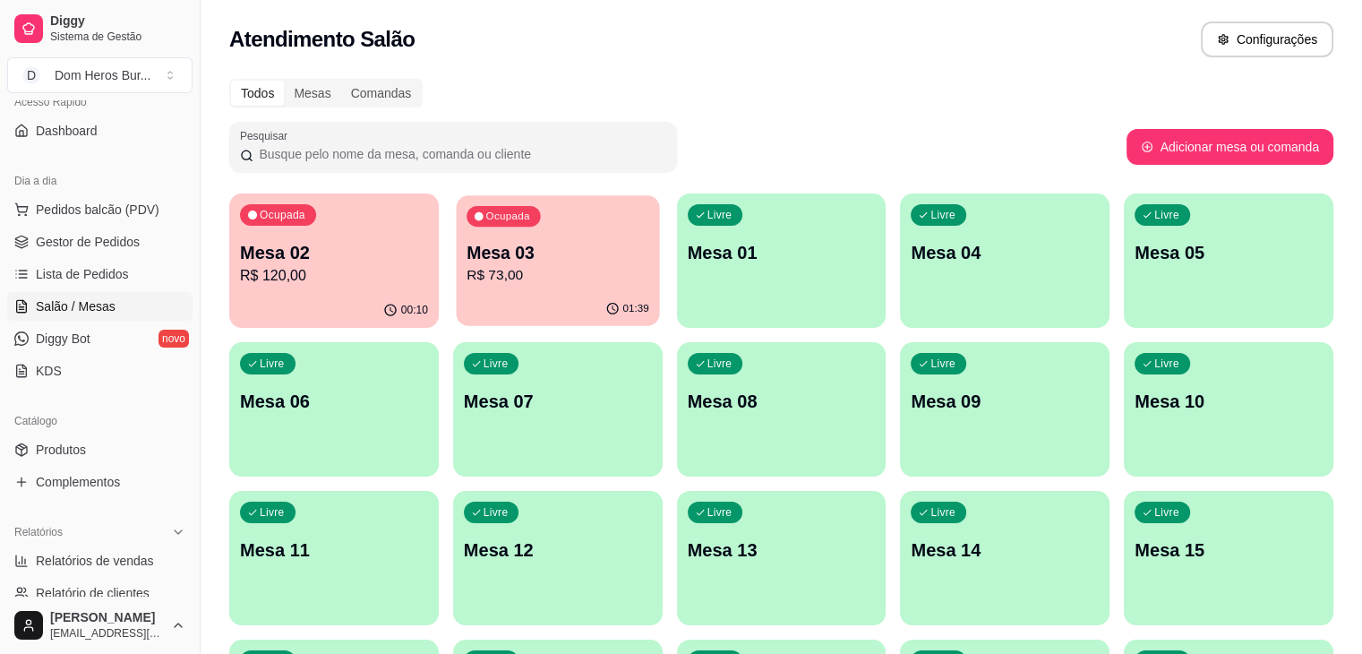
click at [498, 266] on p "R$ 73,00" at bounding box center [558, 275] width 183 height 21
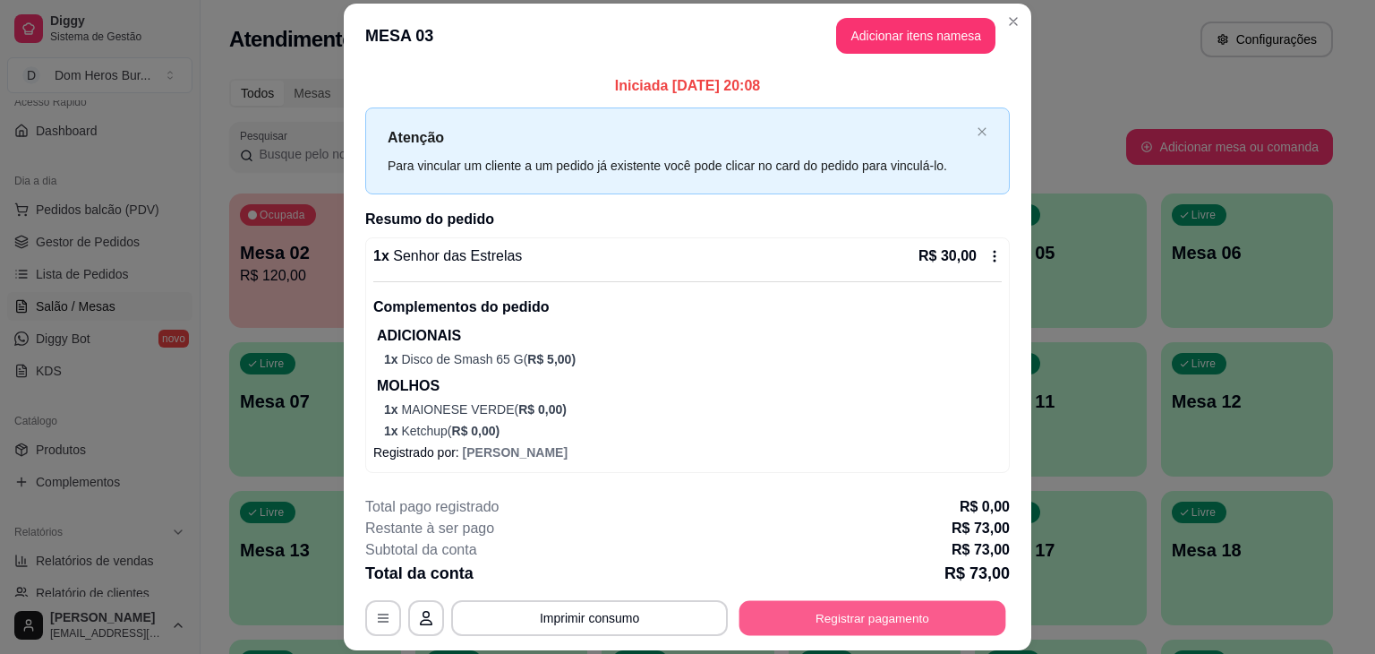
click at [852, 634] on button "Registrar pagamento" at bounding box center [873, 618] width 267 height 35
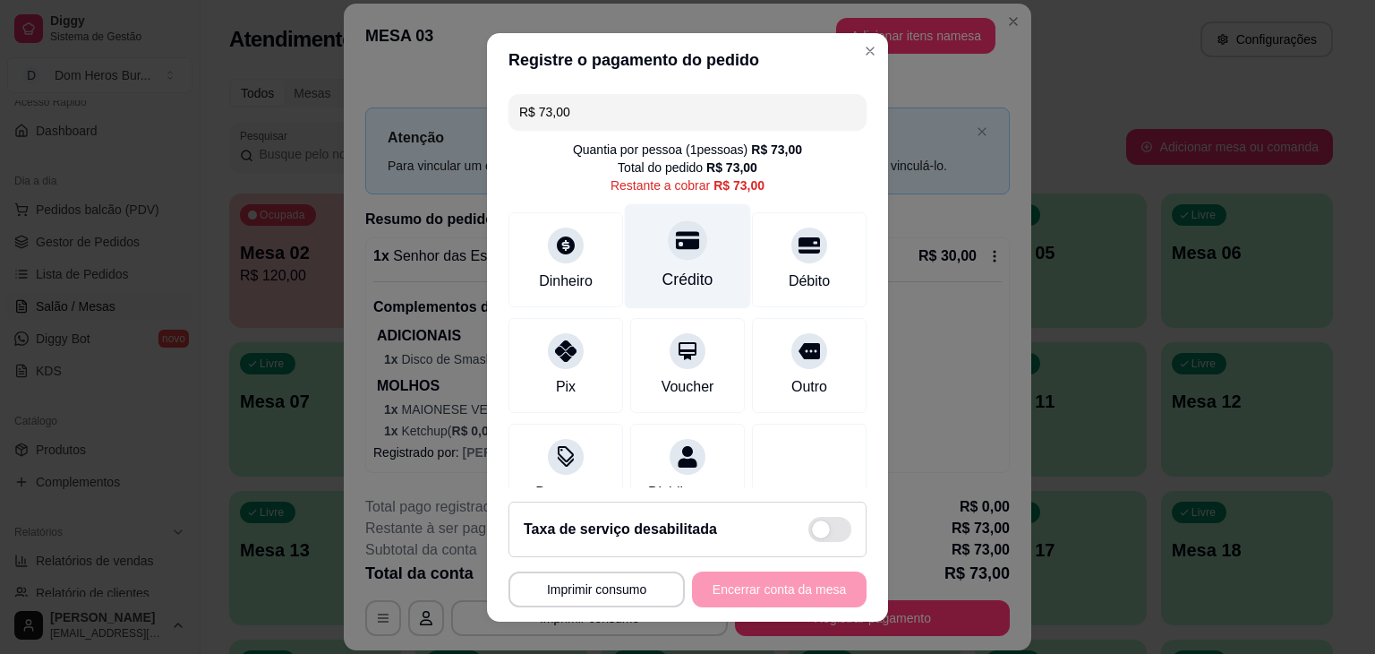
click at [679, 270] on div "Crédito" at bounding box center [688, 279] width 51 height 23
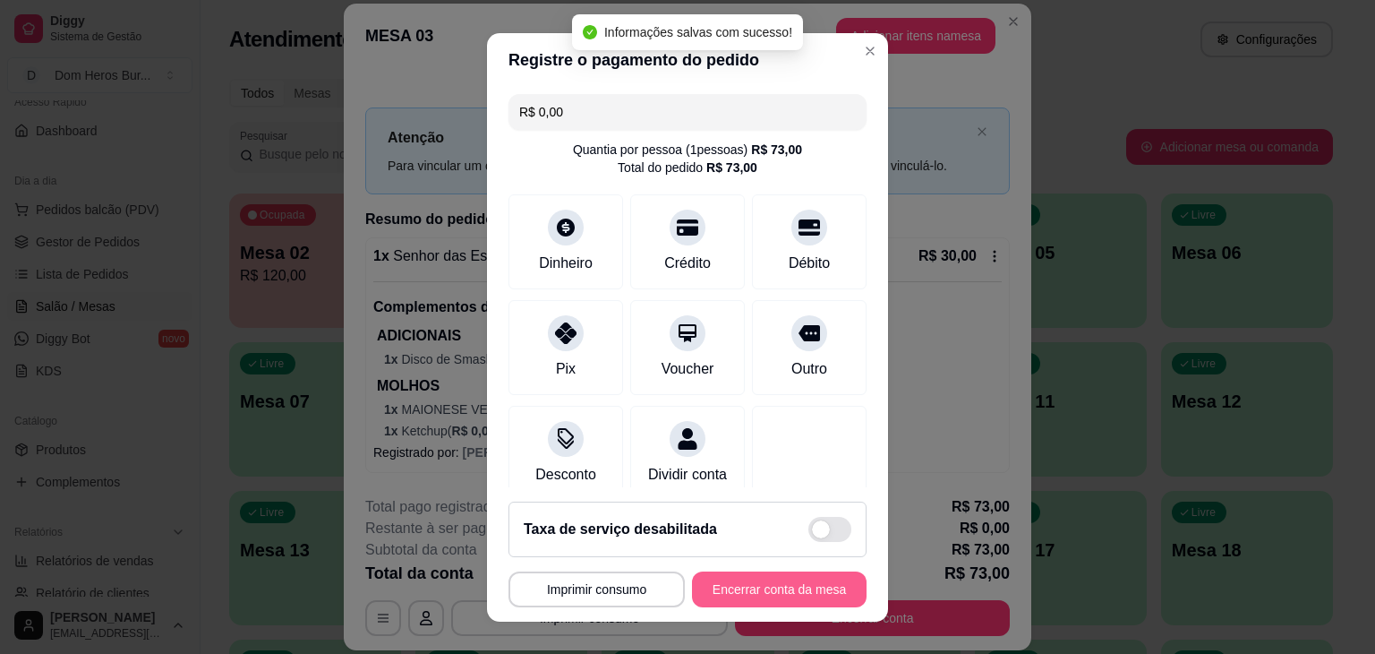
type input "R$ 0,00"
click at [766, 589] on button "Encerrar conta da mesa" at bounding box center [779, 588] width 169 height 35
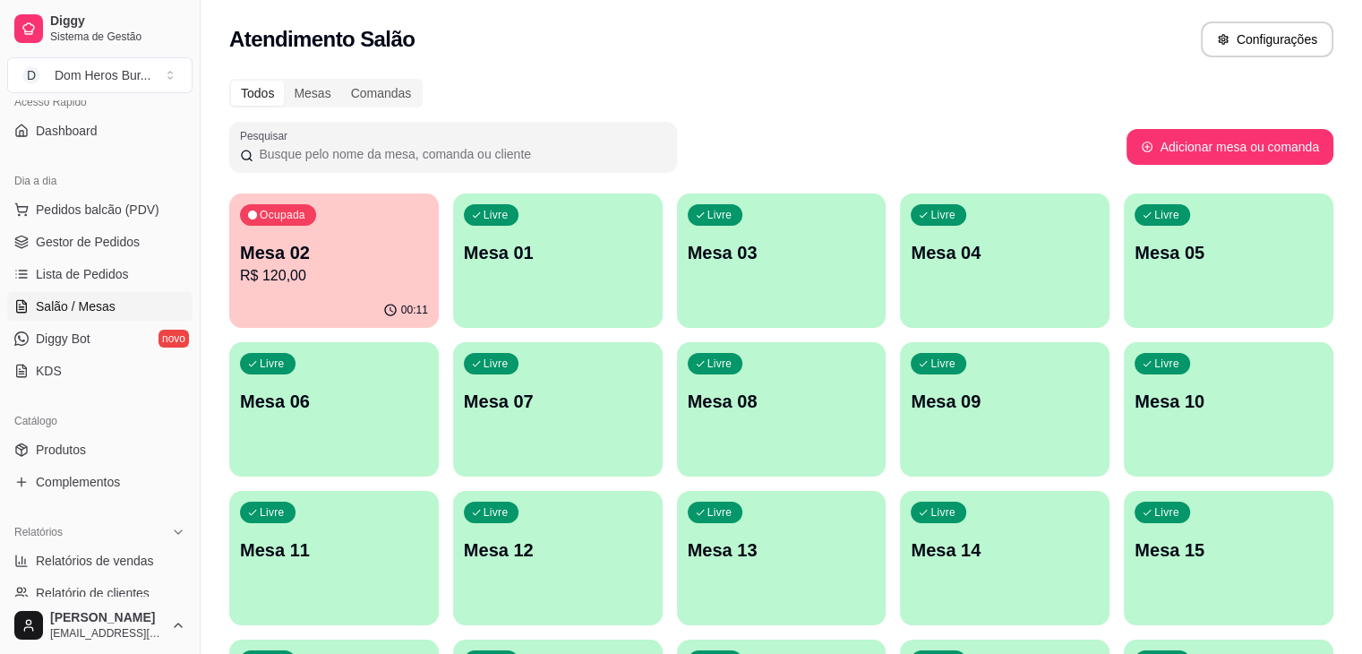
click at [351, 249] on p "Mesa 02" at bounding box center [334, 252] width 188 height 25
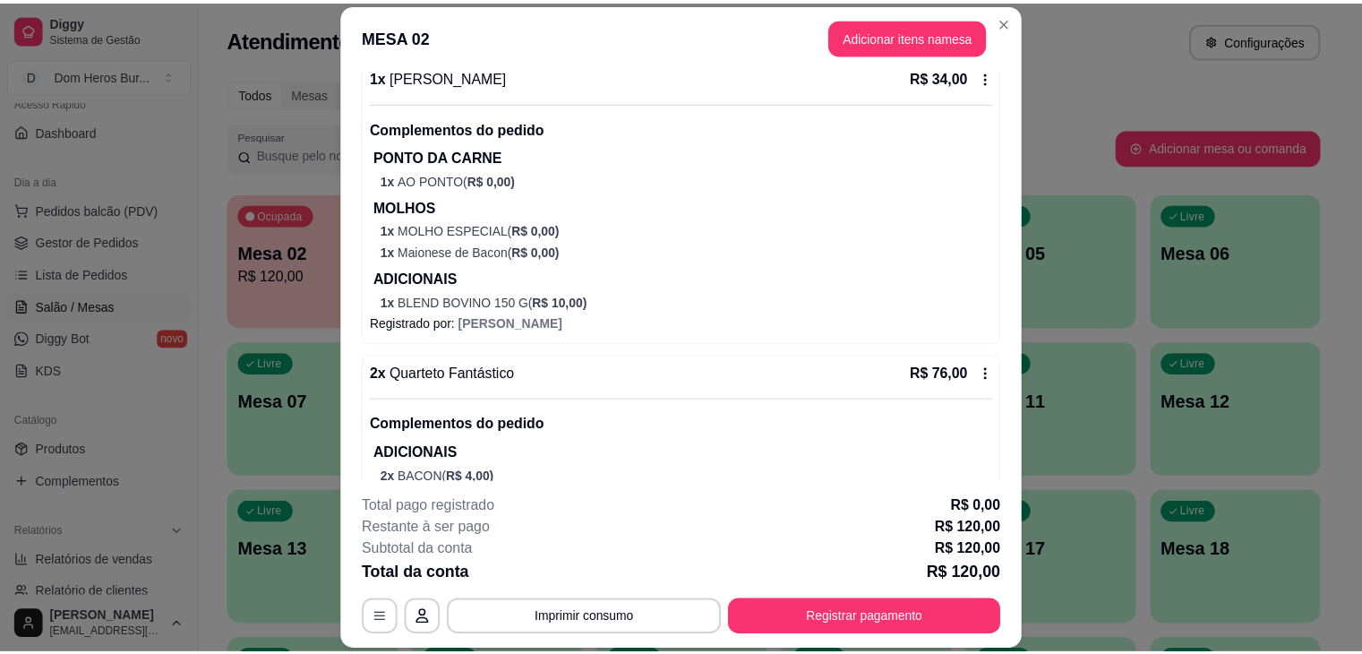
scroll to position [204, 0]
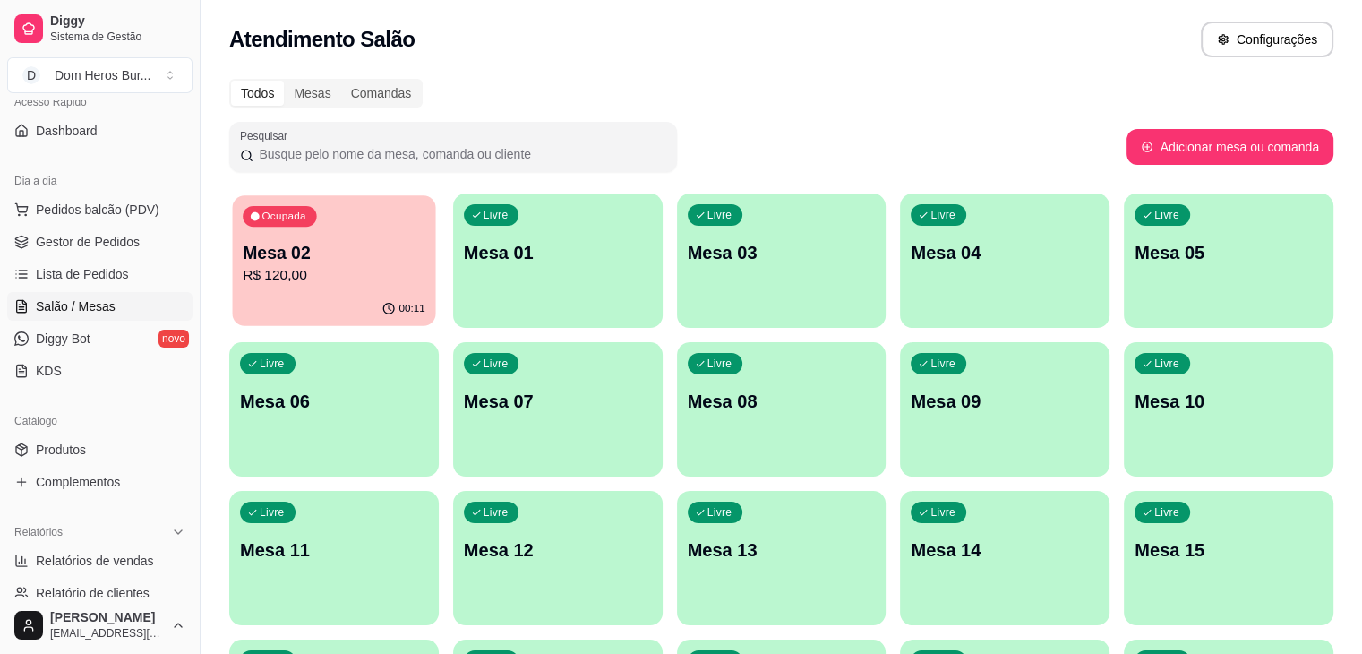
click at [372, 270] on p "R$ 120,00" at bounding box center [334, 275] width 183 height 21
